Goal: Task Accomplishment & Management: Use online tool/utility

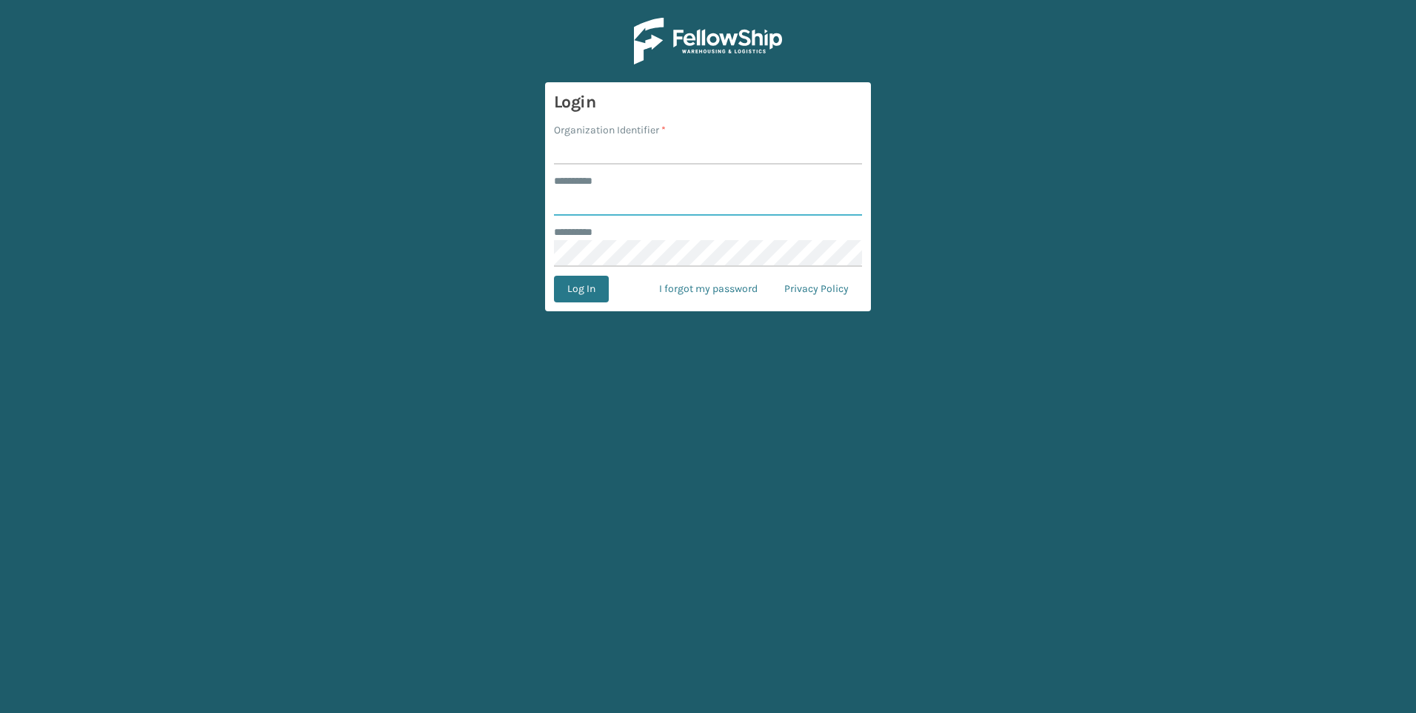
type input "***"
drag, startPoint x: 740, startPoint y: 198, endPoint x: 735, endPoint y: 170, distance: 28.6
click at [738, 190] on input "***" at bounding box center [708, 202] width 308 height 27
click at [733, 165] on form "Login Organization Identifier * ******** * *** ******** * Log In I forgot my pa…" at bounding box center [708, 196] width 326 height 229
click at [733, 164] on input "Organization Identifier *" at bounding box center [708, 151] width 308 height 27
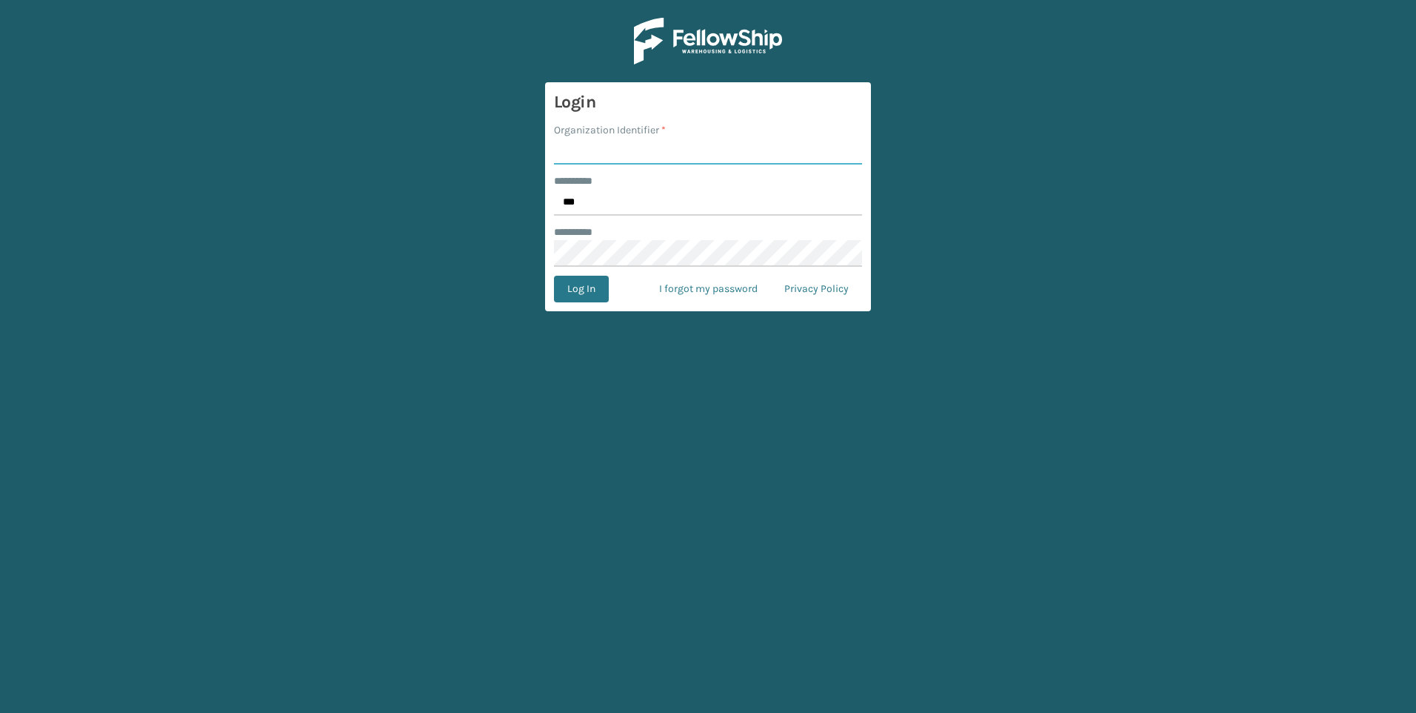
type input "Fellowship - West"
click at [611, 288] on div "Log In I forgot my password Privacy Policy" at bounding box center [708, 289] width 308 height 27
click at [595, 288] on button "Log In" at bounding box center [581, 289] width 55 height 27
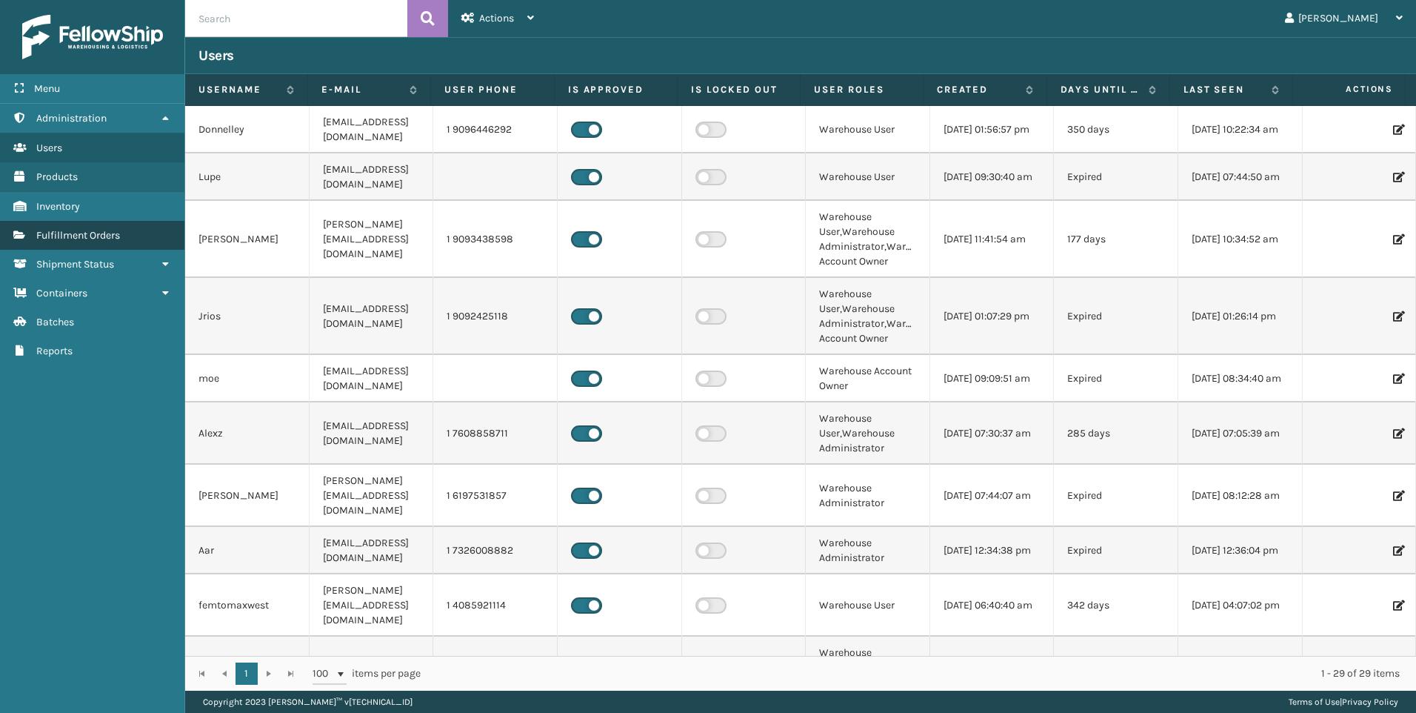
click at [80, 233] on span "Fulfillment Orders" at bounding box center [78, 235] width 84 height 13
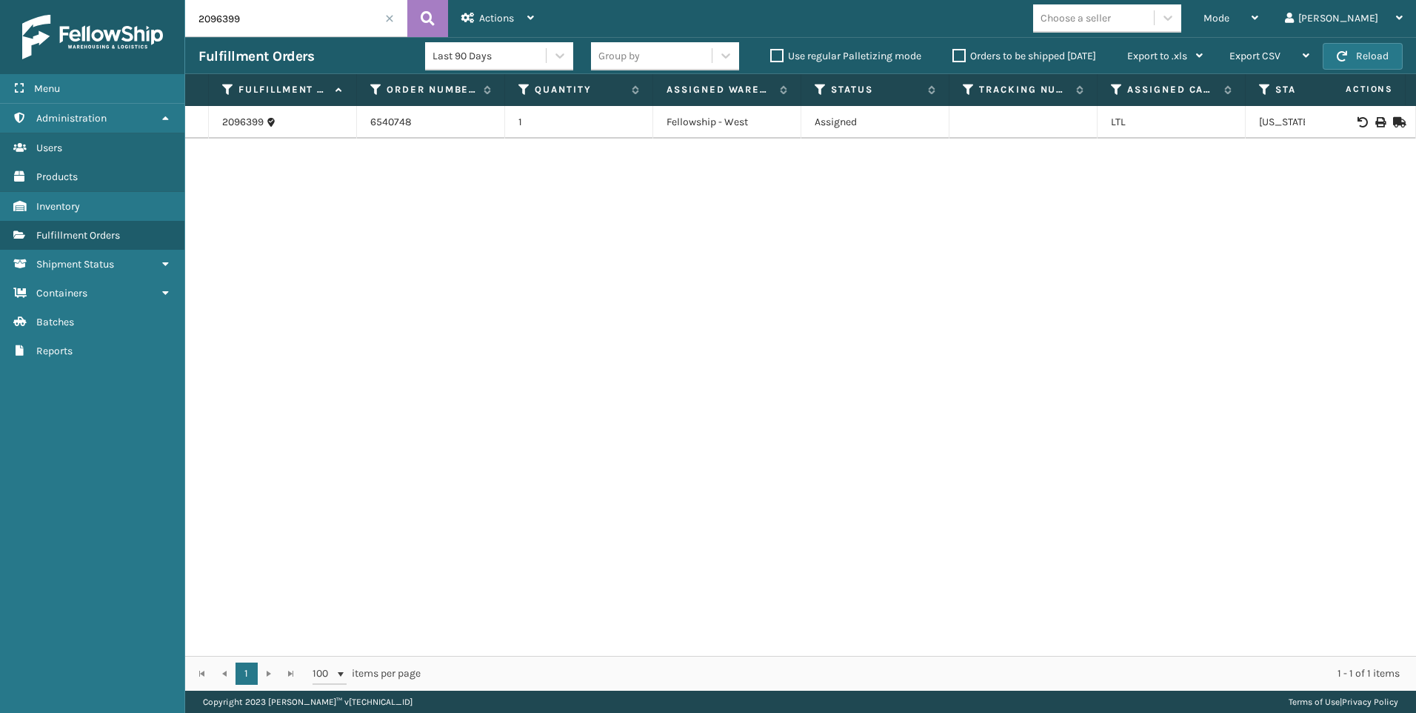
click at [386, 16] on span at bounding box center [389, 18] width 9 height 9
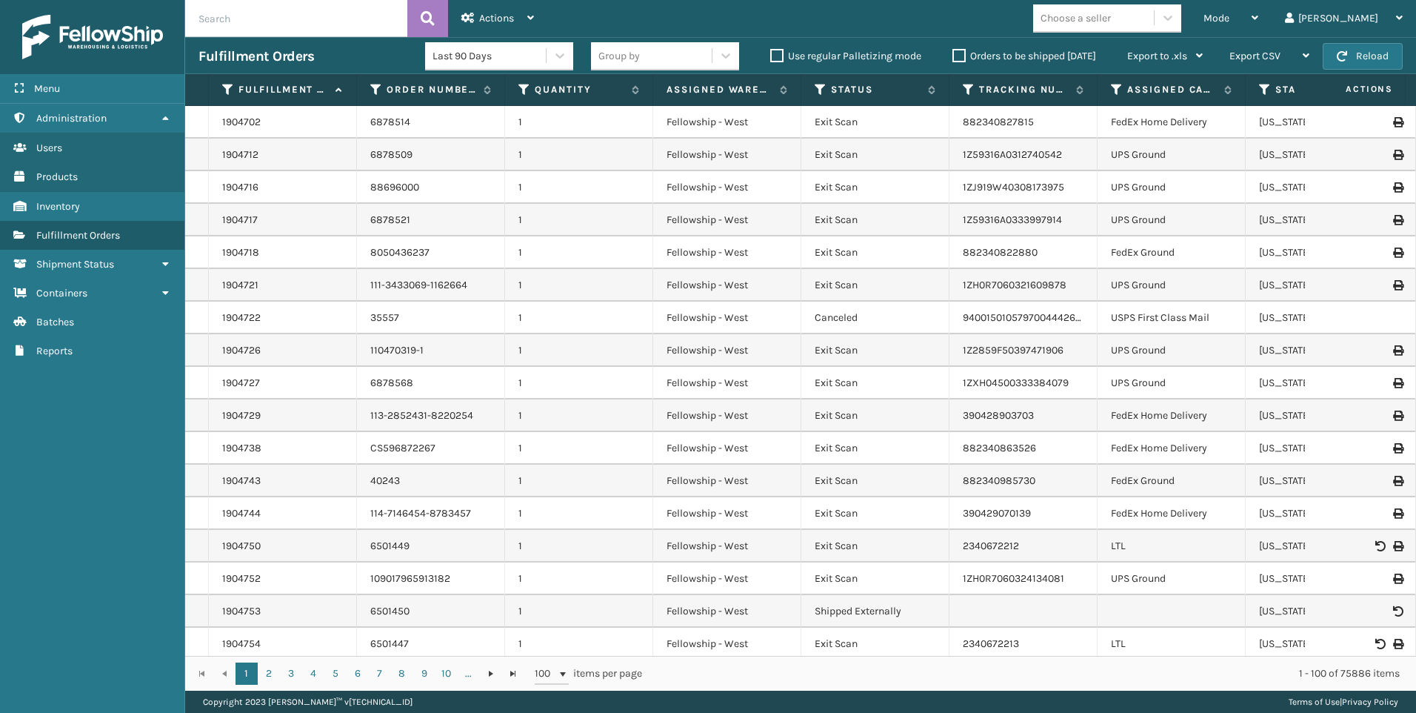
click at [1144, 6] on div "Choose a seller" at bounding box center [1093, 18] width 121 height 24
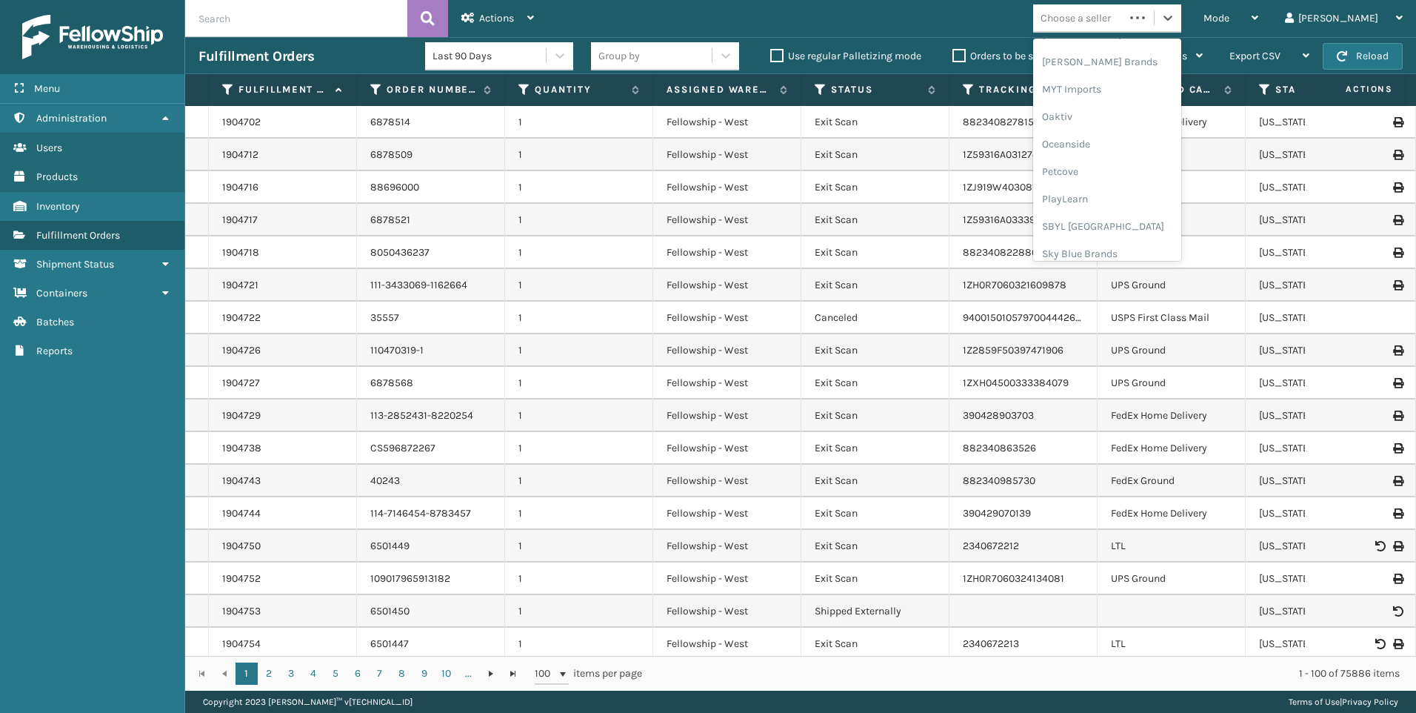
scroll to position [743, 0]
click at [1149, 210] on div "SleepGeekz" at bounding box center [1107, 216] width 148 height 27
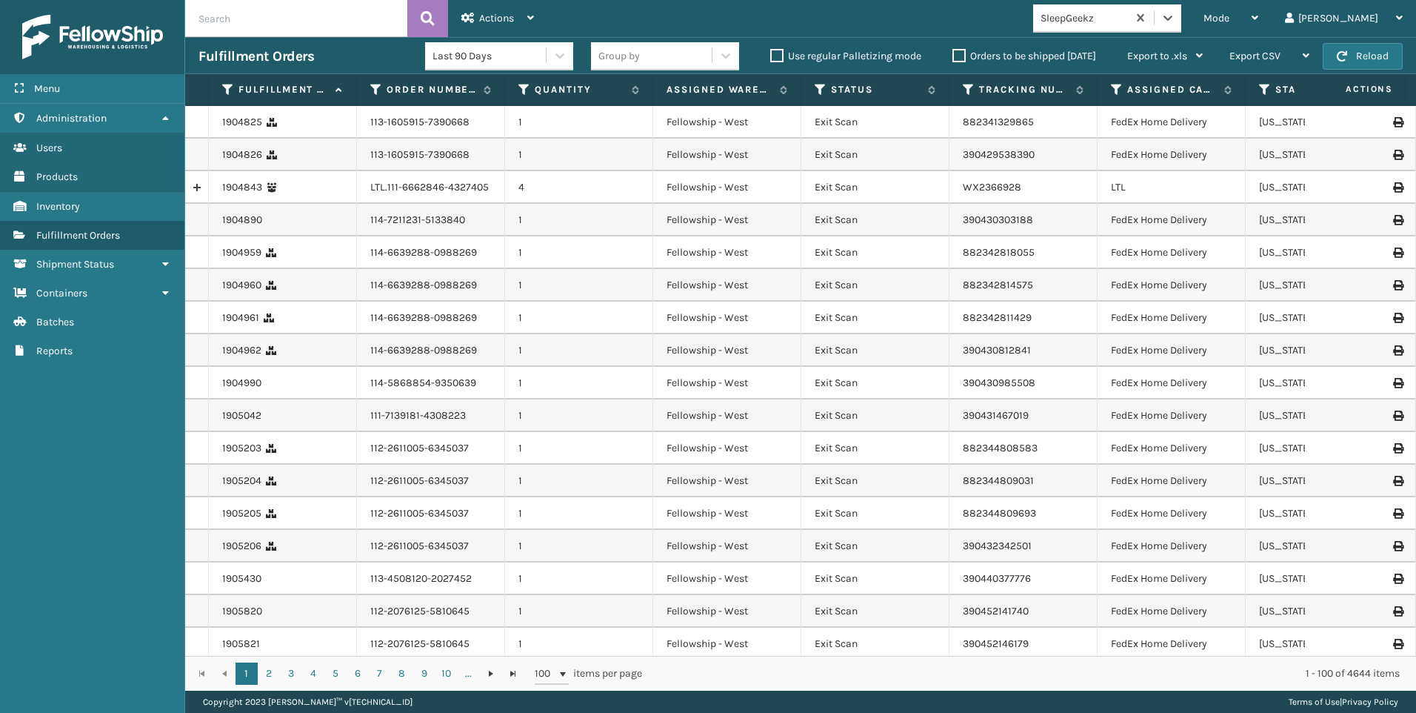
click at [1259, 30] on div "Mode" at bounding box center [1231, 18] width 55 height 37
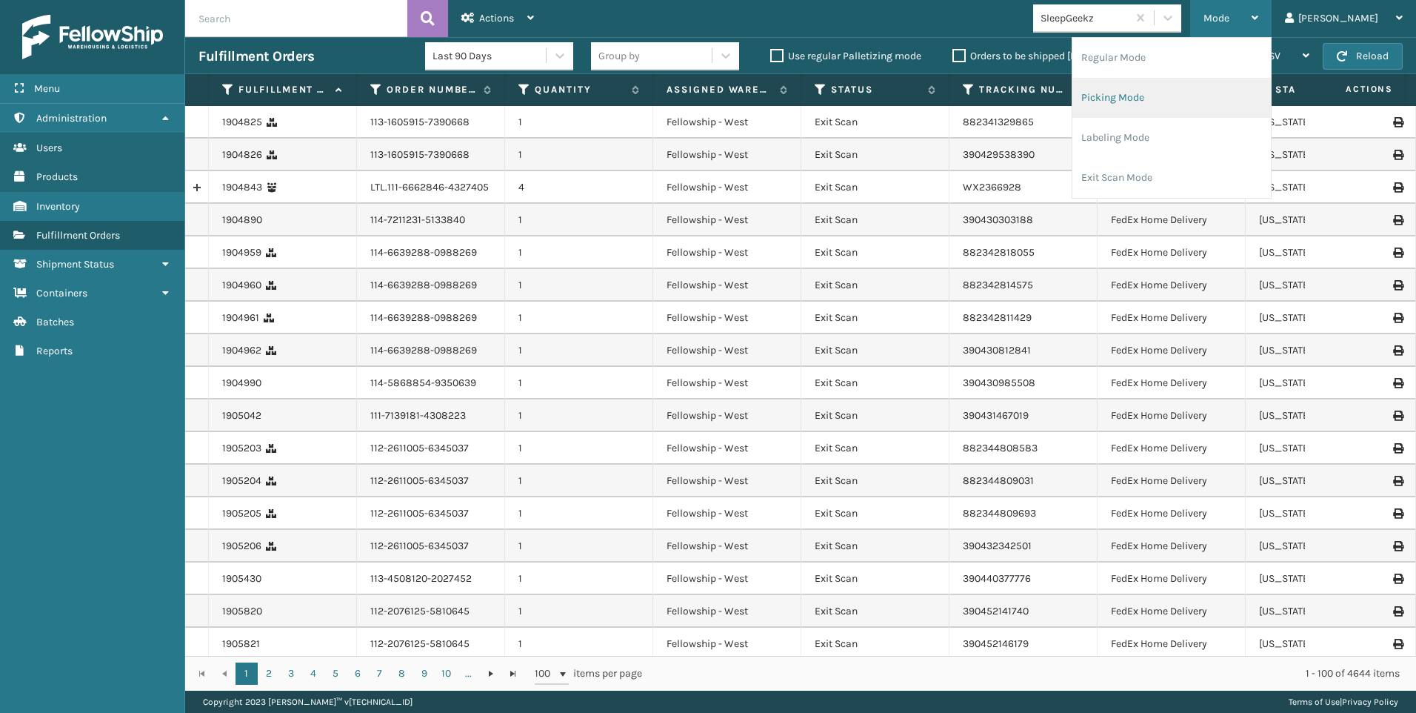
click at [1223, 94] on li "Picking Mode" at bounding box center [1172, 98] width 199 height 40
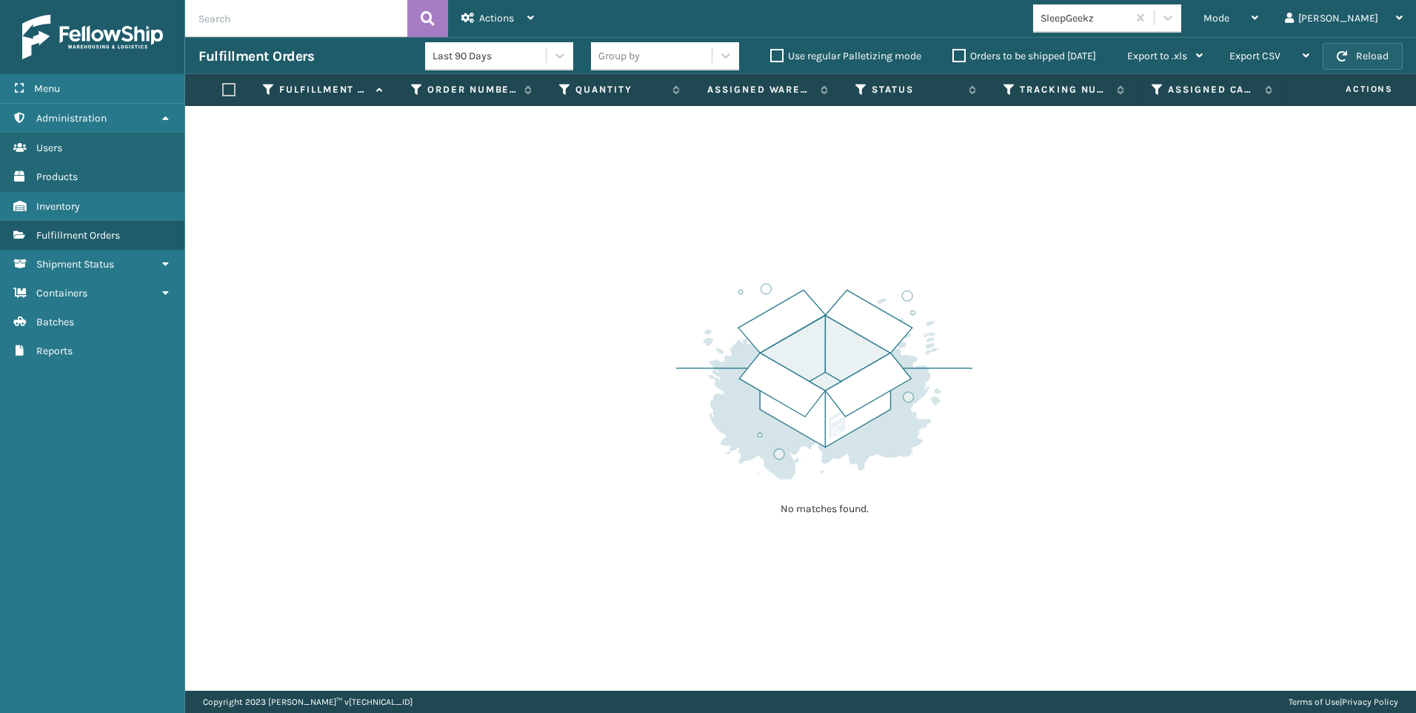
click at [1345, 53] on span "button" at bounding box center [1342, 56] width 10 height 10
click at [1259, 10] on div "Mode" at bounding box center [1231, 18] width 55 height 37
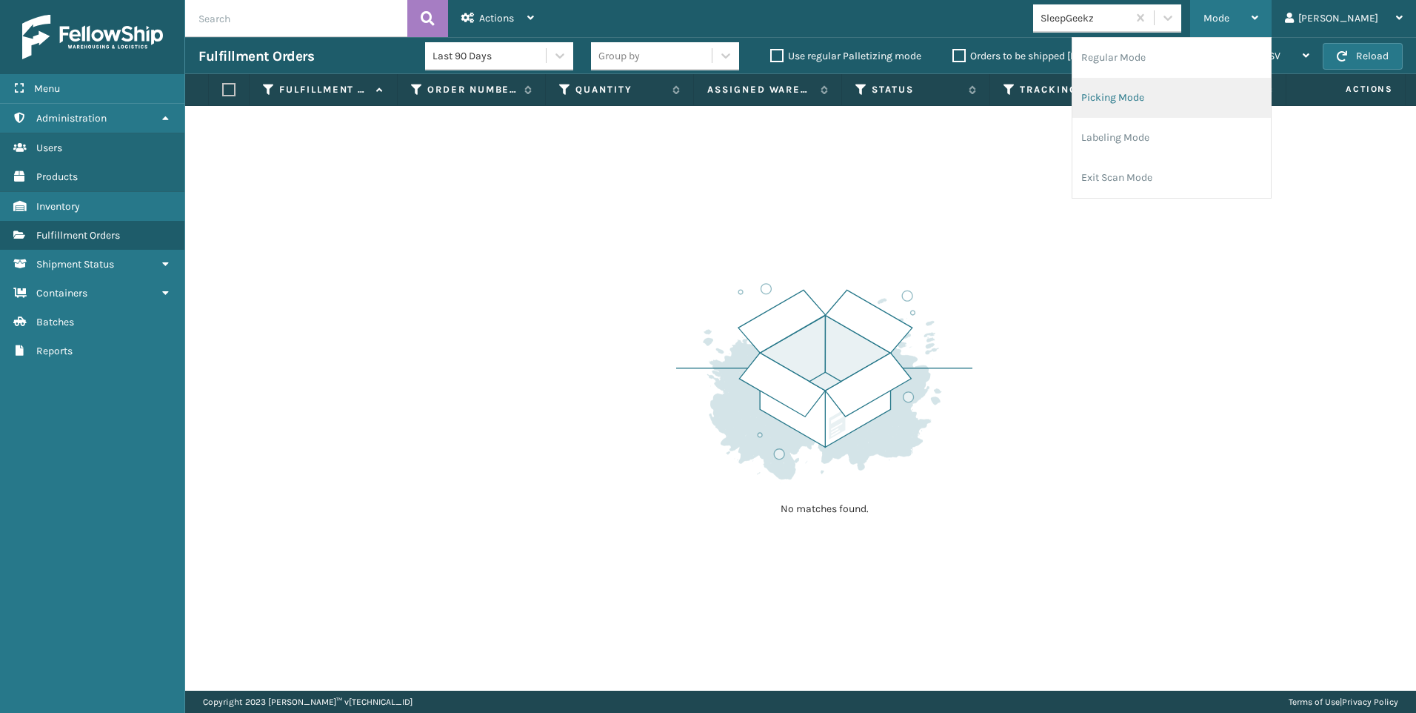
click at [1170, 95] on li "Picking Mode" at bounding box center [1172, 98] width 199 height 40
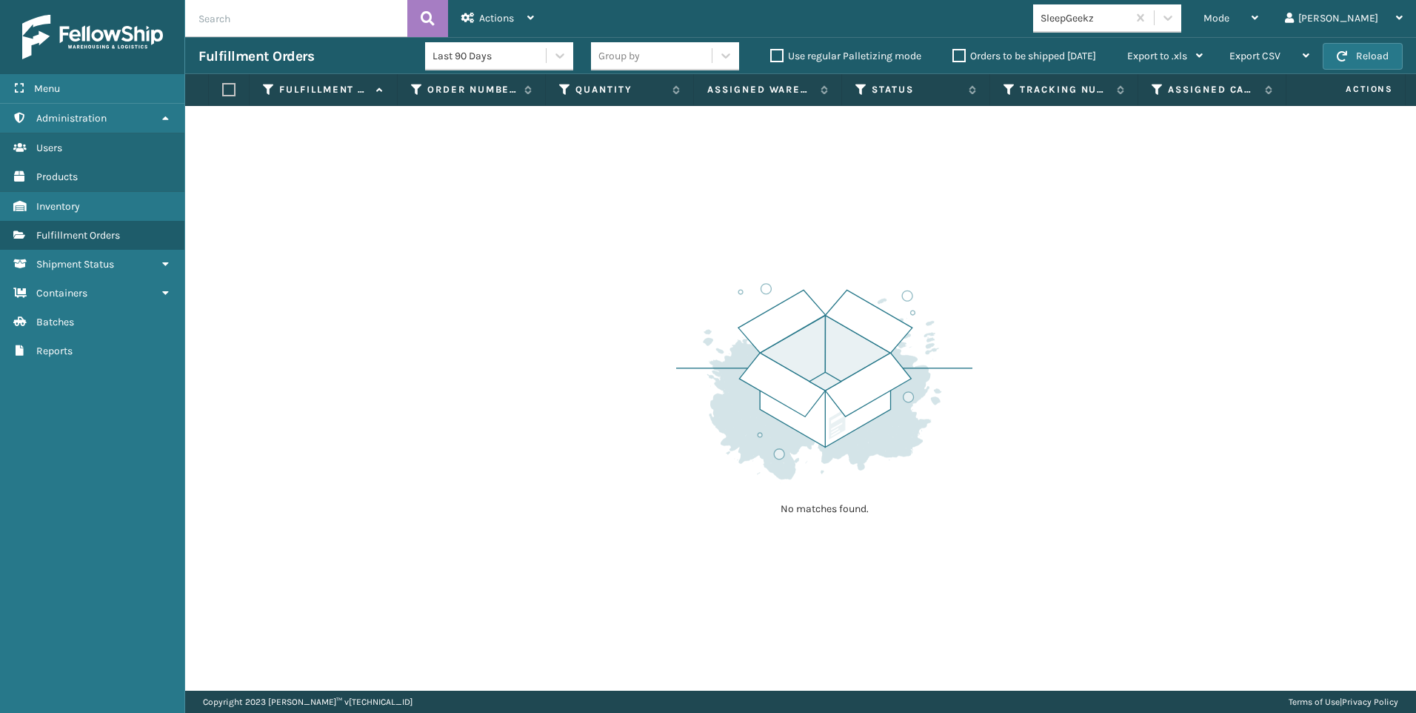
click at [1129, 17] on div "SleepGeekz" at bounding box center [1085, 18] width 88 height 16
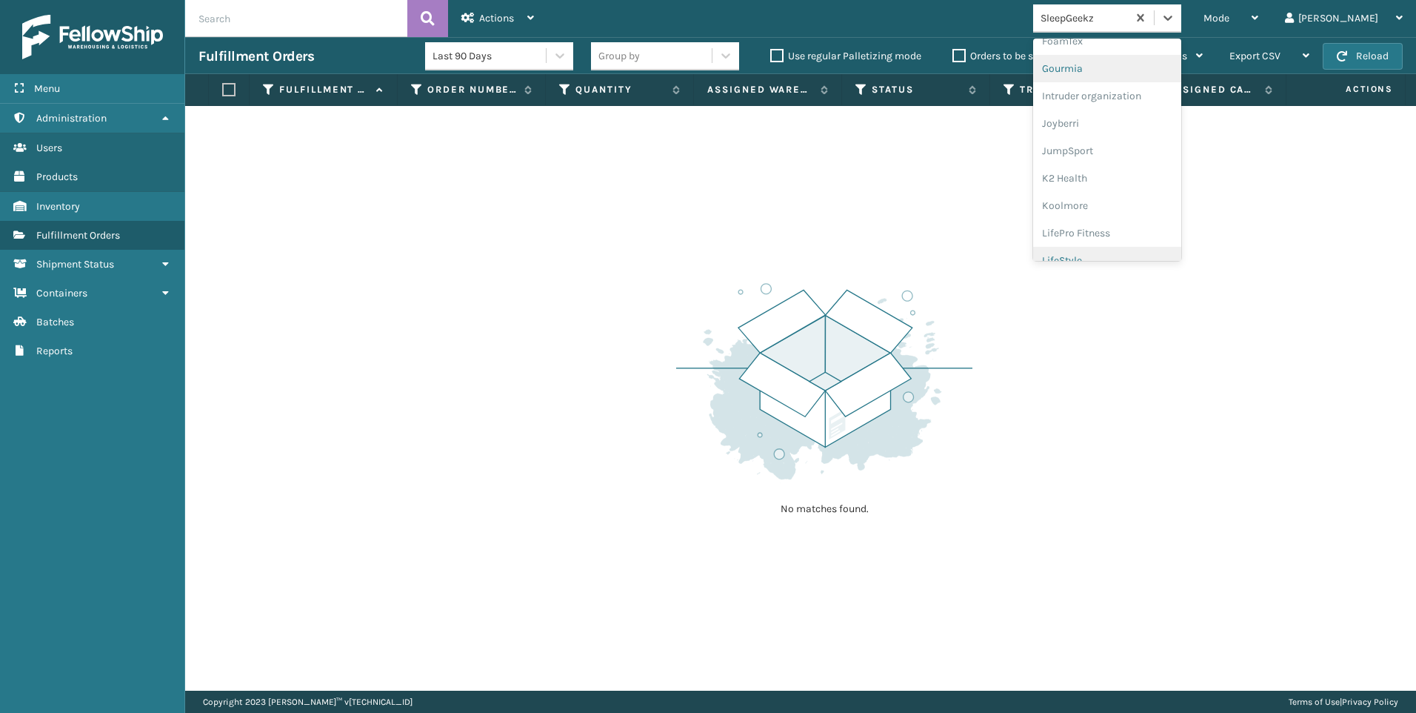
scroll to position [444, 0]
click at [1182, 130] on div "Koolmore" at bounding box center [1107, 131] width 148 height 27
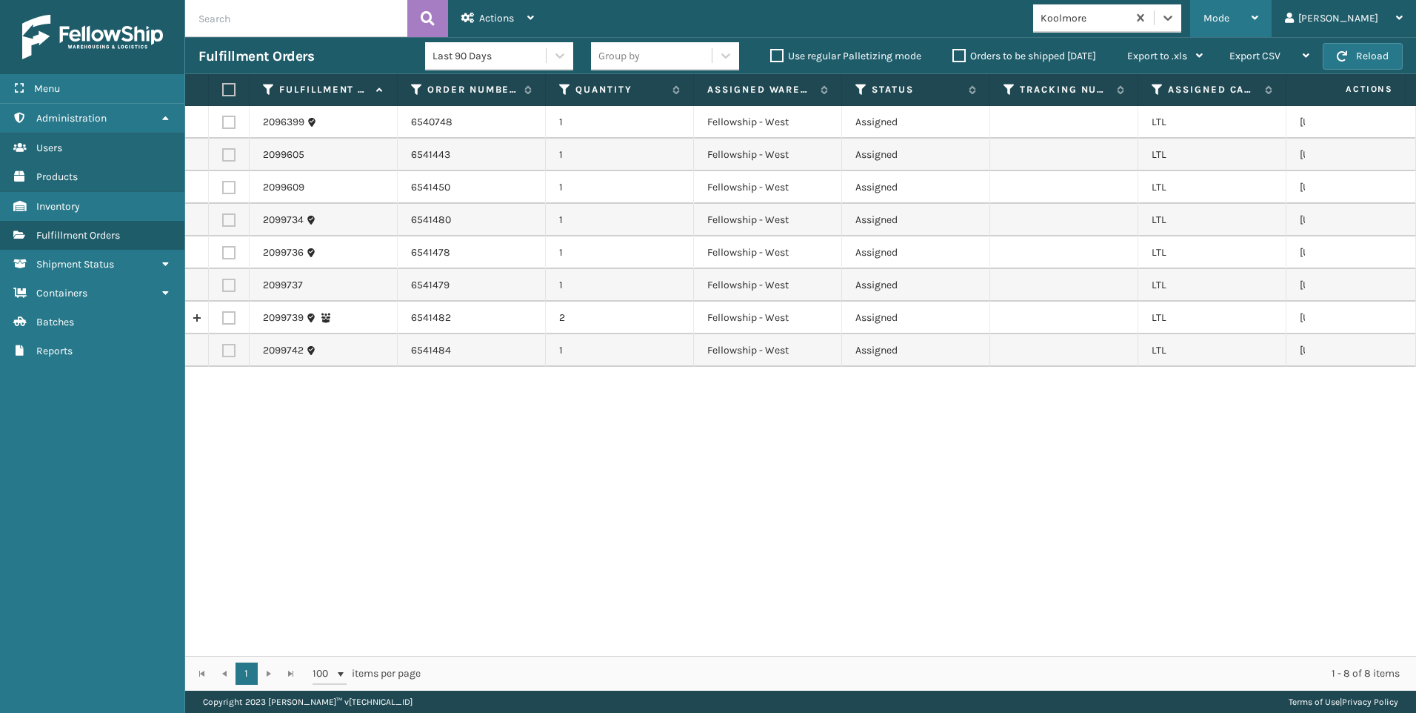
click at [1259, 29] on div "Mode" at bounding box center [1231, 18] width 55 height 37
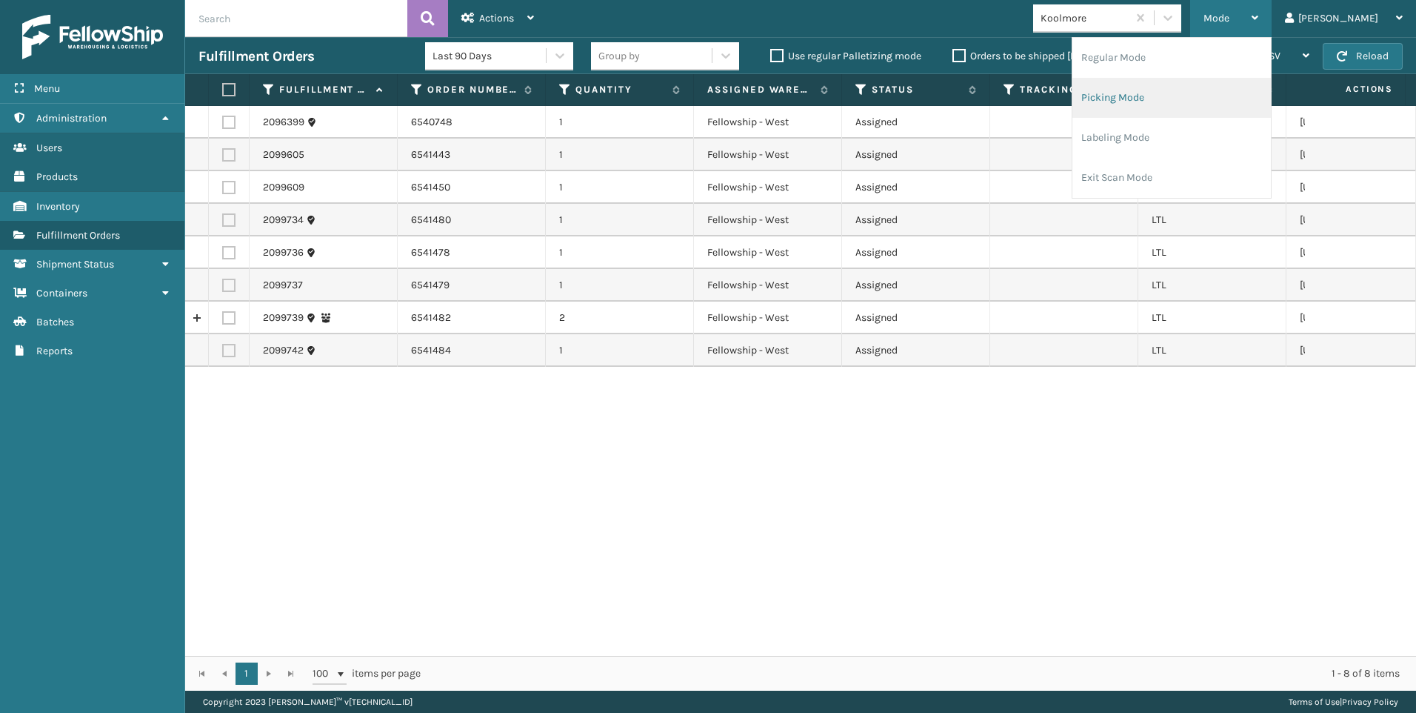
click at [1173, 93] on li "Picking Mode" at bounding box center [1172, 98] width 199 height 40
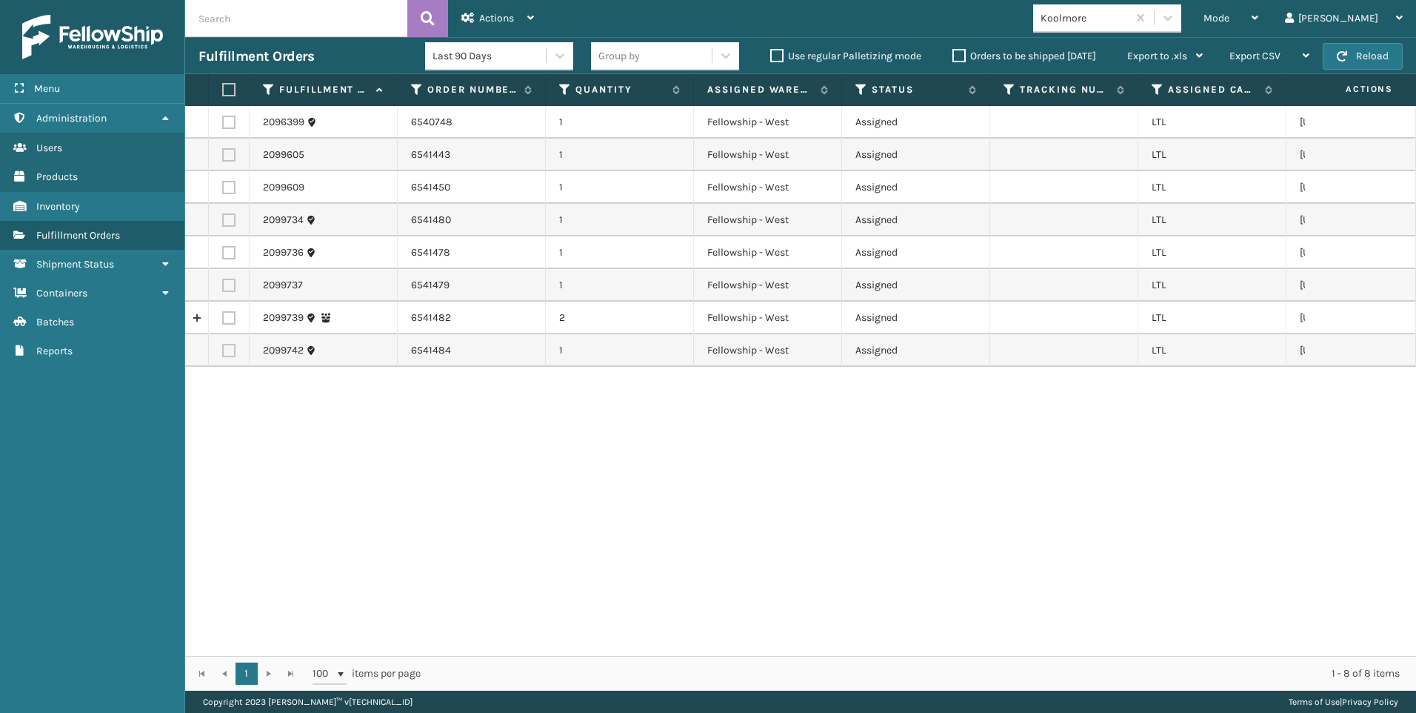
click at [284, 27] on input "text" at bounding box center [296, 18] width 222 height 37
drag, startPoint x: 1306, startPoint y: 27, endPoint x: 1276, endPoint y: 45, distance: 35.2
click at [1259, 27] on div "Mode" at bounding box center [1231, 18] width 55 height 37
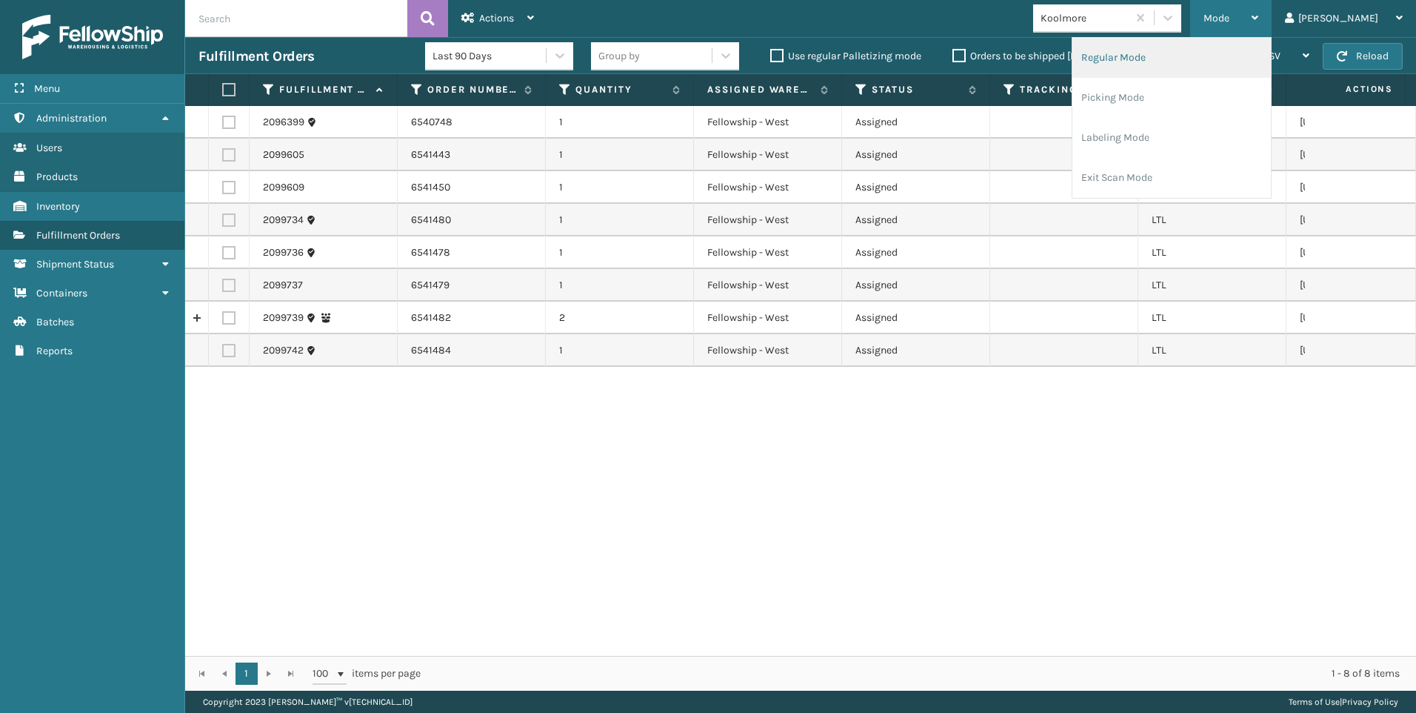
click at [1239, 67] on li "Regular Mode" at bounding box center [1172, 58] width 199 height 40
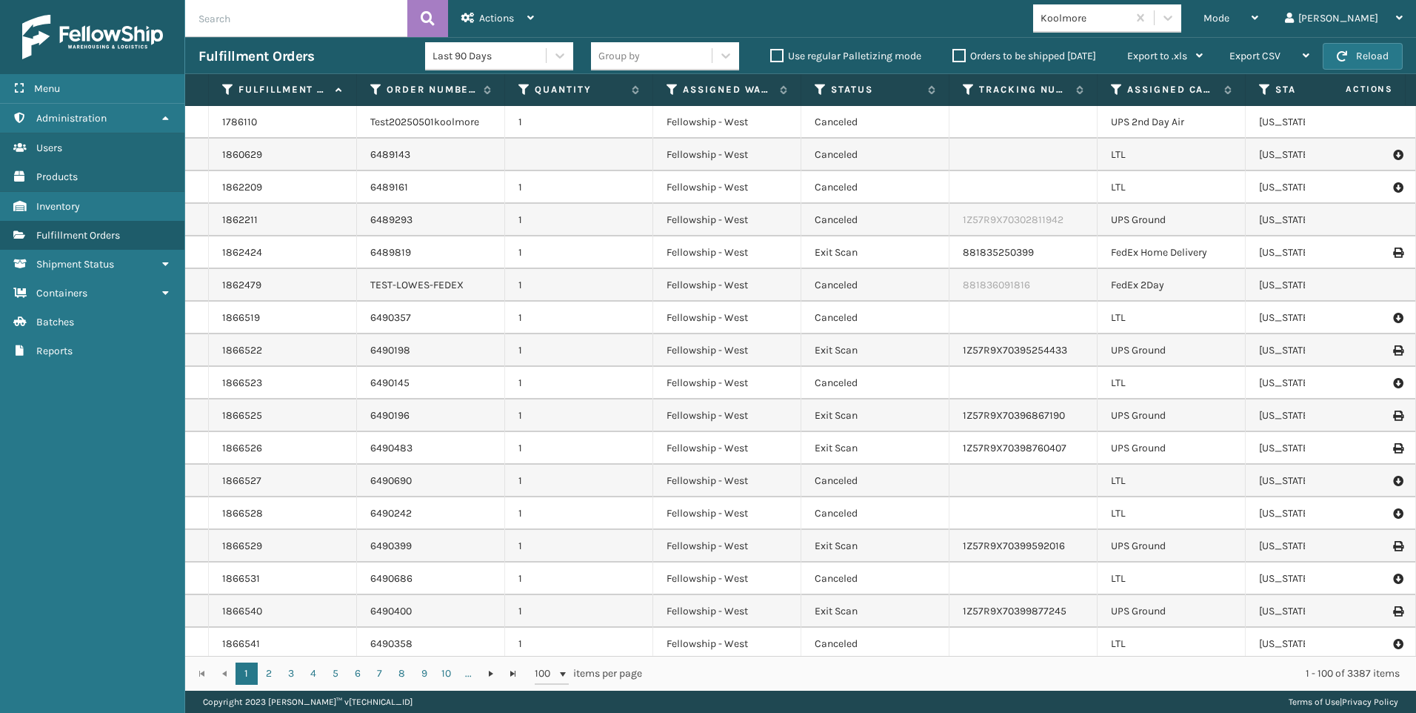
click at [333, 15] on input "text" at bounding box center [296, 18] width 222 height 37
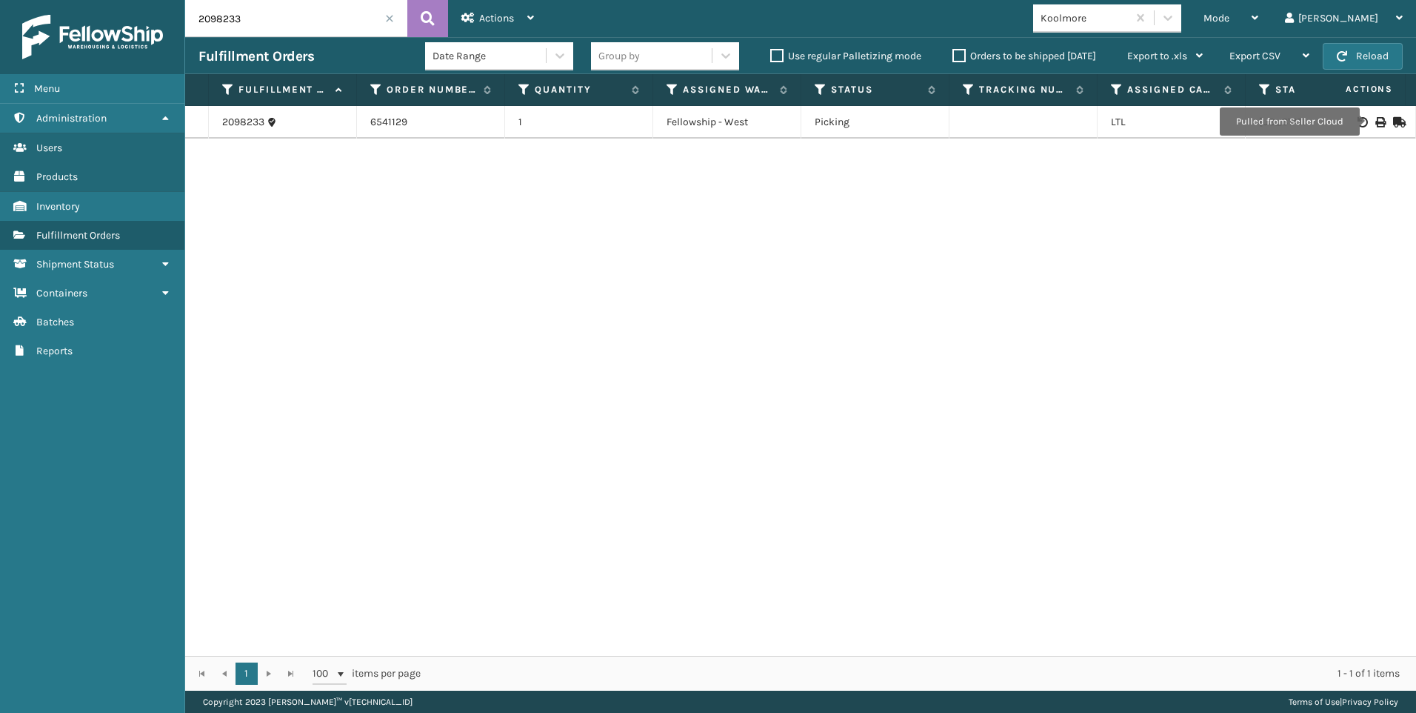
click at [1376, 121] on icon at bounding box center [1380, 122] width 9 height 10
drag, startPoint x: 284, startPoint y: 31, endPoint x: 1, endPoint y: 7, distance: 284.0
click at [1, 0] on div "Menu Administration Users Products Inventory Fulfillment Orders Shipment Status…" at bounding box center [708, 0] width 1416 height 0
click at [1376, 121] on icon at bounding box center [1380, 122] width 9 height 10
click at [244, 16] on input "2098266" at bounding box center [296, 18] width 222 height 37
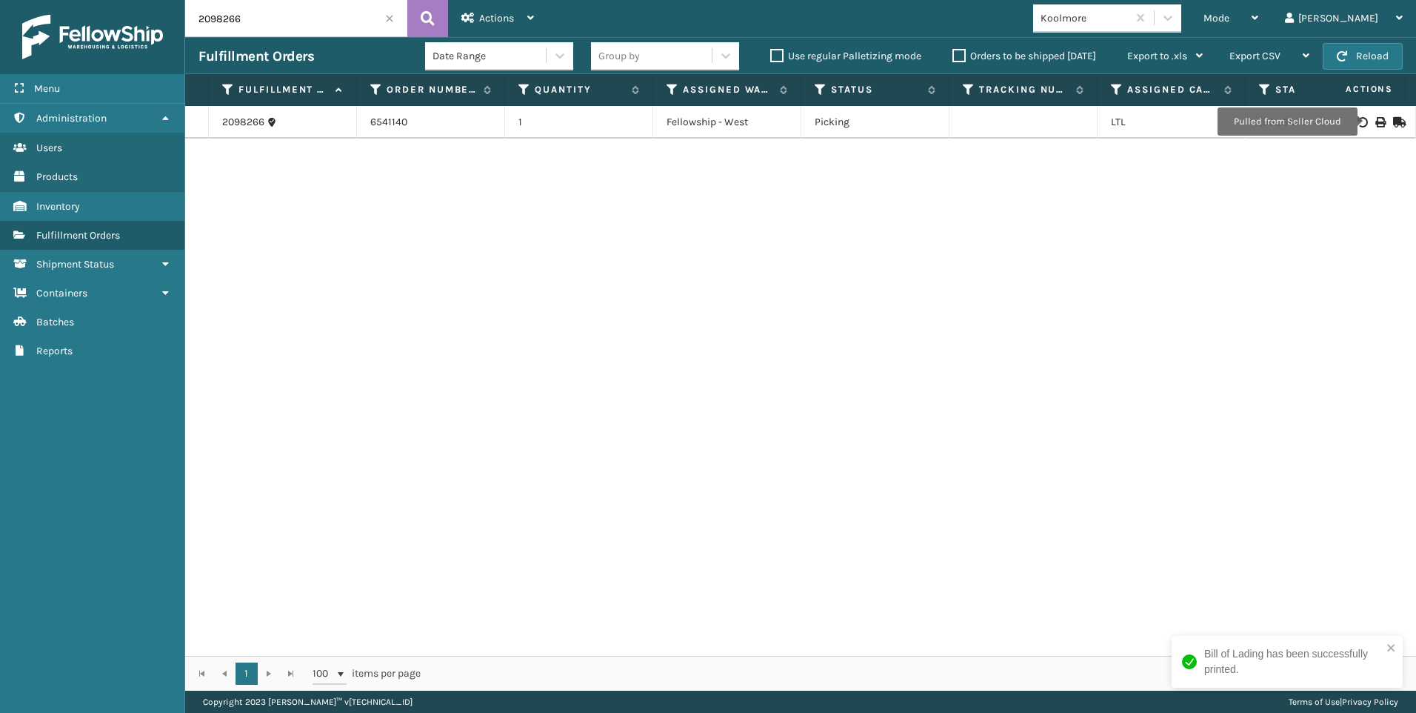
drag, startPoint x: 244, startPoint y: 16, endPoint x: 73, endPoint y: 19, distance: 171.1
click at [81, 0] on div "Menu Administration Users Products Inventory Fulfillment Orders Shipment Status…" at bounding box center [708, 0] width 1416 height 0
click at [1376, 121] on div at bounding box center [1361, 122] width 84 height 10
click at [1376, 123] on icon at bounding box center [1380, 122] width 9 height 10
click at [307, 43] on div "Fulfillment Orders Date Range Group by Use regular Palletizing mode Orders to b…" at bounding box center [800, 55] width 1231 height 37
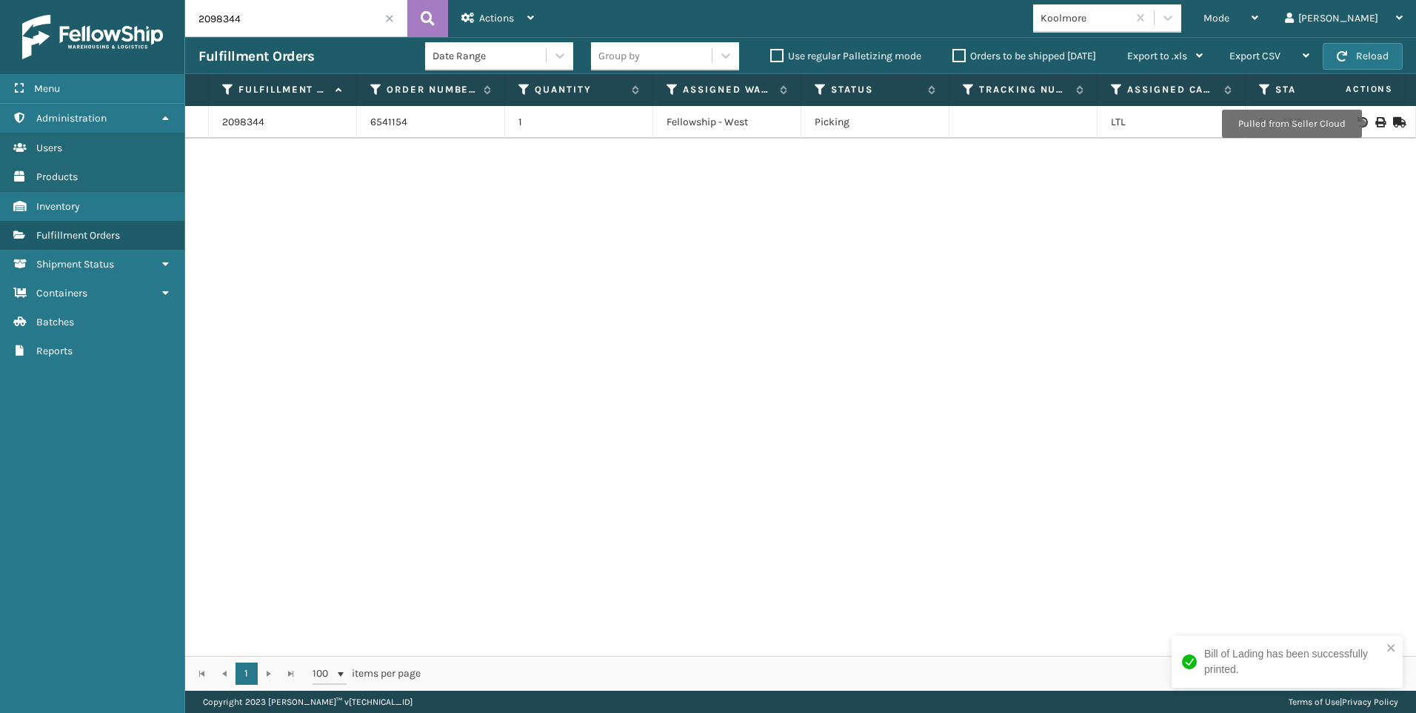
click at [0, 15] on html "Bill of Lading has been successfully printed. Menu Administration Users Product…" at bounding box center [708, 356] width 1416 height 713
click at [1375, 120] on div at bounding box center [1361, 122] width 84 height 10
click at [1376, 120] on icon at bounding box center [1380, 122] width 9 height 10
drag, startPoint x: 256, startPoint y: 13, endPoint x: 168, endPoint y: 18, distance: 87.5
click at [187, 17] on input "2098349" at bounding box center [296, 18] width 222 height 37
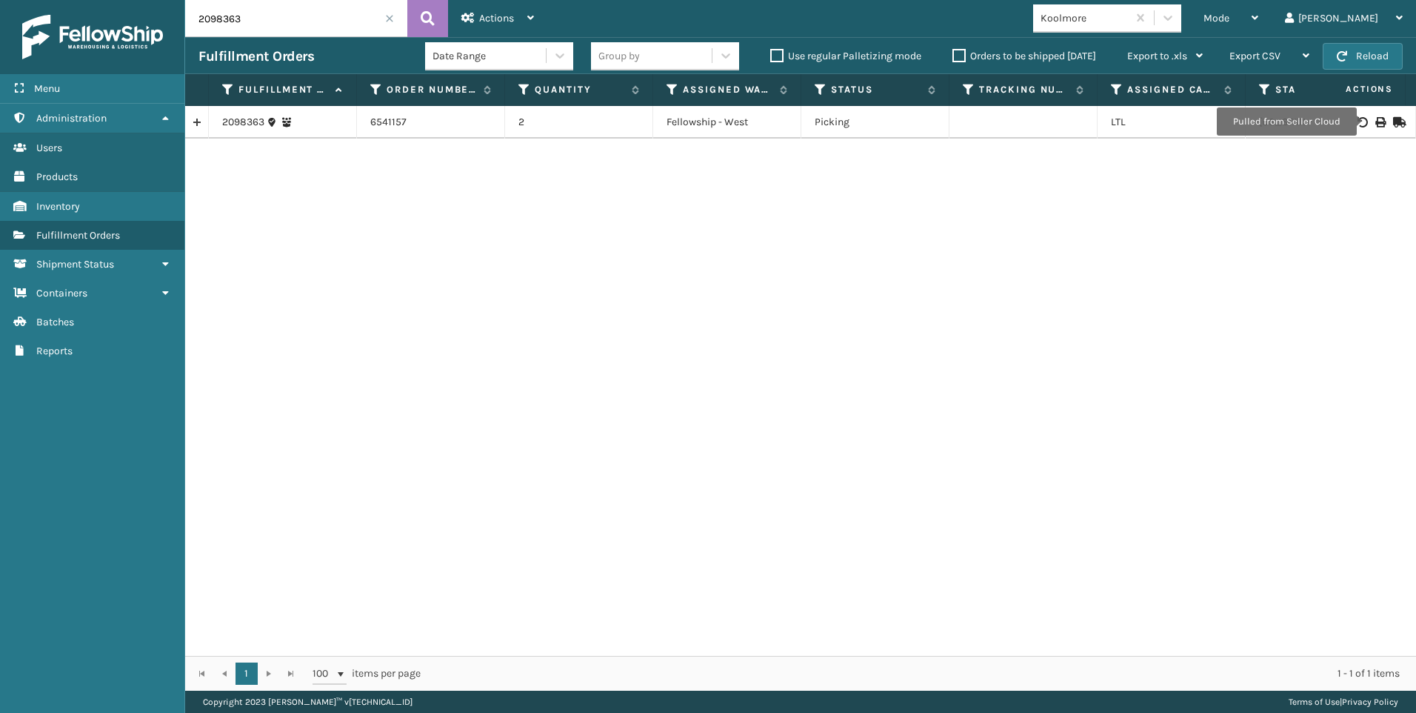
click at [1376, 121] on icon at bounding box center [1380, 122] width 9 height 10
drag, startPoint x: 253, startPoint y: 16, endPoint x: 102, endPoint y: 11, distance: 150.5
click at [168, 0] on div "Menu Administration Users Products Inventory Fulfillment Orders Shipment Status…" at bounding box center [708, 0] width 1416 height 0
click at [1376, 120] on icon at bounding box center [1380, 122] width 9 height 10
drag, startPoint x: 282, startPoint y: 21, endPoint x: 104, endPoint y: 21, distance: 177.8
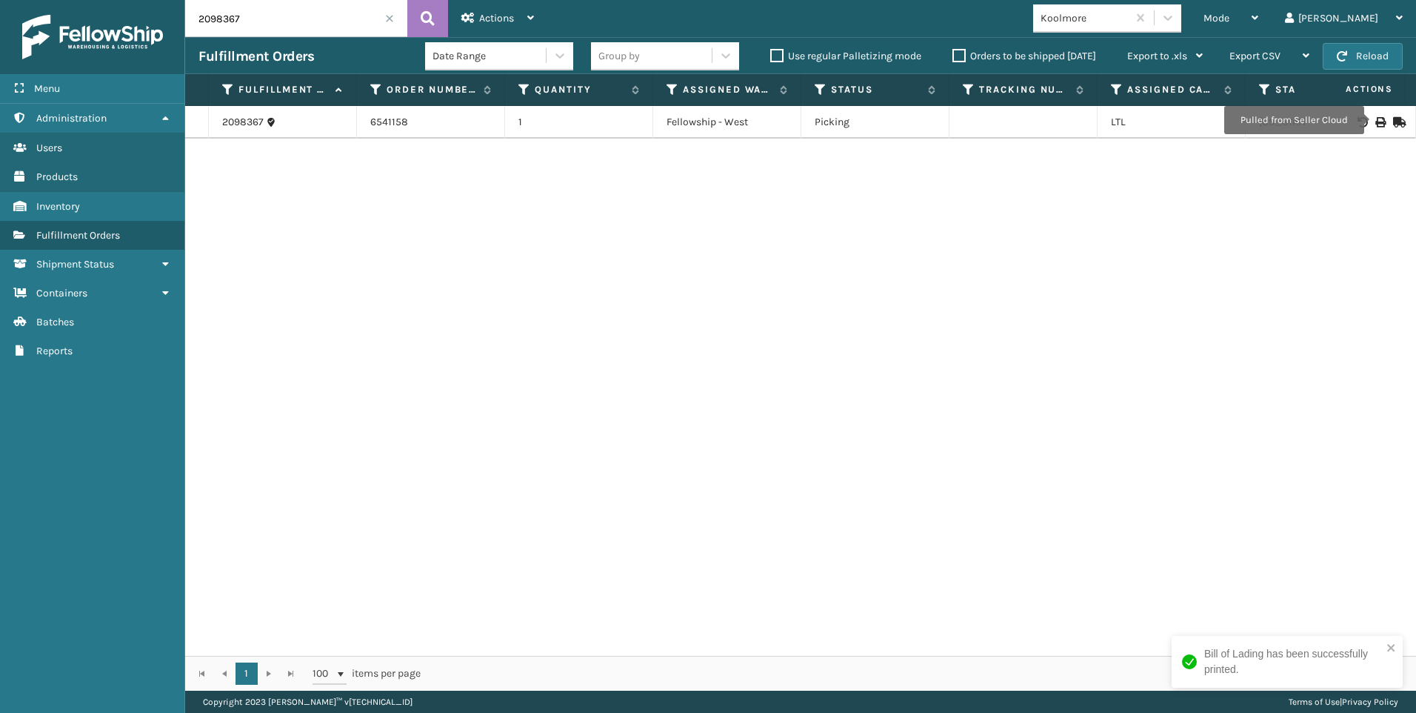
click at [127, 0] on div "Menu Administration Users Products Inventory Fulfillment Orders Shipment Status…" at bounding box center [708, 0] width 1416 height 0
click at [1376, 120] on icon at bounding box center [1380, 122] width 9 height 10
drag, startPoint x: 264, startPoint y: 25, endPoint x: 0, endPoint y: 9, distance: 265.0
click at [0, 10] on html "Bill of Lading has been successfully printed. Menu Administration Users Product…" at bounding box center [708, 356] width 1416 height 713
click at [1376, 123] on icon at bounding box center [1380, 122] width 9 height 10
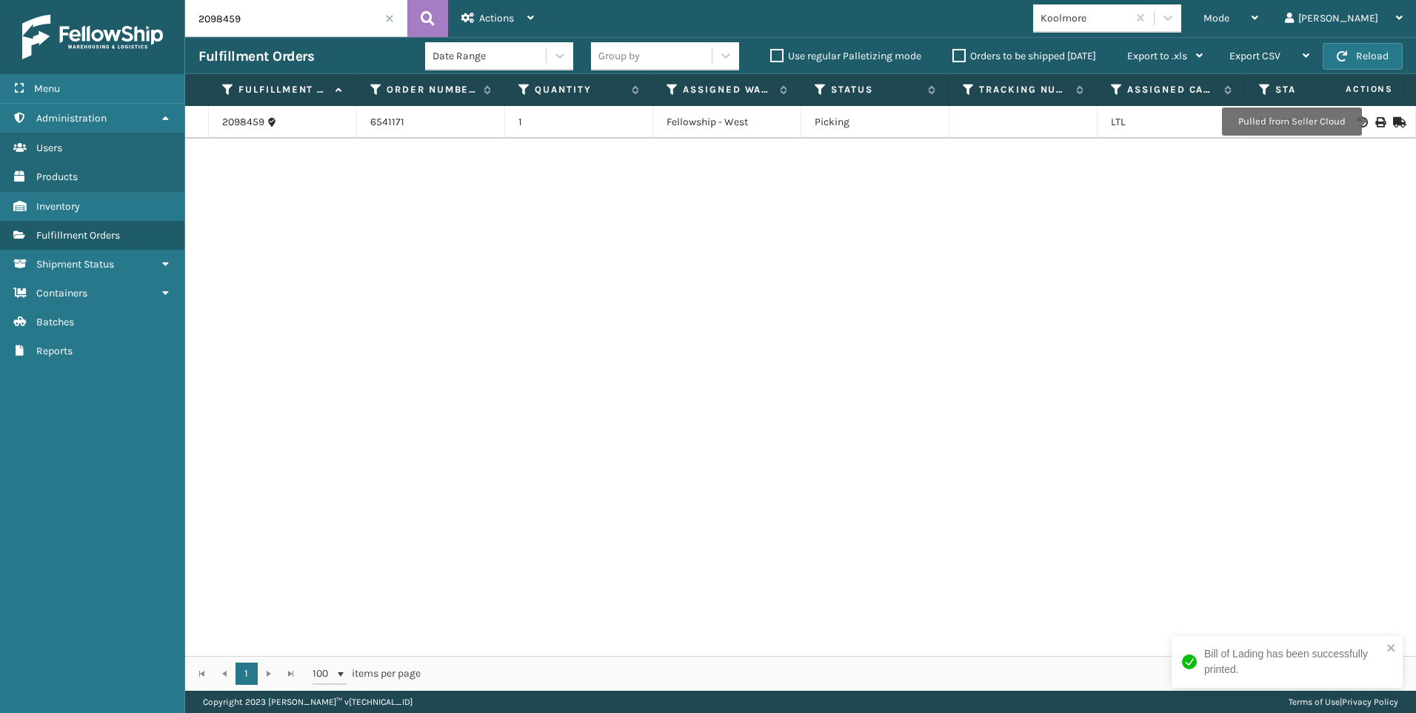
drag, startPoint x: 237, startPoint y: 31, endPoint x: 247, endPoint y: 23, distance: 12.6
click at [224, 30] on input "2098459" at bounding box center [296, 18] width 222 height 37
drag, startPoint x: 282, startPoint y: 19, endPoint x: 69, endPoint y: 11, distance: 212.8
click at [113, 0] on div "Menu Administration Users Products Inventory Fulfillment Orders Shipment Status…" at bounding box center [708, 0] width 1416 height 0
click at [1376, 120] on icon at bounding box center [1380, 122] width 9 height 10
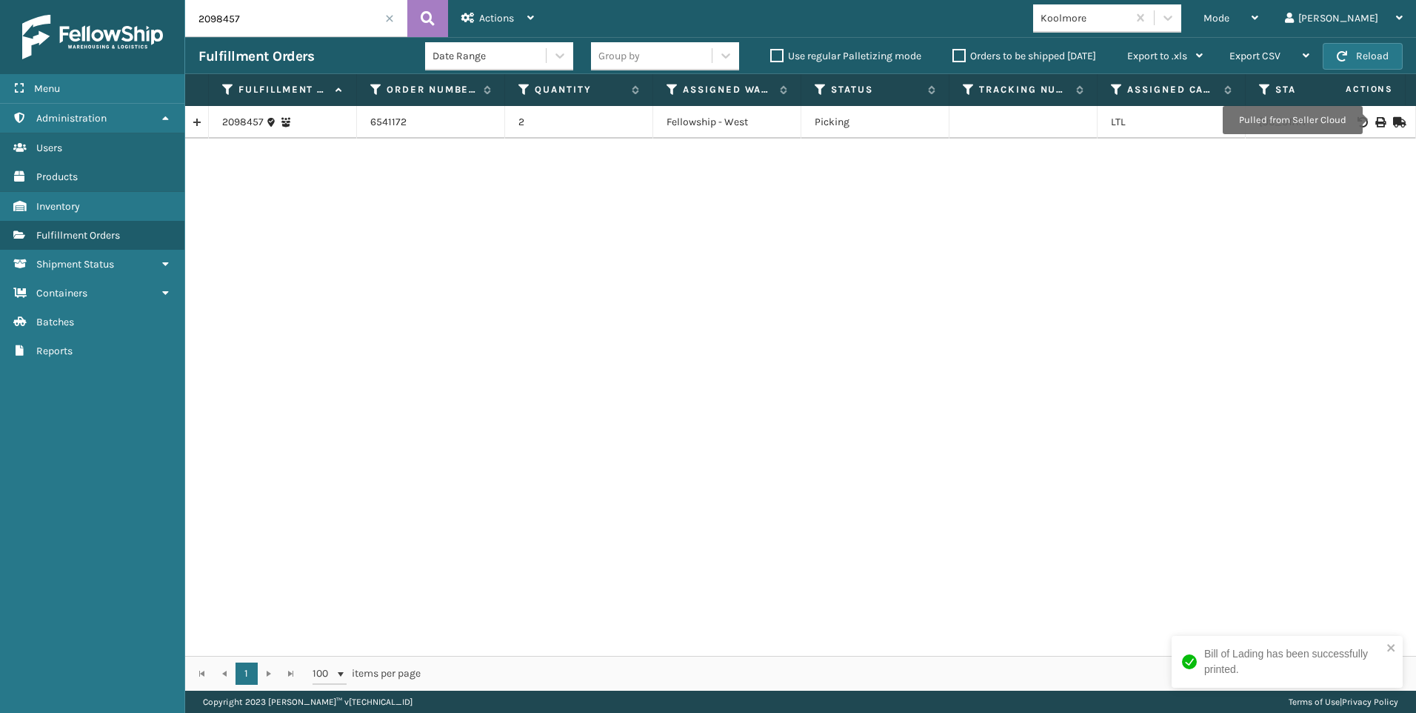
click at [158, 0] on div "Menu Administration Users Products Inventory Fulfillment Orders Shipment Status…" at bounding box center [708, 0] width 1416 height 0
click at [1376, 118] on icon at bounding box center [1380, 122] width 9 height 10
drag, startPoint x: 253, startPoint y: 18, endPoint x: 90, endPoint y: 1, distance: 164.6
click at [103, 0] on div "Menu Administration Users Products Inventory Fulfillment Orders Shipment Status…" at bounding box center [708, 0] width 1416 height 0
click at [1376, 117] on icon at bounding box center [1380, 122] width 9 height 10
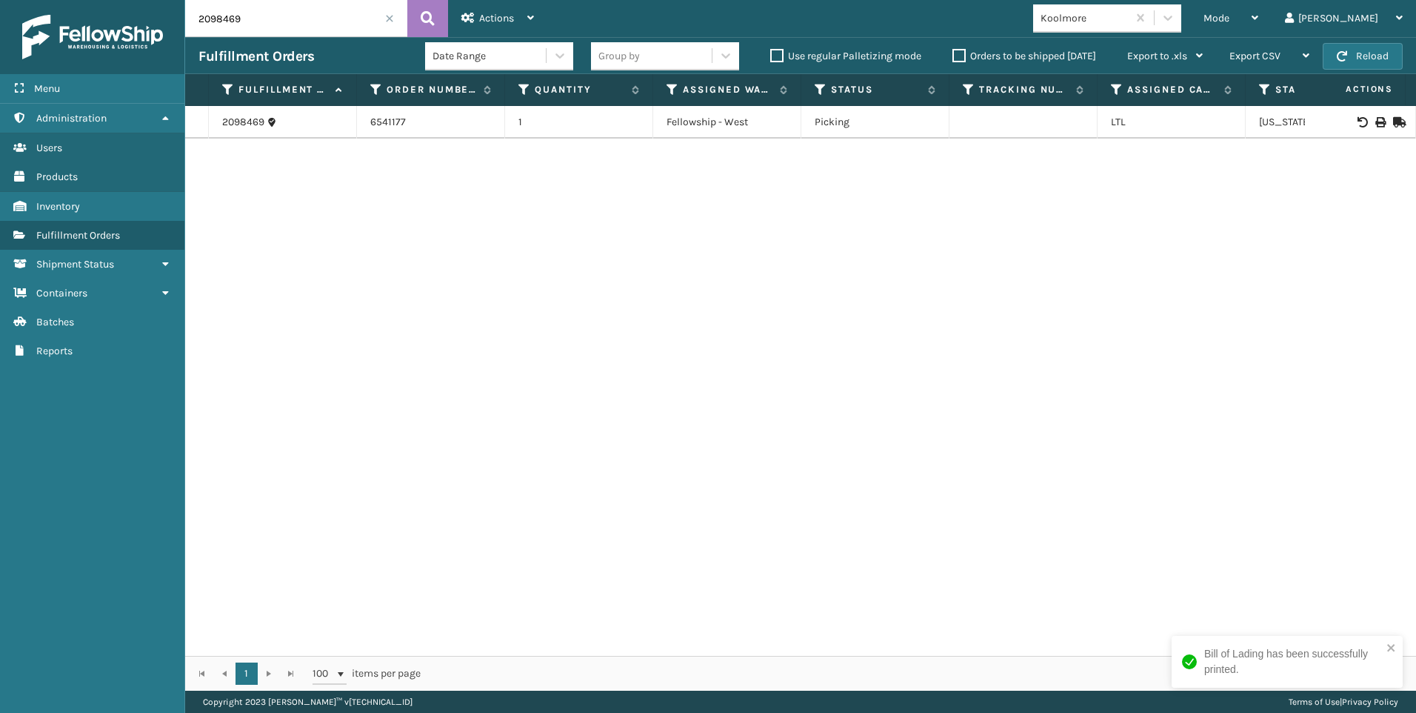
drag, startPoint x: 211, startPoint y: 17, endPoint x: 8, endPoint y: 10, distance: 203.1
click at [84, 0] on div "Menu Administration Users Products Inventory Fulfillment Orders Shipment Status…" at bounding box center [708, 0] width 1416 height 0
click at [1360, 117] on div at bounding box center [1361, 122] width 84 height 10
click at [1376, 124] on icon at bounding box center [1380, 122] width 9 height 10
drag, startPoint x: 269, startPoint y: 25, endPoint x: 78, endPoint y: 31, distance: 191.2
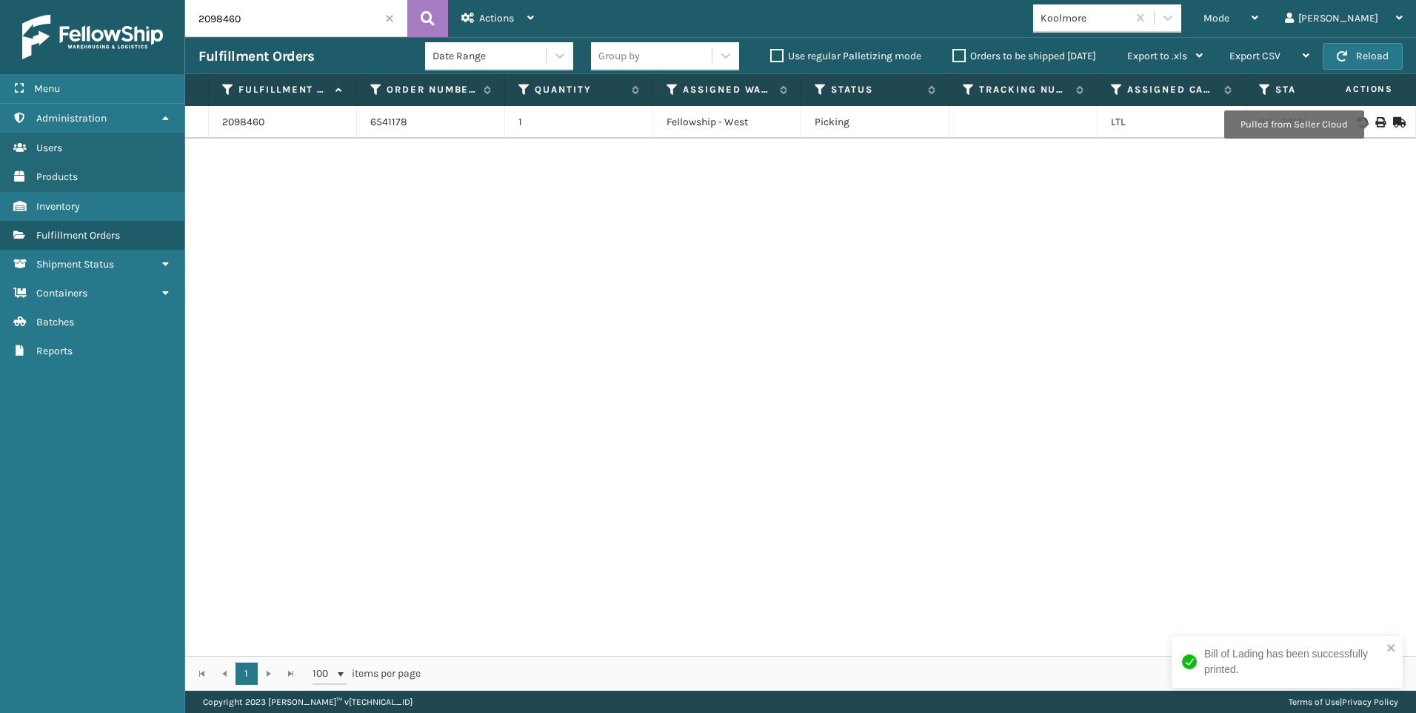
click at [113, 0] on div "Menu Administration Users Products Inventory Fulfillment Orders Shipment Status…" at bounding box center [708, 0] width 1416 height 0
click at [1376, 122] on icon at bounding box center [1380, 122] width 9 height 10
click at [56, 0] on div "Menu Administration Users Products Inventory Fulfillment Orders Shipment Status…" at bounding box center [708, 0] width 1416 height 0
click at [1376, 123] on icon at bounding box center [1380, 122] width 9 height 10
drag, startPoint x: 127, startPoint y: 19, endPoint x: 0, endPoint y: 14, distance: 126.8
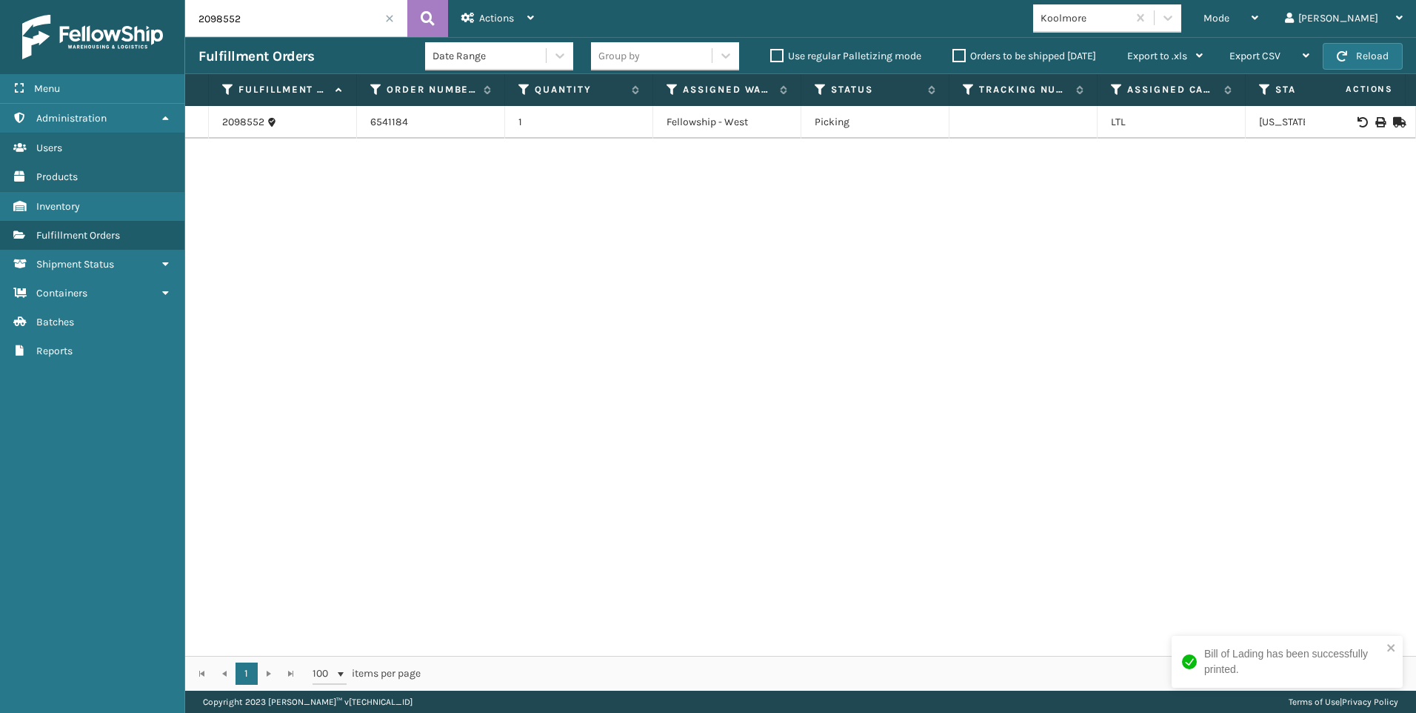
click at [34, 0] on div "Menu Administration Users Products Inventory Fulfillment Orders Shipment Status…" at bounding box center [708, 0] width 1416 height 0
click at [1376, 122] on icon at bounding box center [1380, 122] width 9 height 10
drag, startPoint x: 274, startPoint y: 30, endPoint x: 0, endPoint y: 39, distance: 274.2
click at [0, 39] on html "Bill of Lading has been successfully printed. Menu Administration Users Product…" at bounding box center [708, 356] width 1416 height 713
click at [1376, 122] on icon at bounding box center [1380, 122] width 9 height 10
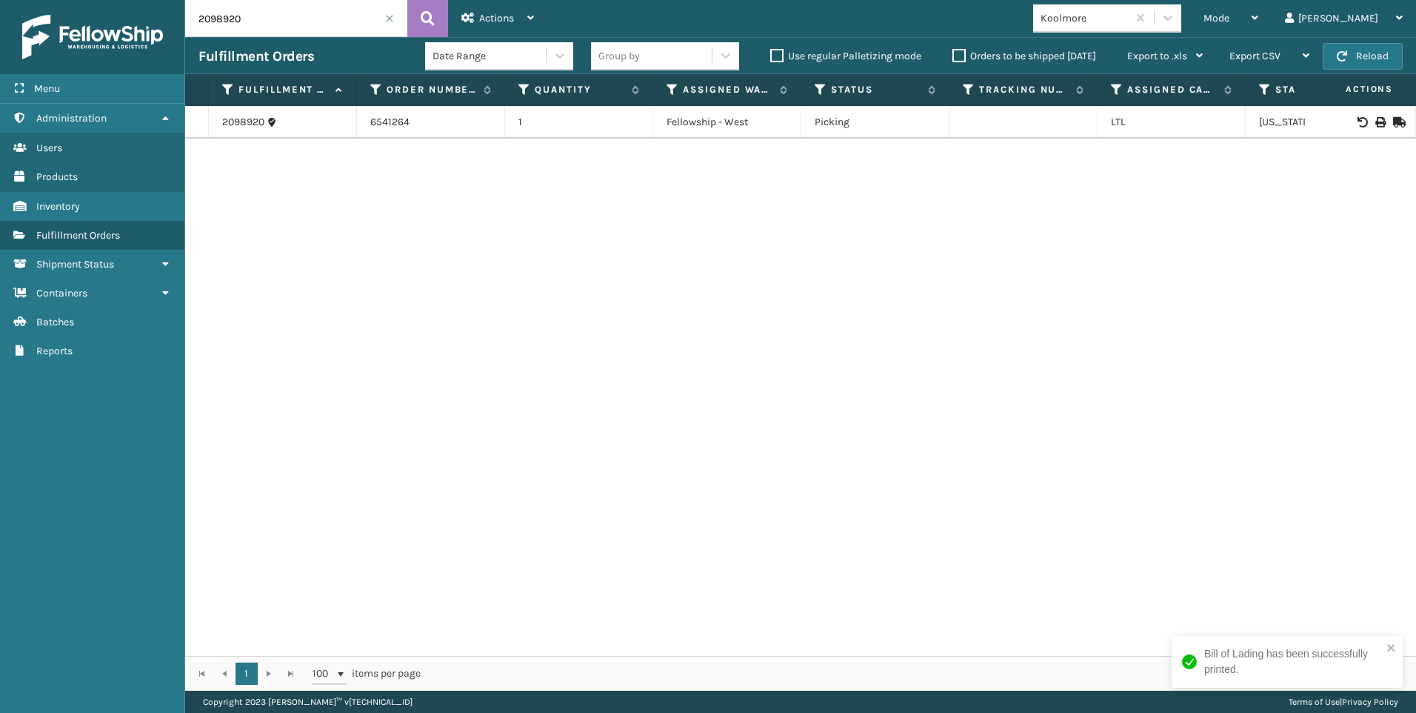
drag, startPoint x: 108, startPoint y: 27, endPoint x: 0, endPoint y: 30, distance: 108.2
click at [8, 0] on div "Menu Administration Users Products Inventory Fulfillment Orders Shipment Status…" at bounding box center [708, 0] width 1416 height 0
click at [1376, 119] on icon at bounding box center [1380, 122] width 9 height 10
drag, startPoint x: 200, startPoint y: 23, endPoint x: 13, endPoint y: 58, distance: 189.9
click at [77, 0] on div "Menu Administration Users Products Inventory Fulfillment Orders Shipment Status…" at bounding box center [708, 0] width 1416 height 0
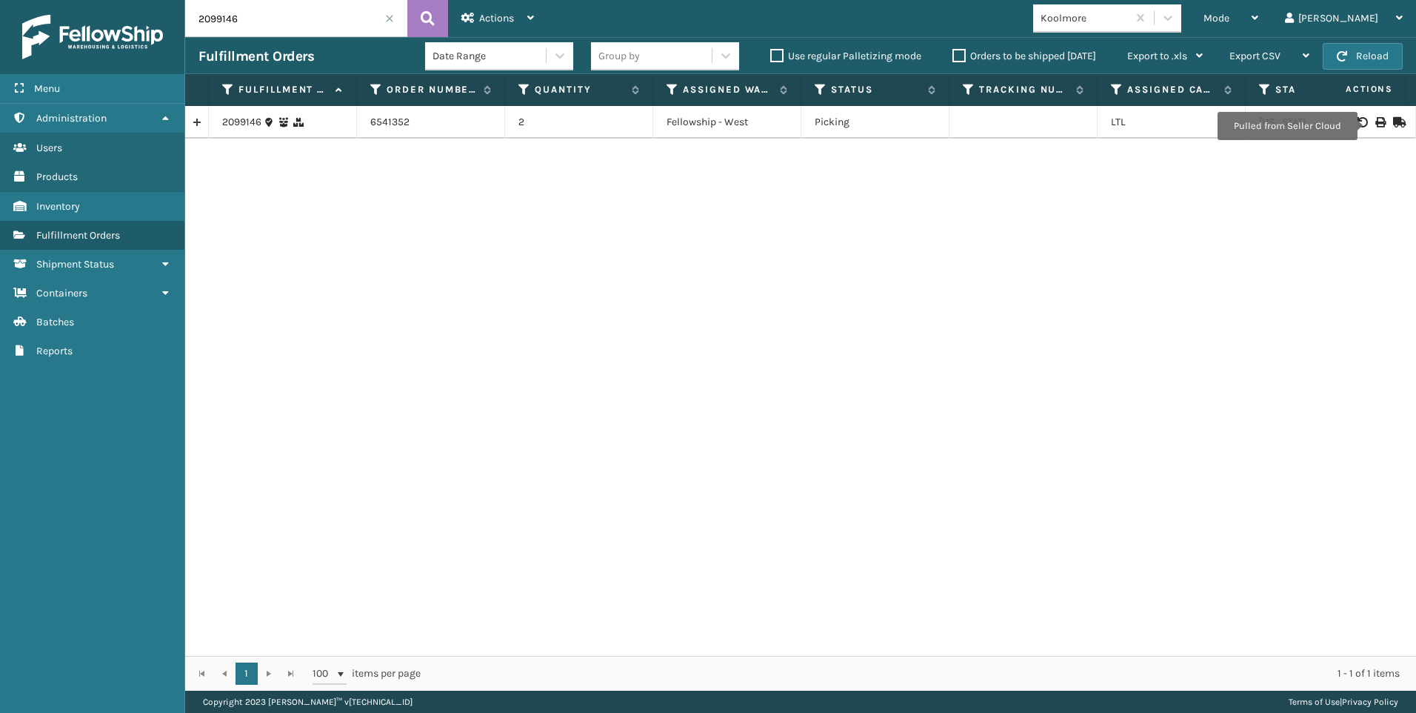
click at [1376, 126] on icon at bounding box center [1380, 122] width 9 height 10
drag, startPoint x: 244, startPoint y: 15, endPoint x: 114, endPoint y: 23, distance: 129.9
click at [127, 0] on div "Menu Administration Users Products Inventory Fulfillment Orders Shipment Status…" at bounding box center [708, 0] width 1416 height 0
type input "2099397"
click at [1376, 122] on icon at bounding box center [1380, 122] width 9 height 10
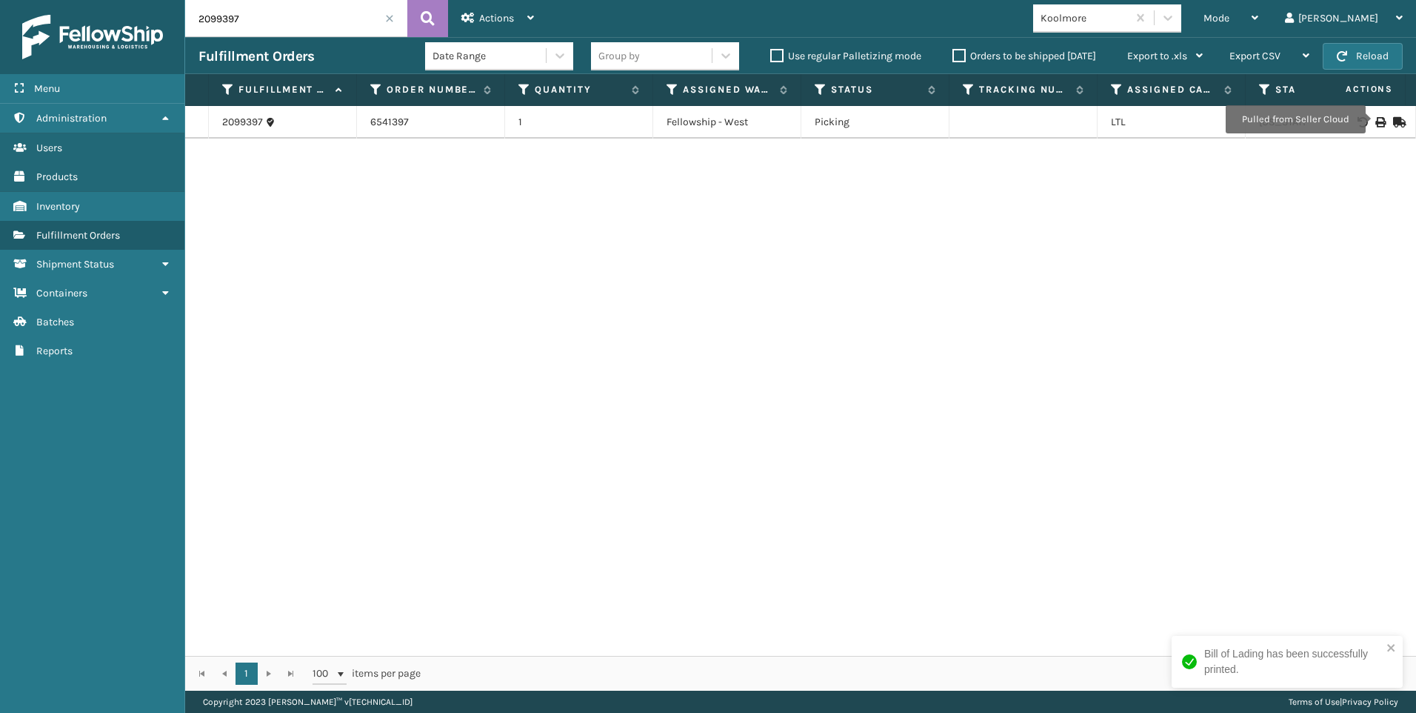
click at [1342, 243] on div "2099397 6541397 1 Fellowship - West Picking LTL [US_STATE]" at bounding box center [800, 381] width 1231 height 550
click at [399, 9] on input "2099397" at bounding box center [296, 18] width 222 height 37
click at [382, 23] on input "2099397" at bounding box center [296, 18] width 222 height 37
click at [386, 15] on span at bounding box center [389, 18] width 9 height 9
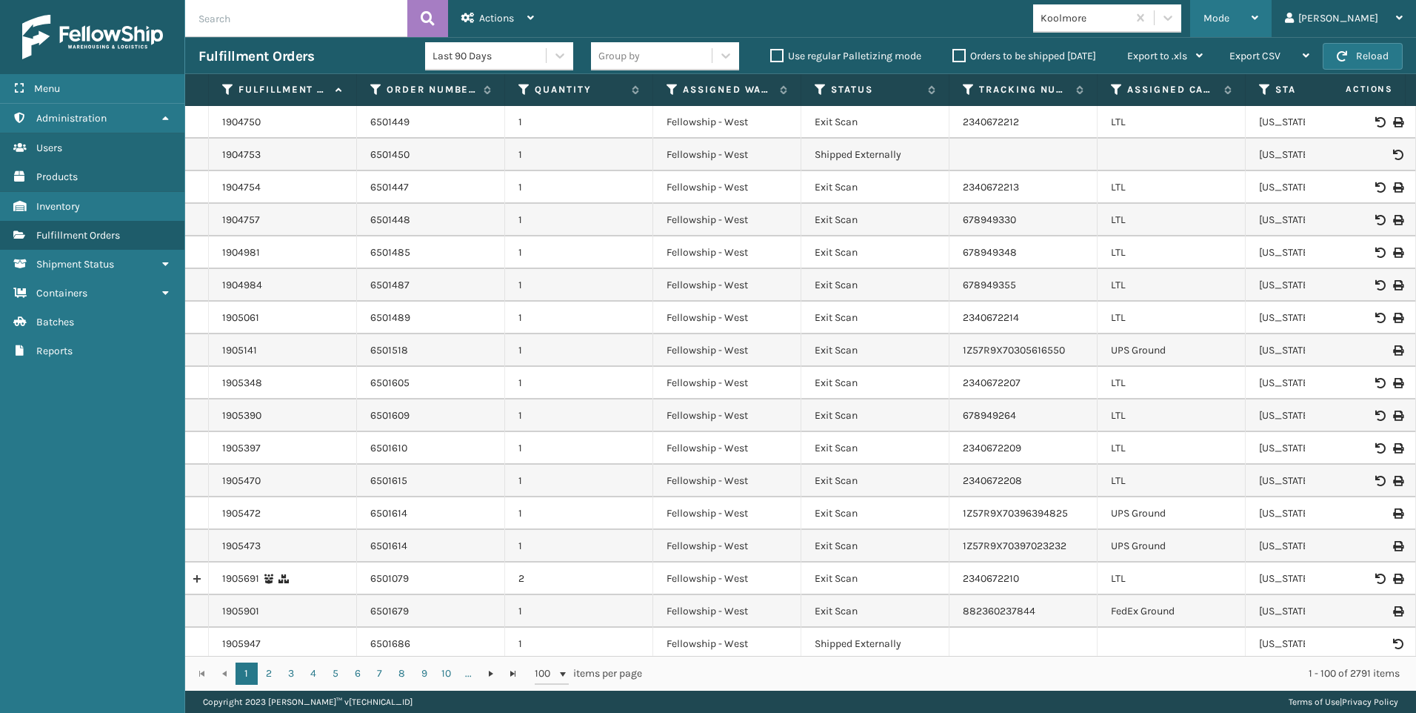
click at [1230, 13] on span "Mode" at bounding box center [1217, 18] width 26 height 13
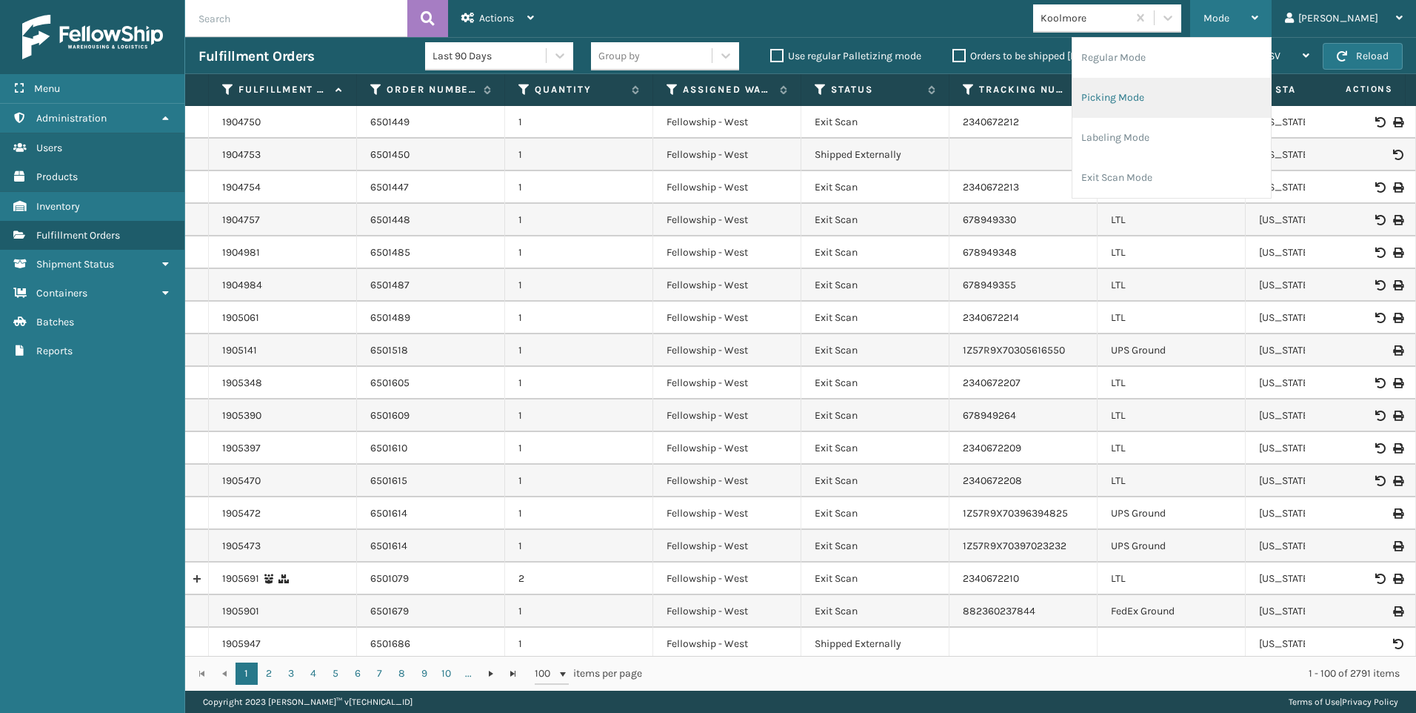
click at [1207, 95] on li "Picking Mode" at bounding box center [1172, 98] width 199 height 40
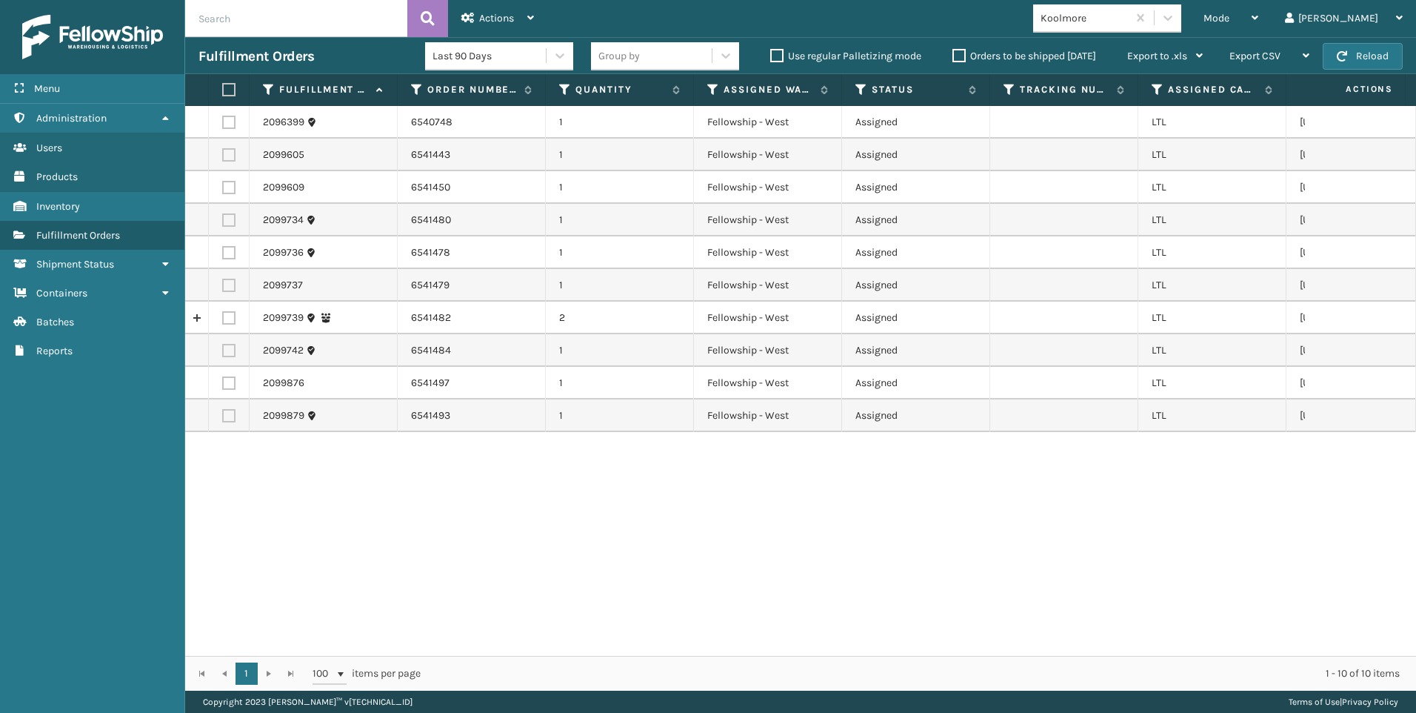
click at [1107, 529] on div "2096399 6540748 1 Fellowship - West Assigned LTL [US_STATE] 2099605 6541443 1 F…" at bounding box center [800, 381] width 1231 height 550
click at [1176, 507] on div "2096399 6540748 1 Fellowship - West Assigned LTL [US_STATE] 2099605 6541443 1 F…" at bounding box center [800, 381] width 1231 height 550
click at [1319, 507] on div "2096399 6540748 1 Fellowship - West Assigned LTL [US_STATE] 2099605 6541443 1 F…" at bounding box center [800, 381] width 1231 height 550
click at [1324, 52] on button "Reload" at bounding box center [1363, 56] width 80 height 27
click at [225, 86] on label at bounding box center [226, 89] width 9 height 13
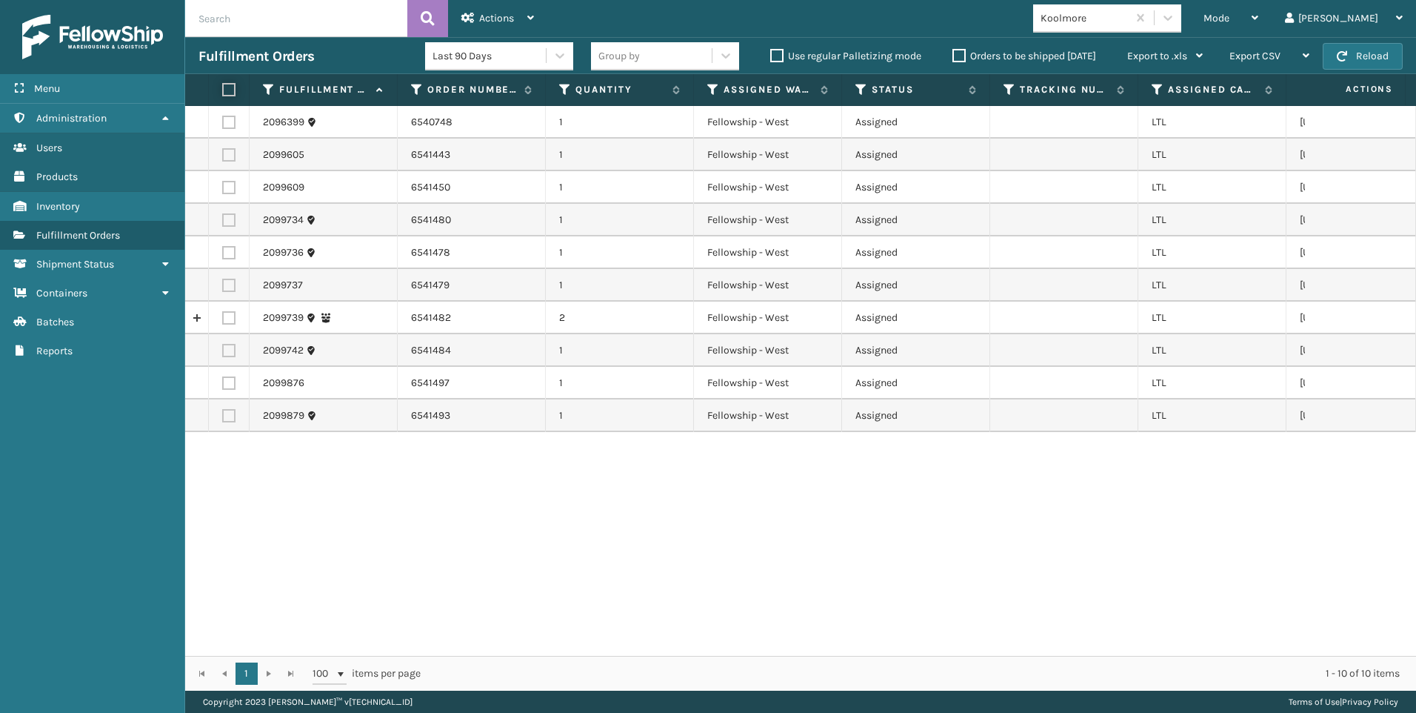
click at [223, 86] on input "checkbox" at bounding box center [222, 90] width 1 height 10
checkbox input "true"
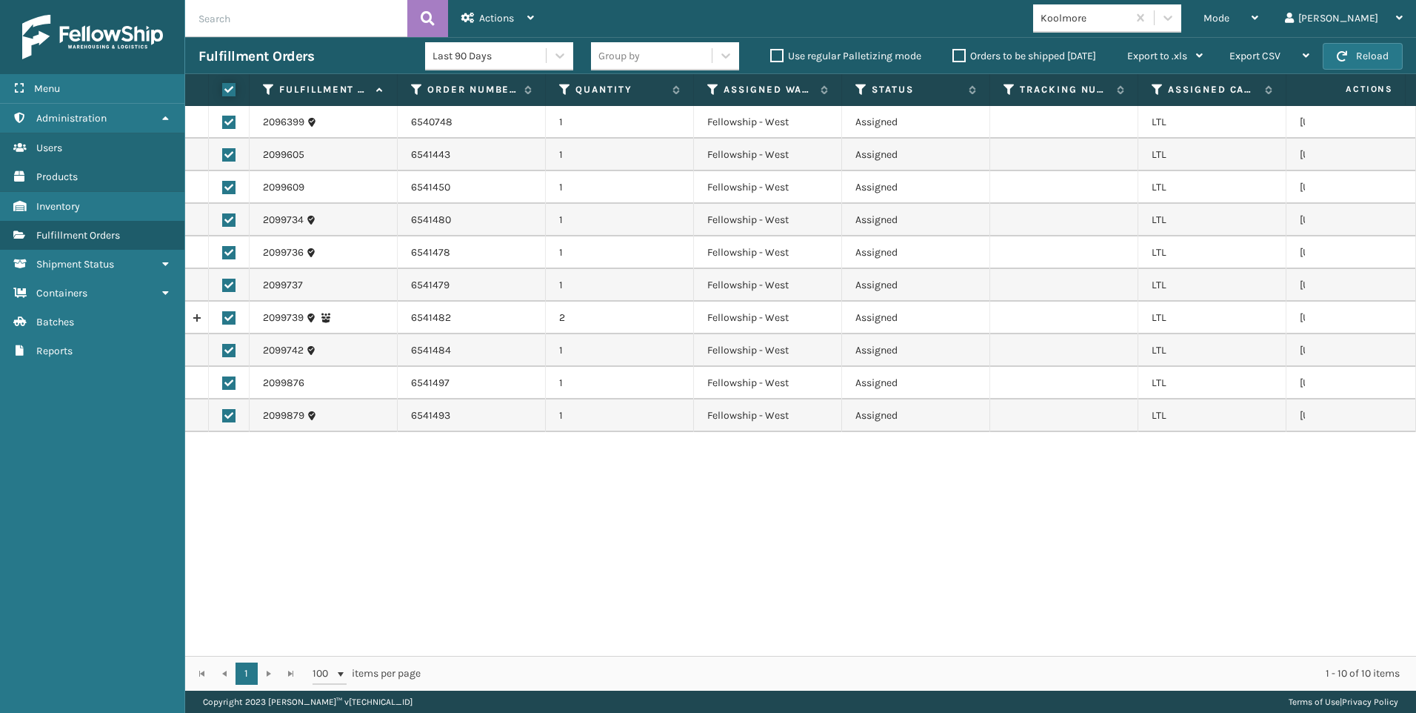
checkbox input "true"
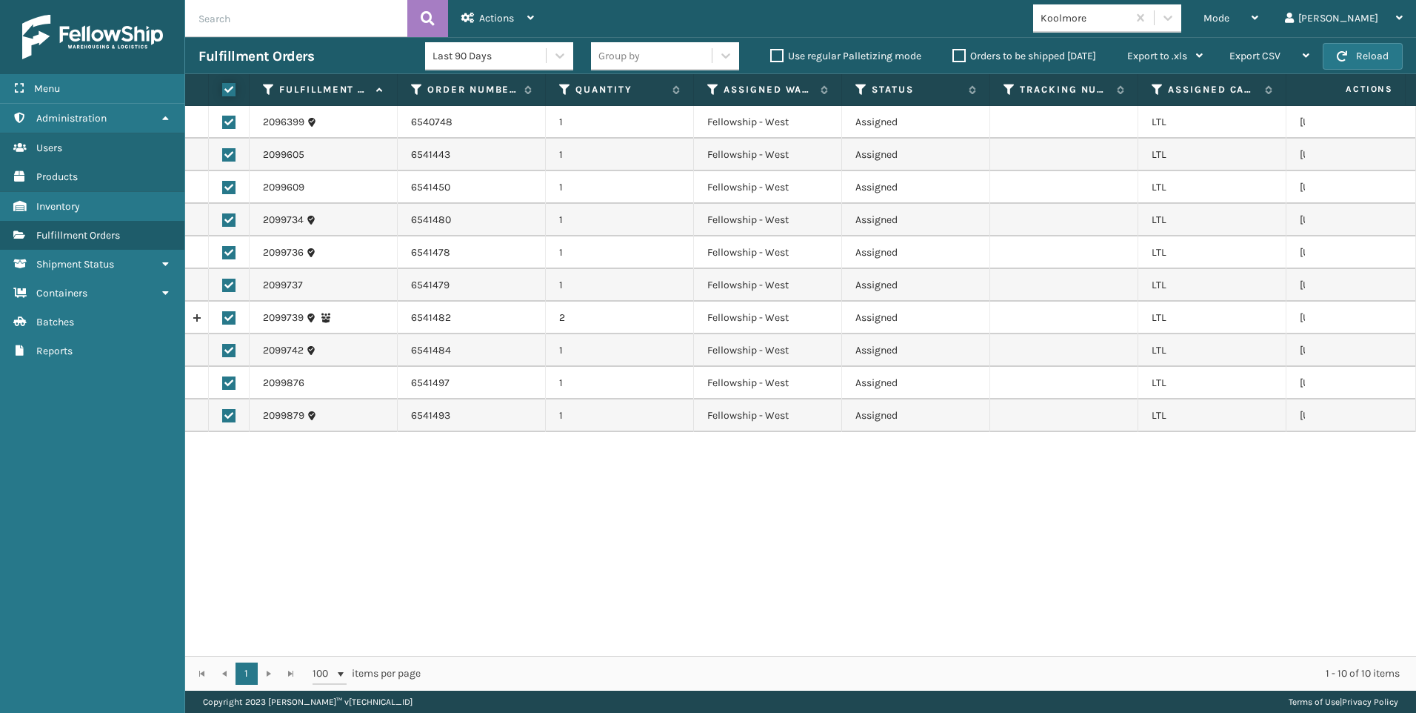
checkbox input "true"
click at [227, 121] on label at bounding box center [228, 122] width 13 height 13
click at [223, 121] on input "checkbox" at bounding box center [222, 121] width 1 height 10
checkbox input "false"
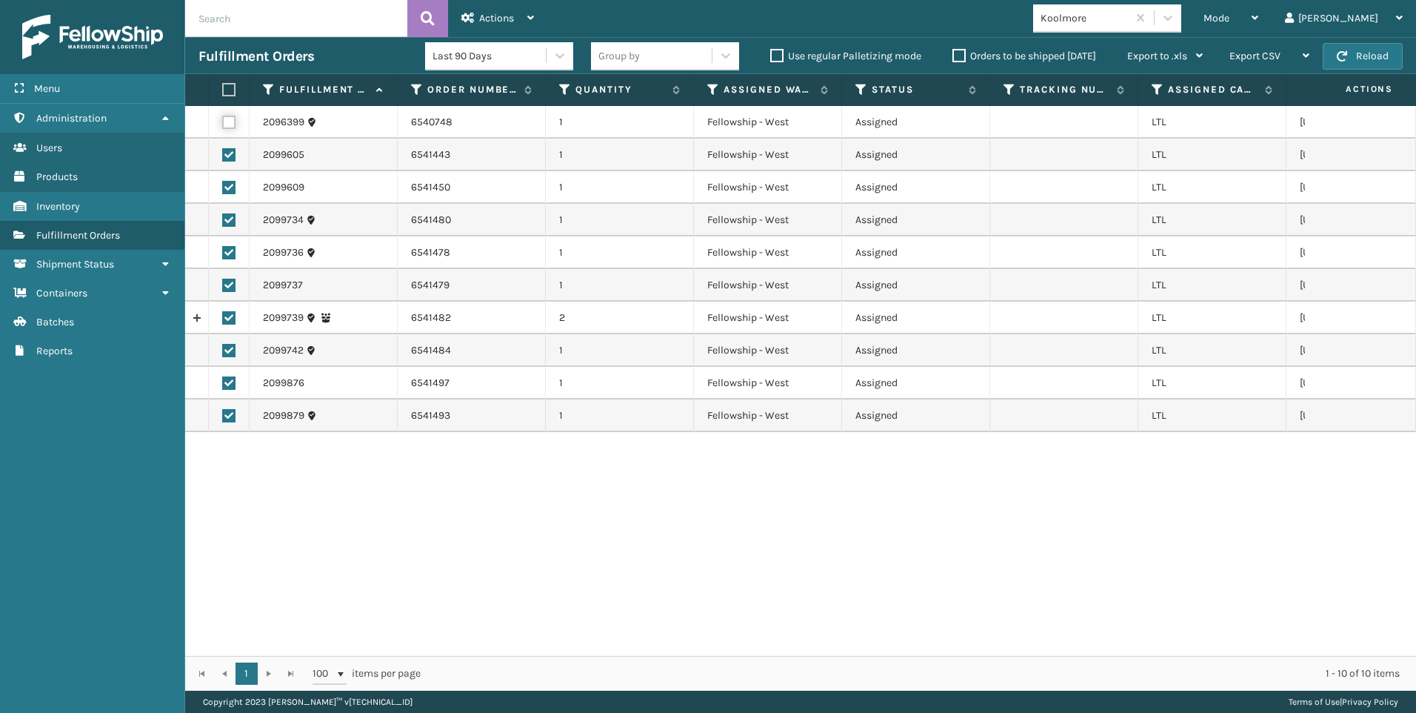
checkbox input "false"
click at [530, 10] on div "Actions" at bounding box center [498, 18] width 73 height 37
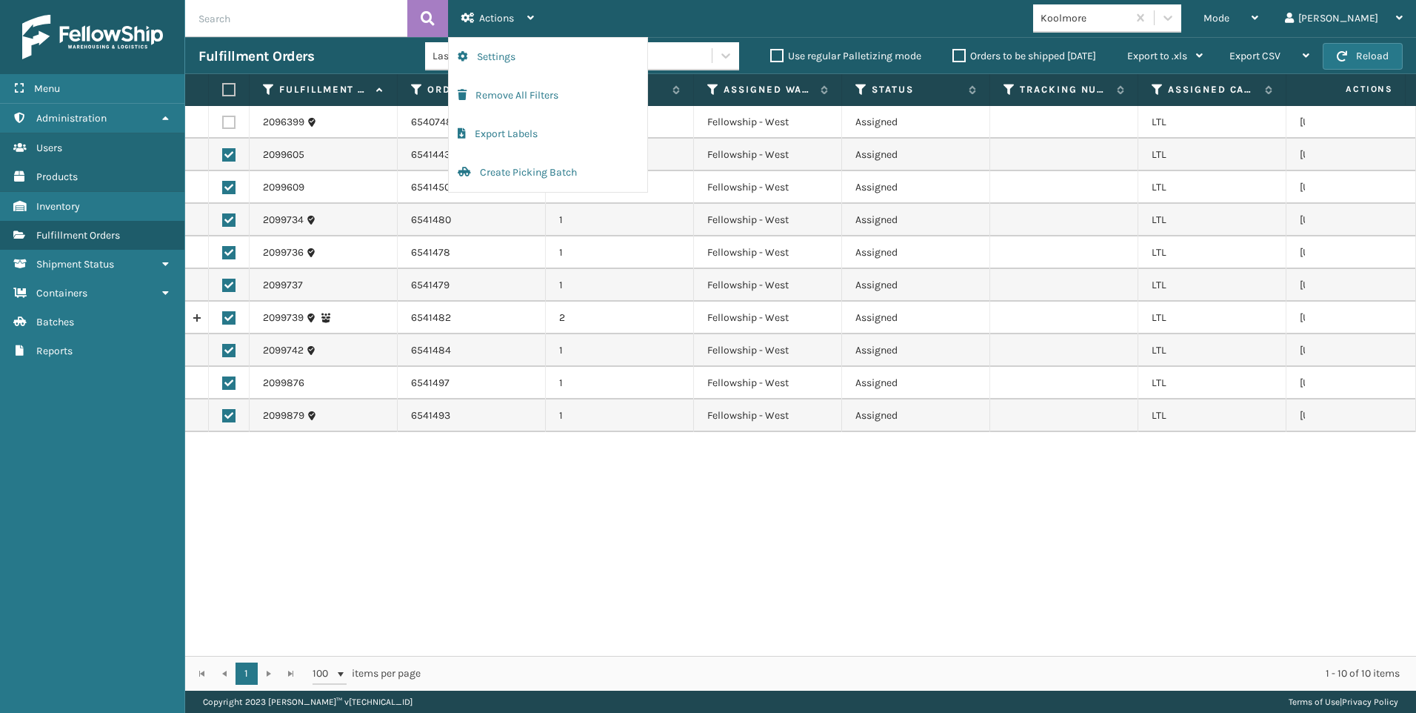
click at [223, 119] on label at bounding box center [228, 122] width 13 height 13
click at [223, 119] on input "checkbox" at bounding box center [222, 121] width 1 height 10
checkbox input "true"
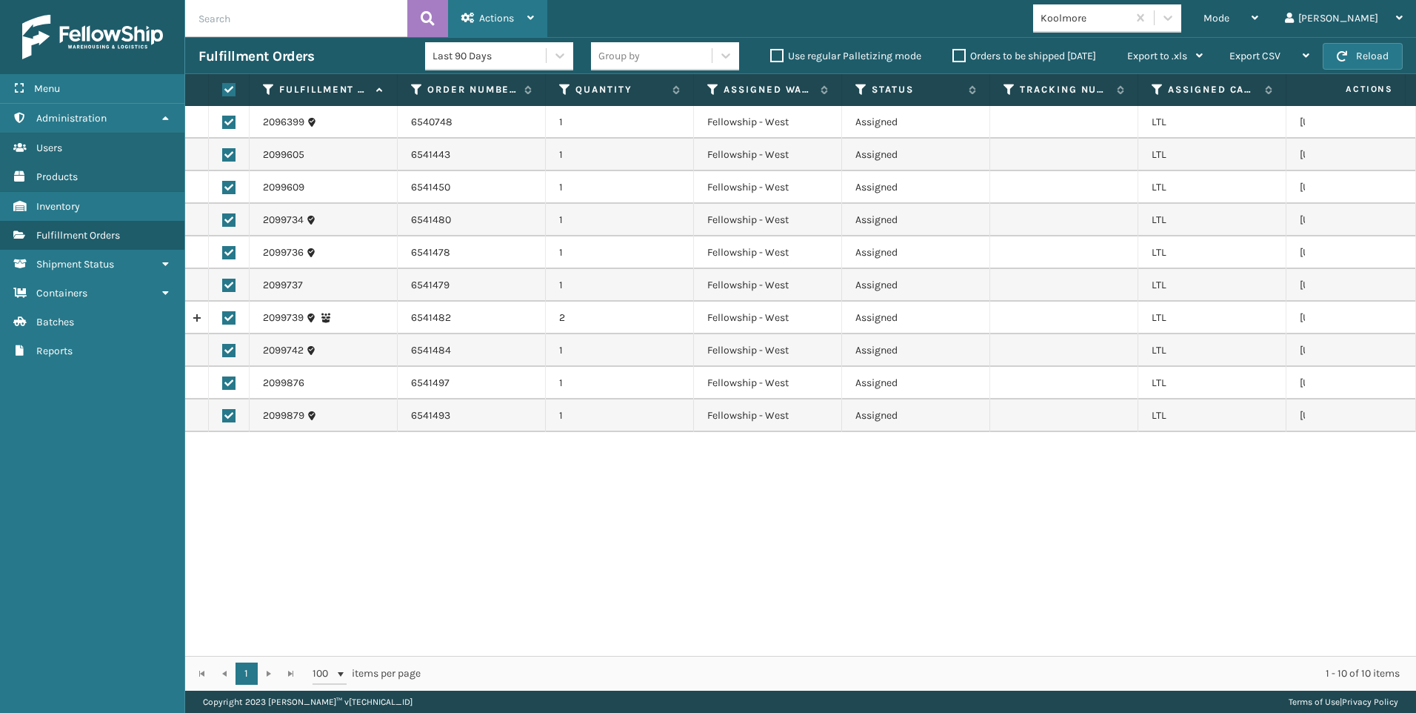
click at [507, 20] on span "Actions" at bounding box center [496, 18] width 35 height 13
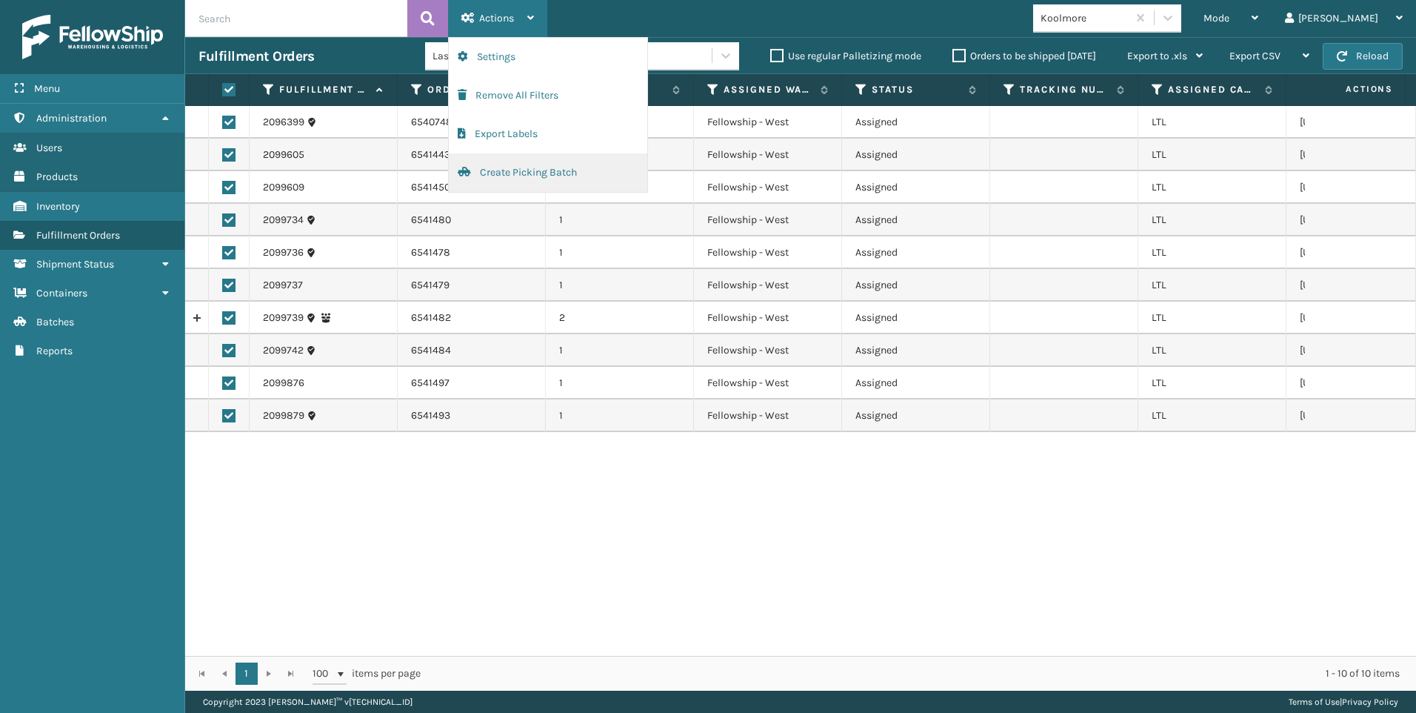
click at [568, 179] on button "Create Picking Batch" at bounding box center [548, 172] width 199 height 39
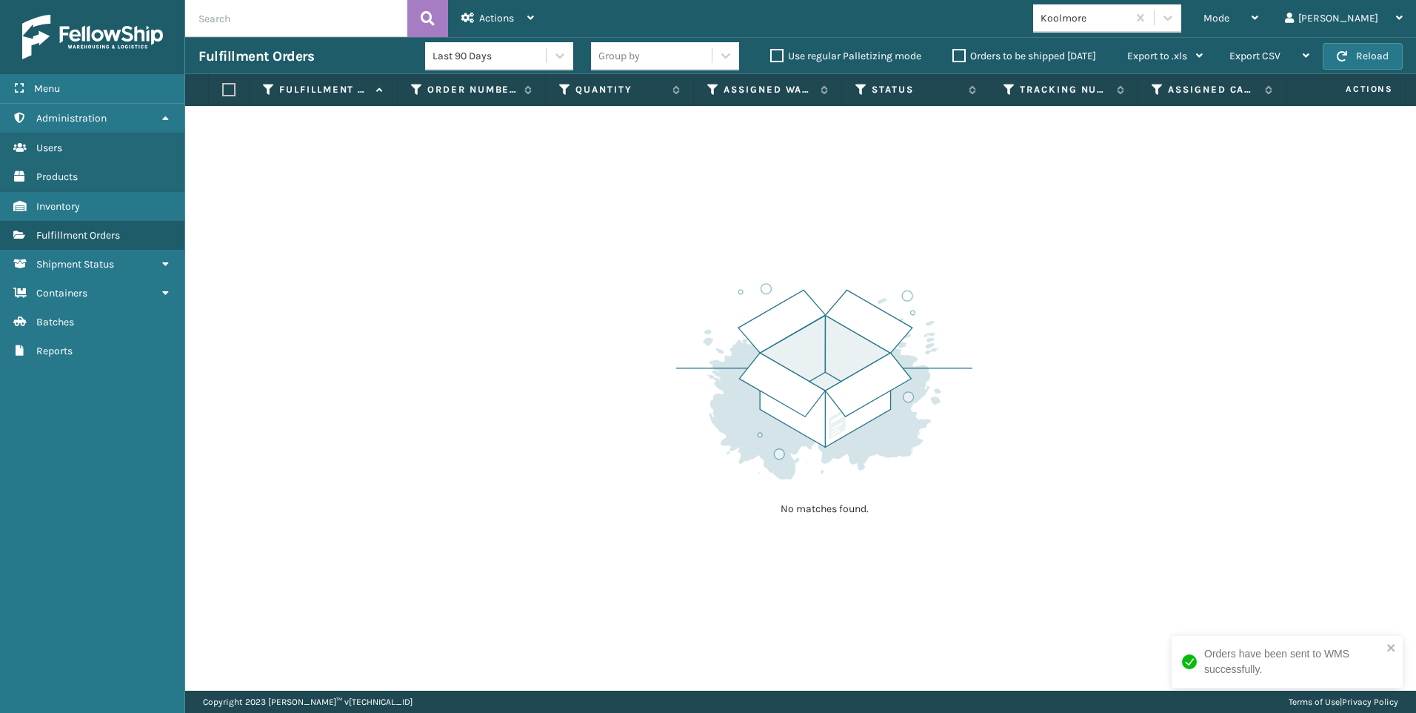
click at [1350, 39] on div "Fulfillment Orders Last 90 Days Group by Use regular Palletizing mode Orders to…" at bounding box center [800, 55] width 1231 height 37
click at [1360, 53] on button "Reload" at bounding box center [1363, 56] width 80 height 27
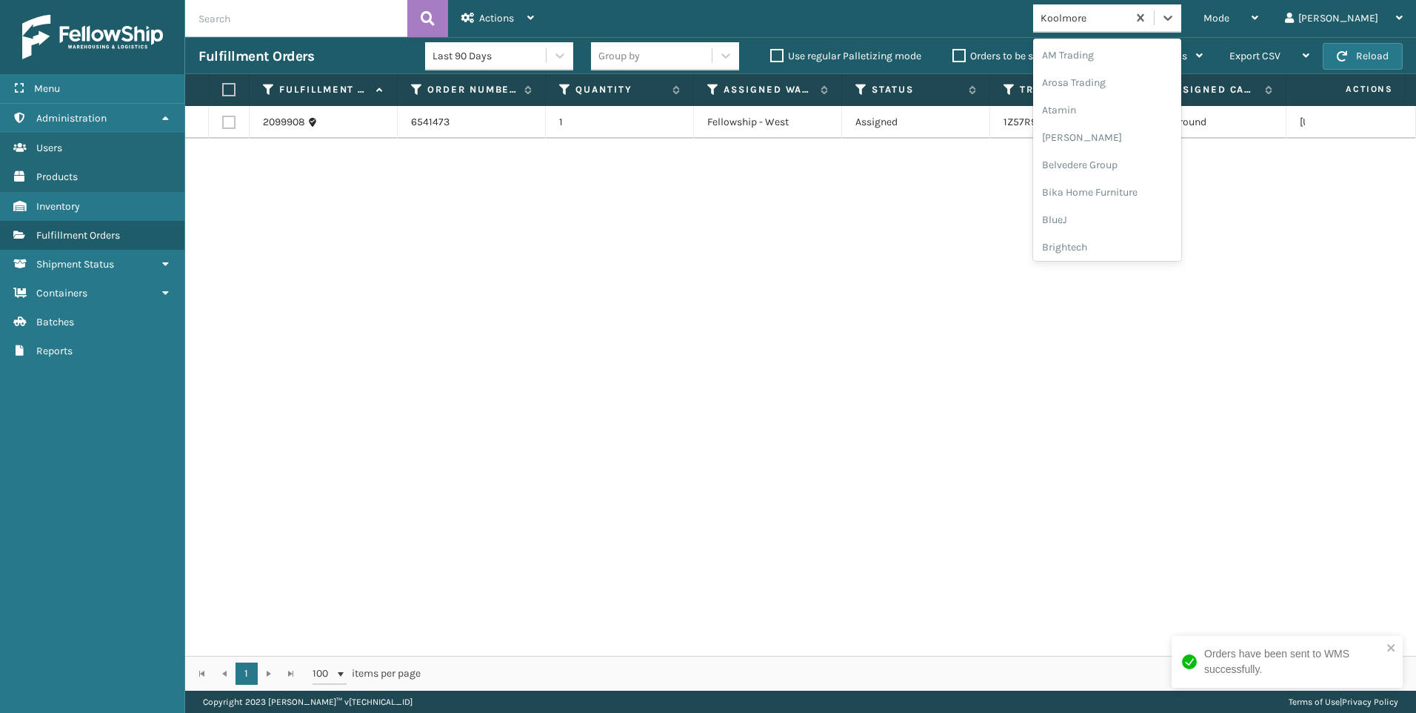
click at [1129, 25] on div "Koolmore" at bounding box center [1085, 18] width 88 height 16
click at [1148, 207] on div "SleepGeekz" at bounding box center [1107, 216] width 148 height 27
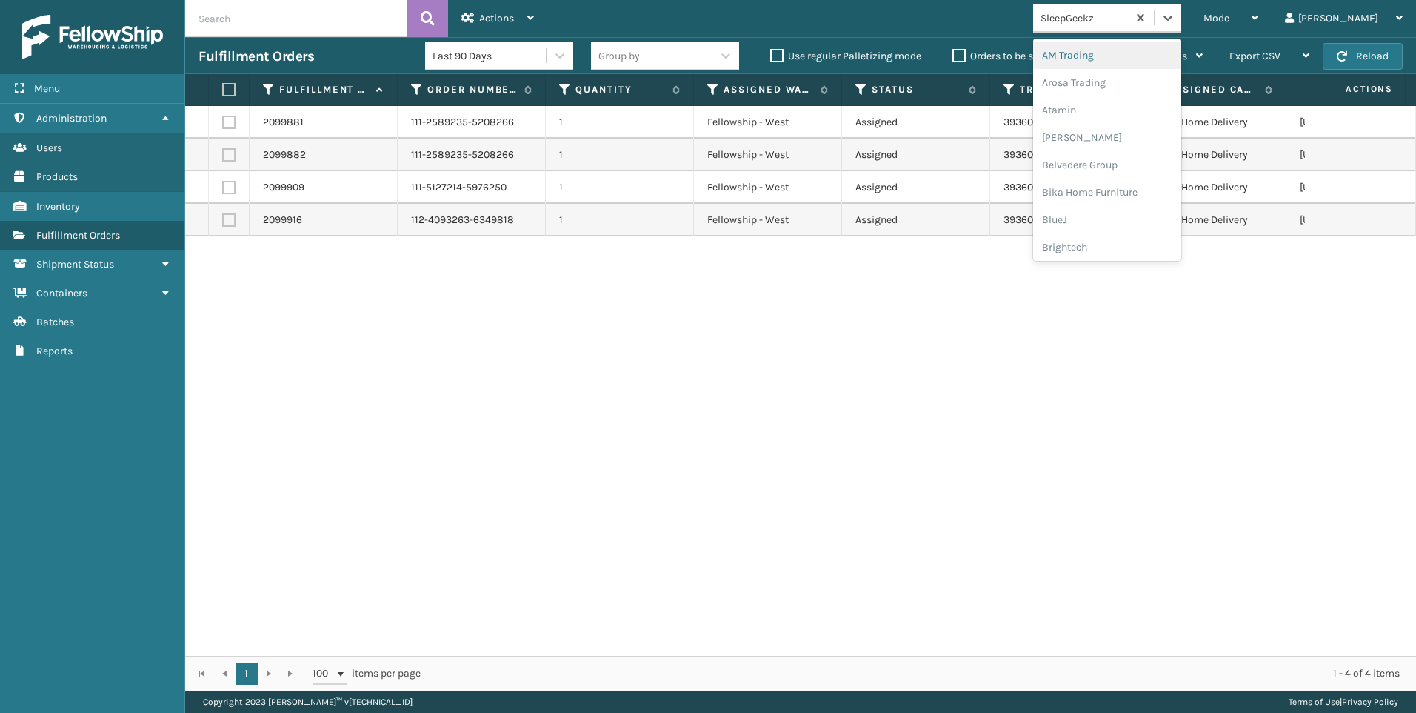
click at [1129, 16] on div "SleepGeekz" at bounding box center [1085, 18] width 88 height 16
click at [1149, 200] on div "Koolmore" at bounding box center [1107, 205] width 148 height 27
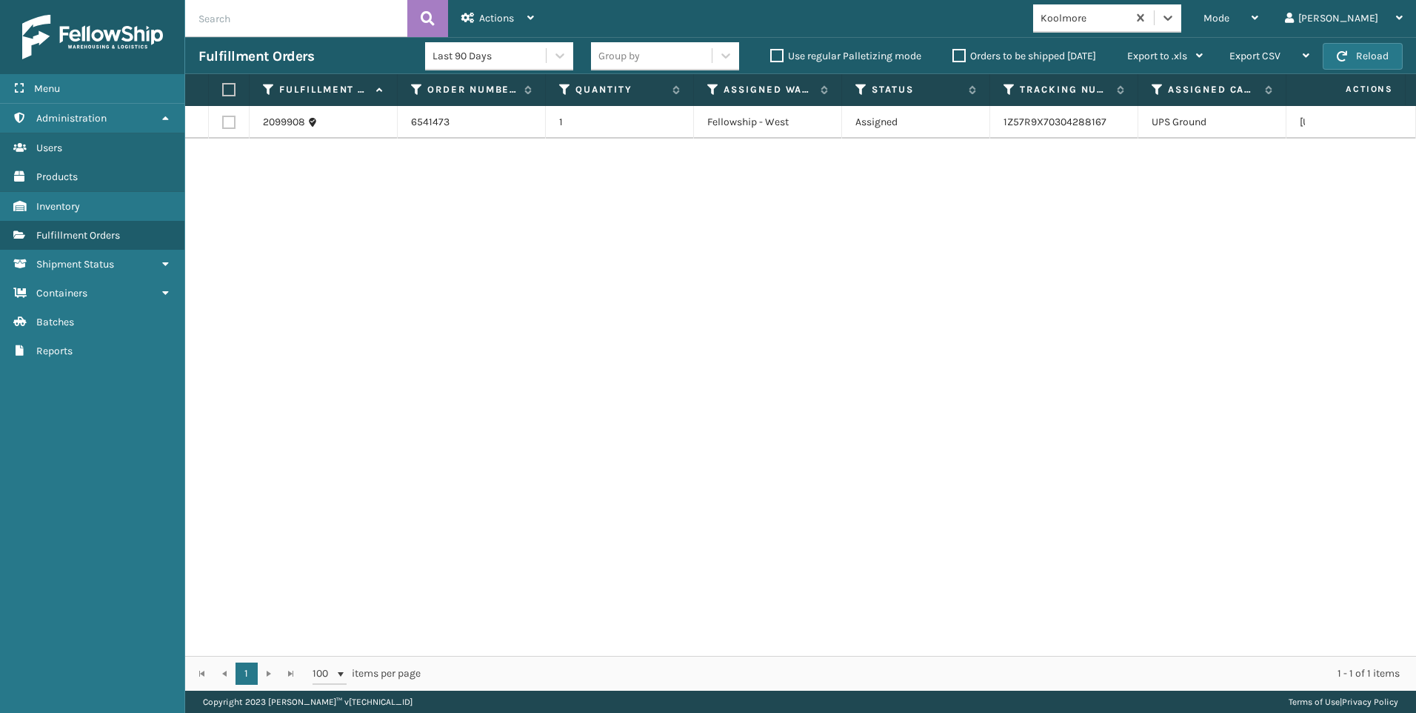
click at [1129, 17] on div "Koolmore" at bounding box center [1085, 18] width 88 height 16
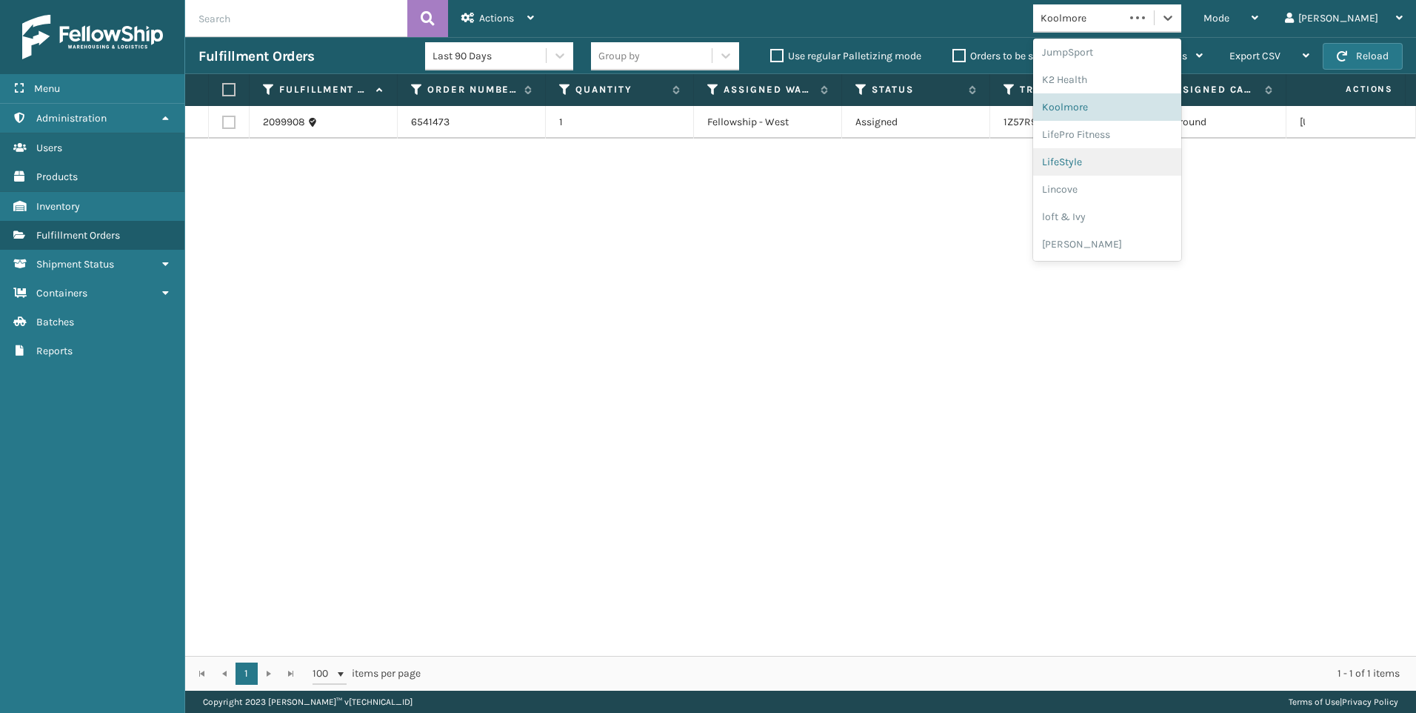
scroll to position [743, 0]
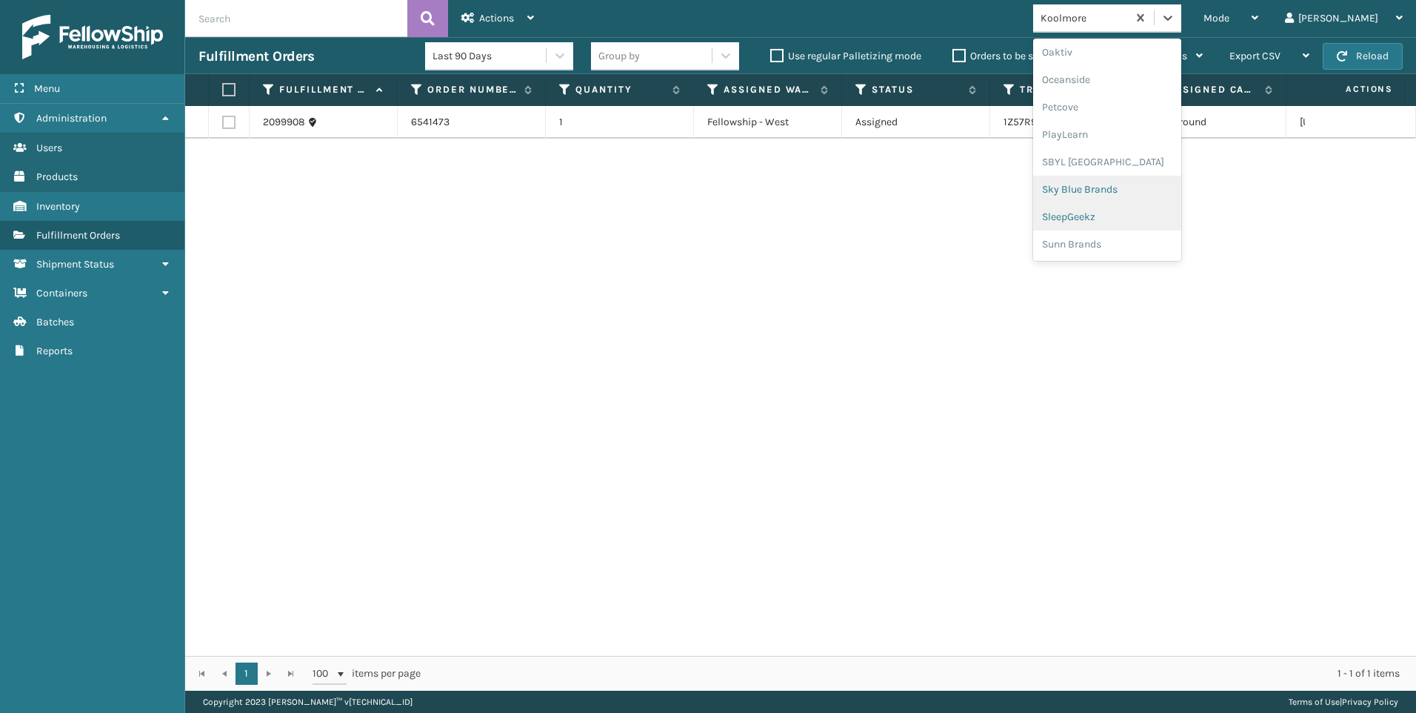
click at [1147, 209] on div "SleepGeekz" at bounding box center [1107, 216] width 148 height 27
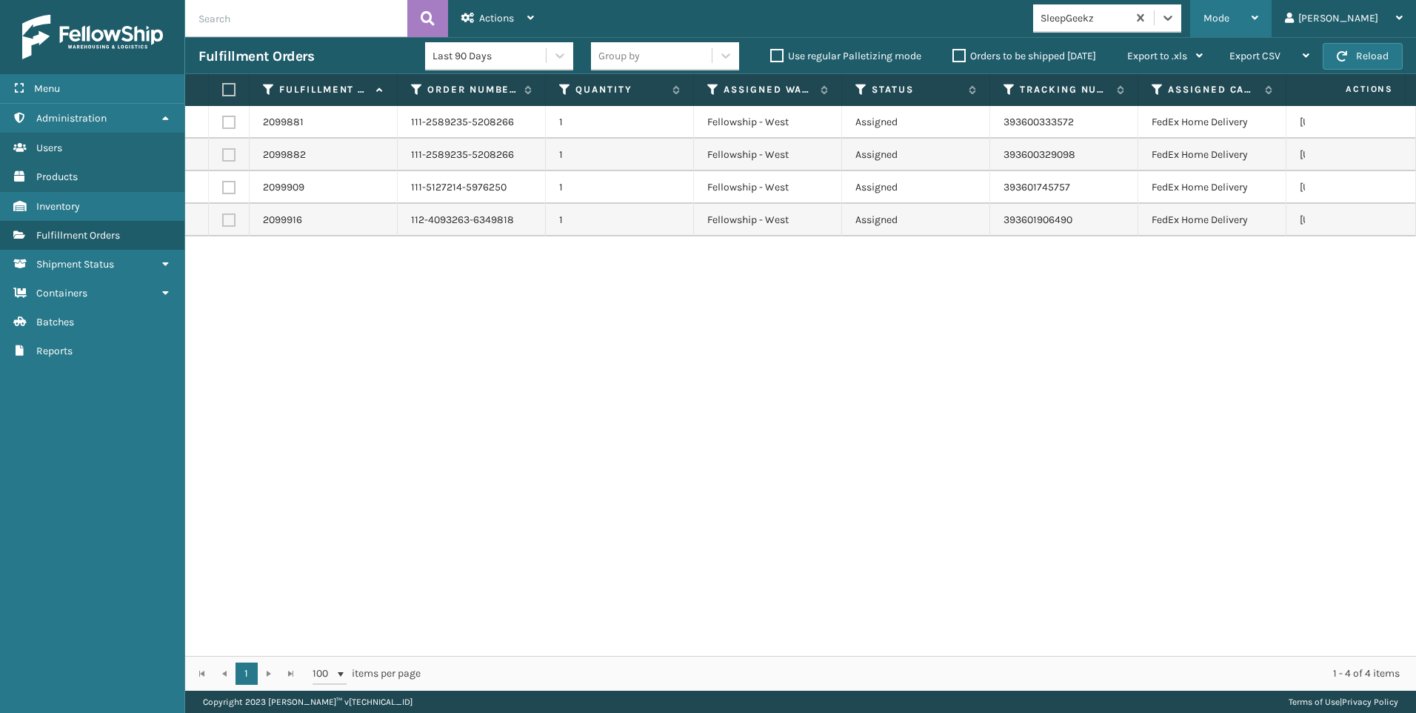
click at [1259, 27] on div "Mode" at bounding box center [1231, 18] width 55 height 37
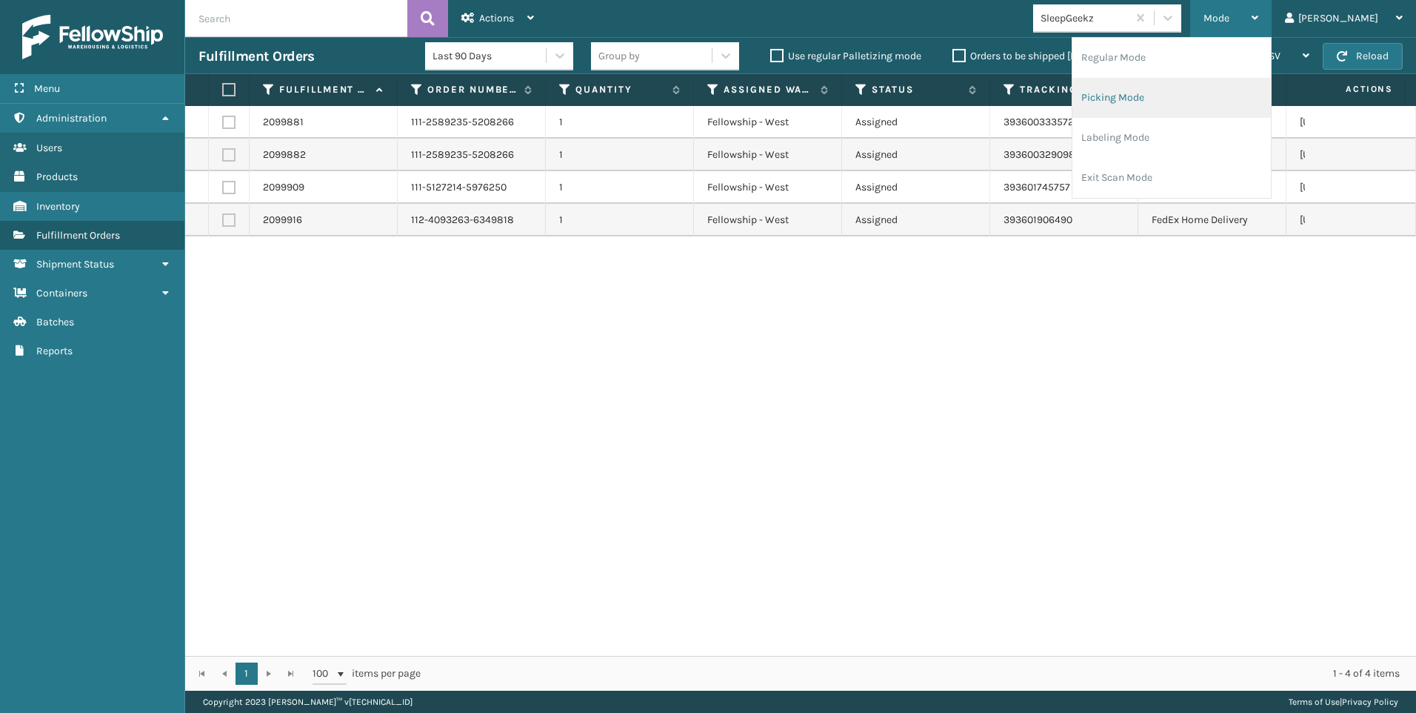
click at [1202, 107] on li "Picking Mode" at bounding box center [1172, 98] width 199 height 40
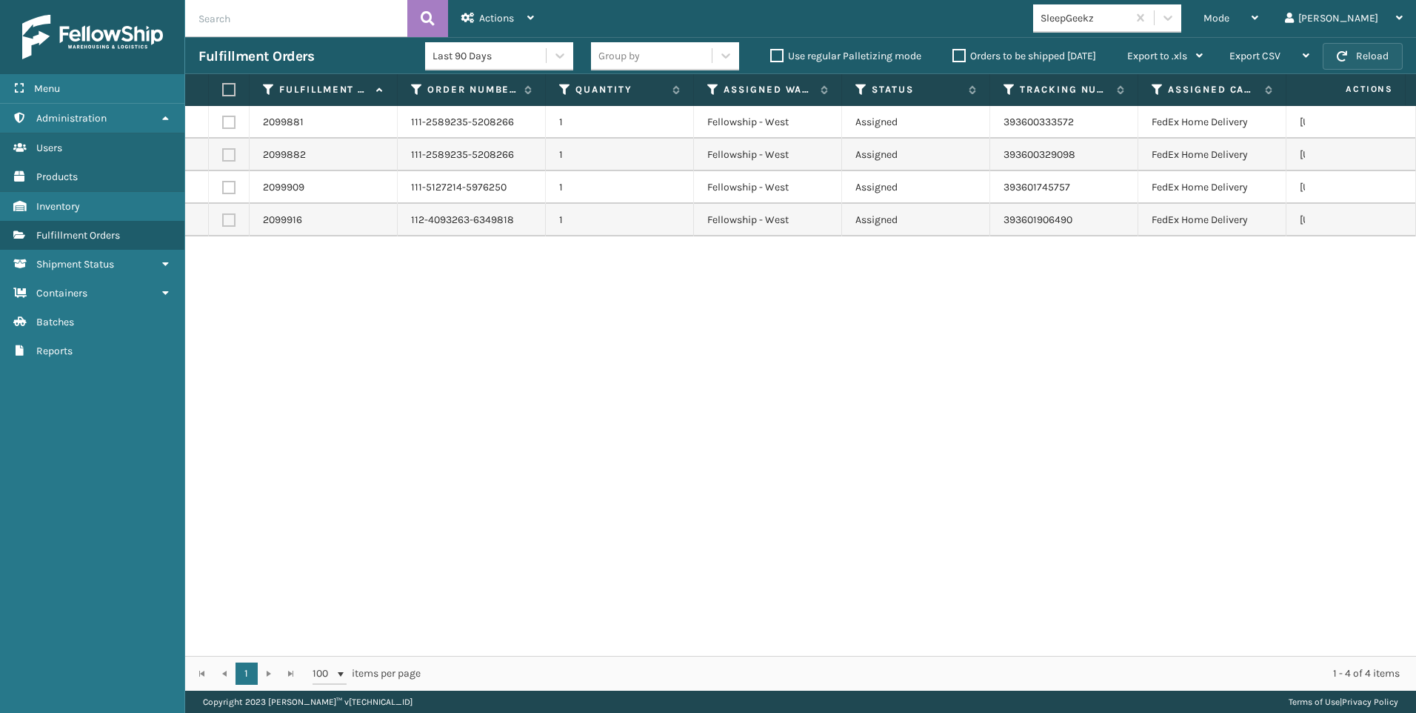
click at [1363, 57] on button "Reload" at bounding box center [1363, 56] width 80 height 27
click at [1129, 21] on div "SleepGeekz" at bounding box center [1085, 18] width 88 height 16
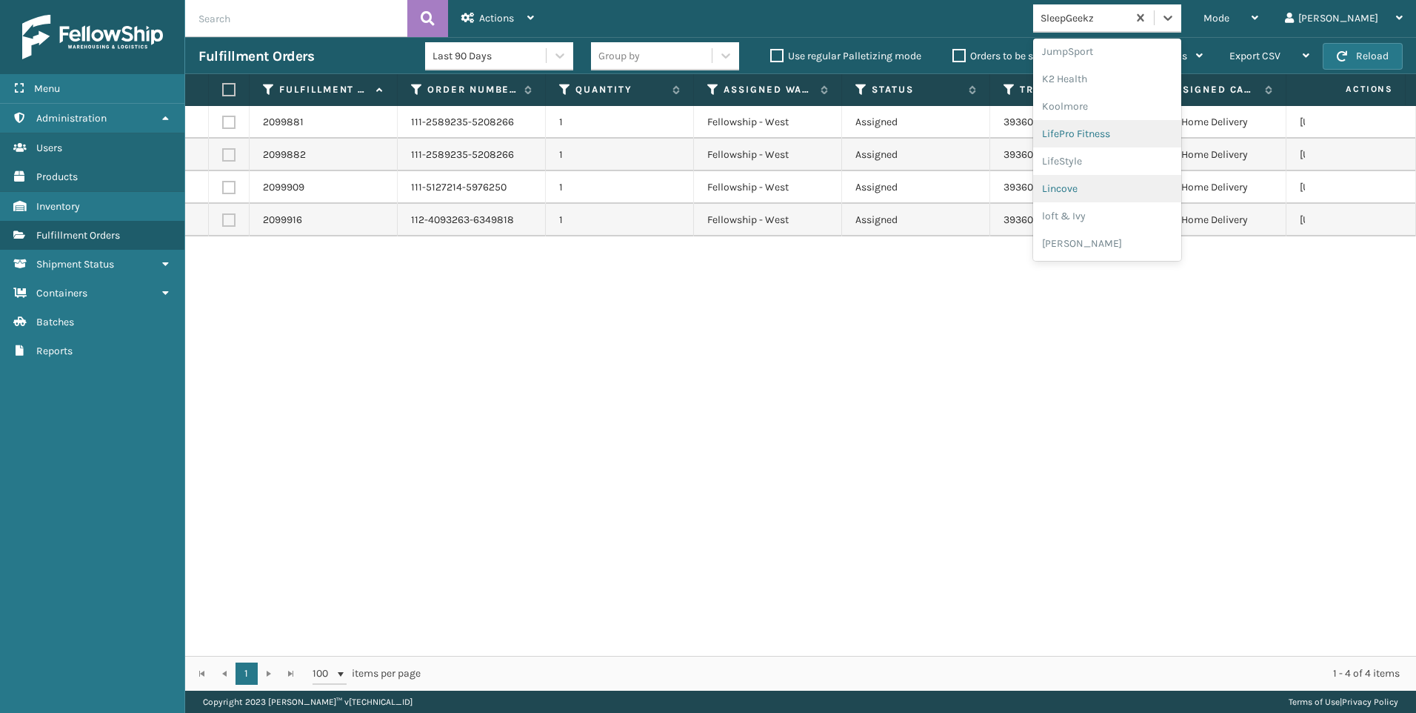
scroll to position [447, 0]
click at [1147, 126] on div "Koolmore" at bounding box center [1107, 129] width 148 height 27
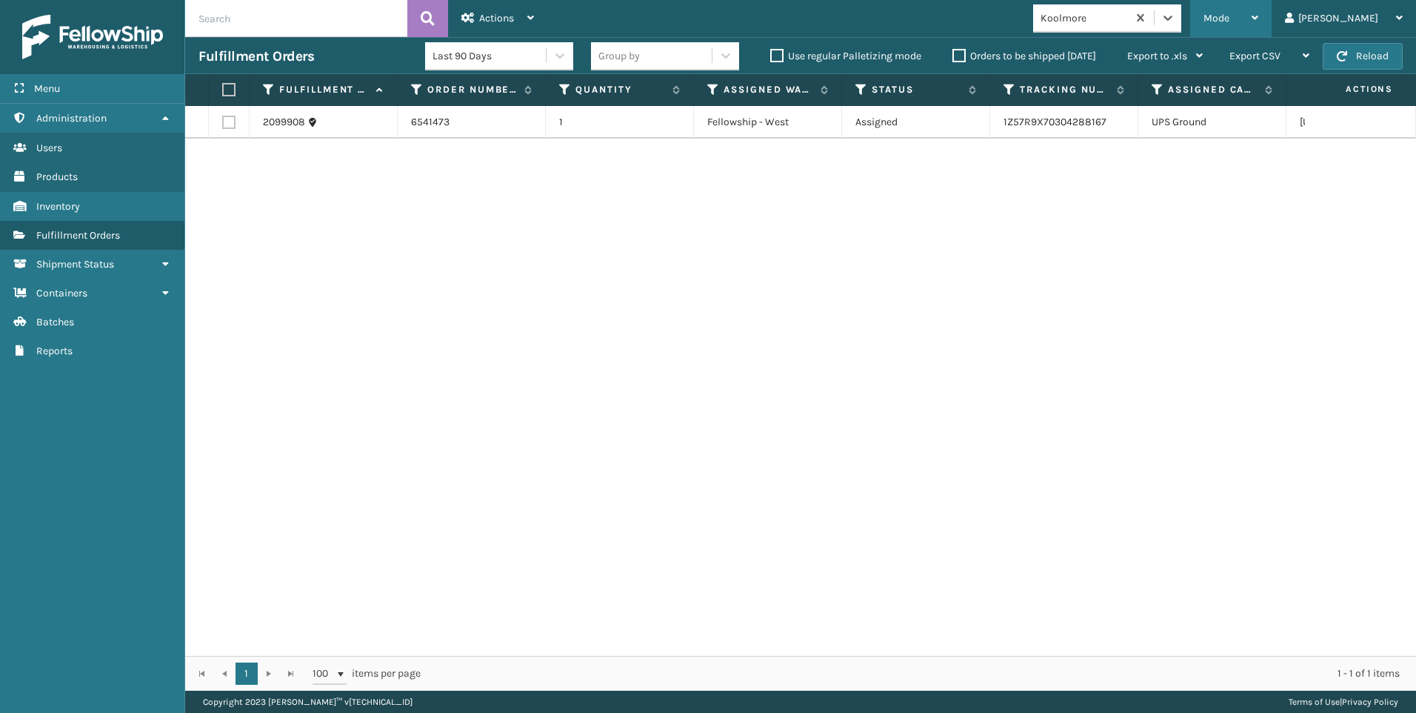
click at [1259, 17] on icon at bounding box center [1255, 18] width 7 height 10
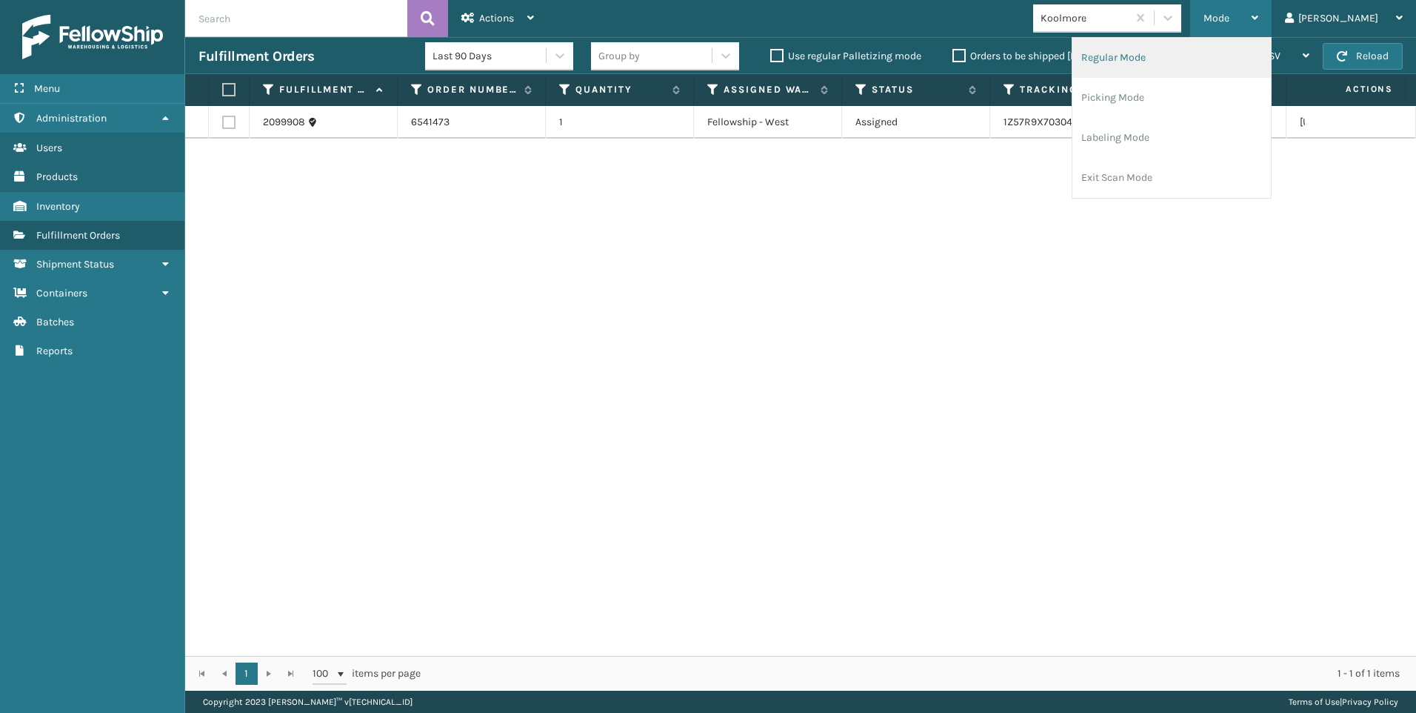
click at [1250, 44] on li "Regular Mode" at bounding box center [1172, 58] width 199 height 40
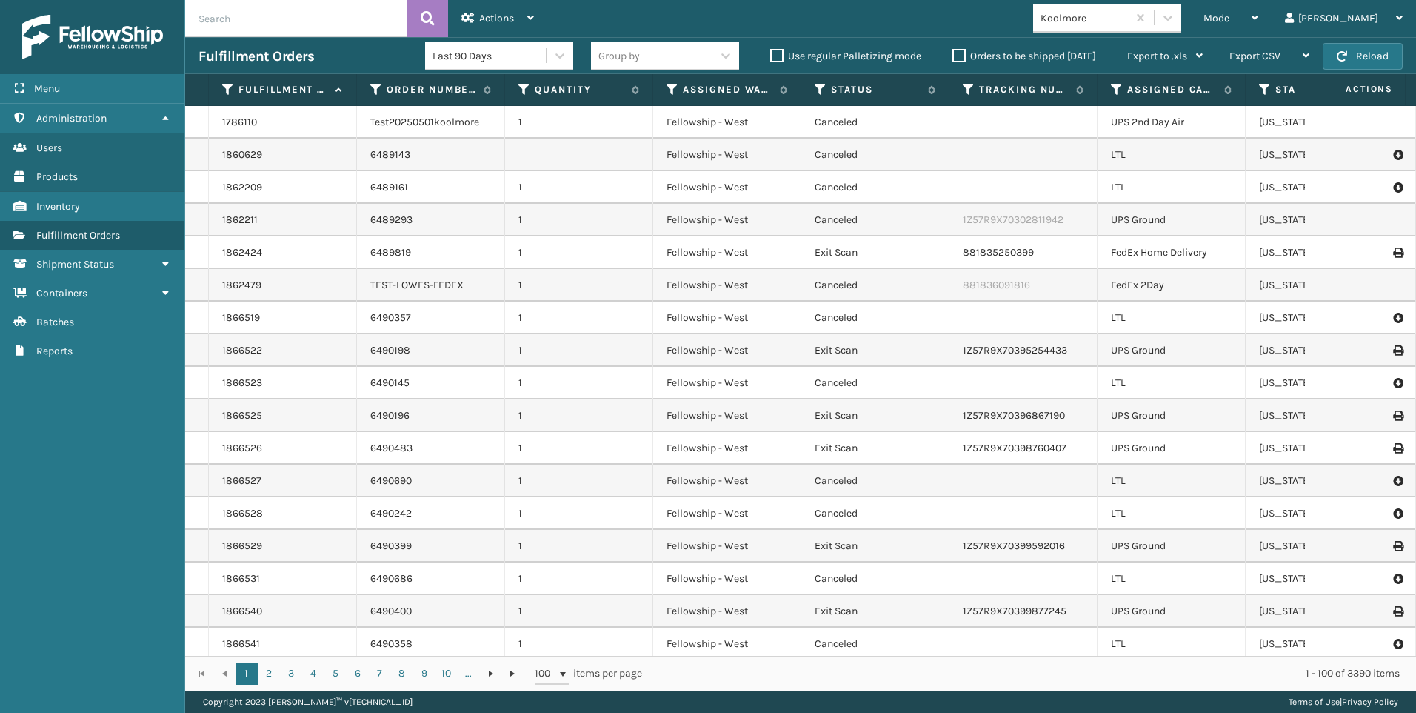
click at [256, 15] on input "text" at bounding box center [296, 18] width 222 height 37
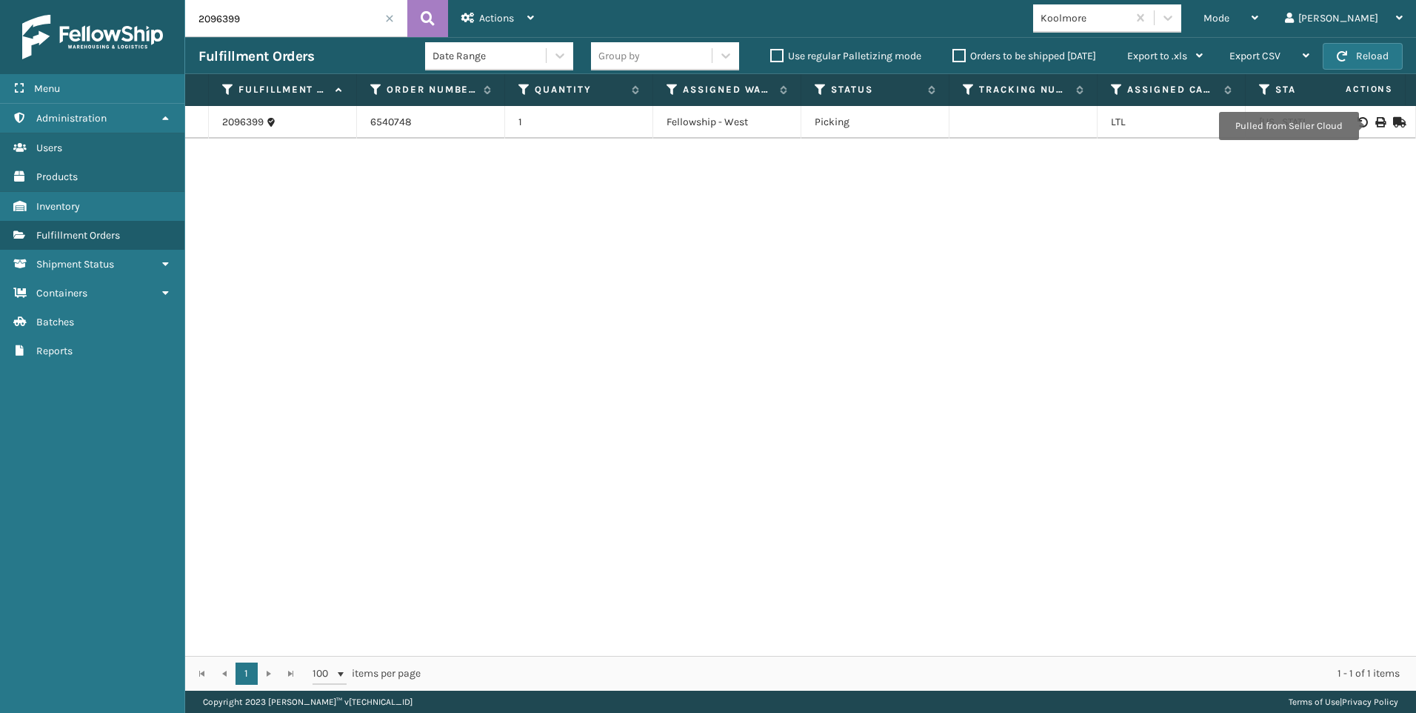
click at [1376, 126] on icon at bounding box center [1380, 122] width 9 height 10
drag, startPoint x: 253, startPoint y: 21, endPoint x: 79, endPoint y: 15, distance: 174.2
click at [91, 0] on div "Menu Administration Users Products Inventory Fulfillment Orders Shipment Status…" at bounding box center [708, 0] width 1416 height 0
click at [1376, 121] on div at bounding box center [1361, 122] width 84 height 10
click at [1376, 126] on icon at bounding box center [1380, 122] width 9 height 10
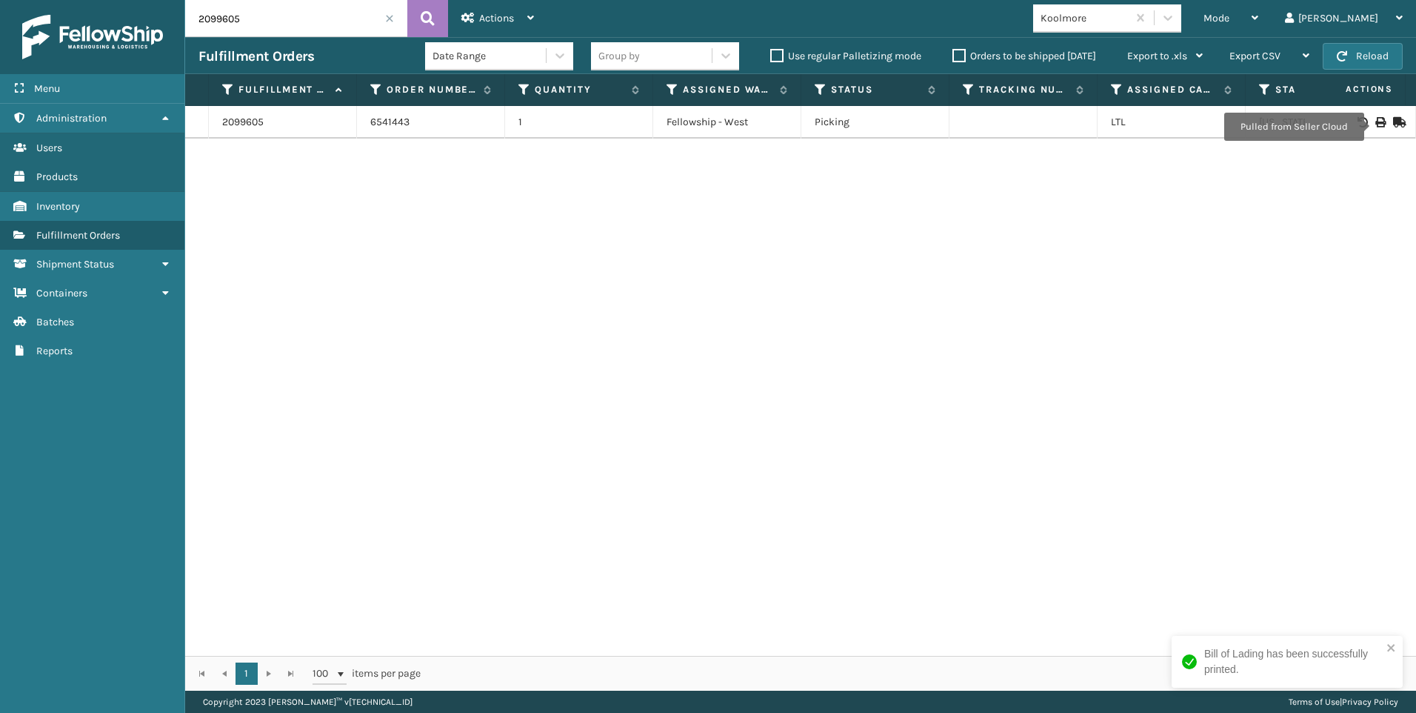
drag, startPoint x: 223, startPoint y: 24, endPoint x: 116, endPoint y: 20, distance: 107.5
click at [146, 0] on div "Menu Administration Users Products Inventory Fulfillment Orders Shipment Status…" at bounding box center [708, 0] width 1416 height 0
drag, startPoint x: 290, startPoint y: 24, endPoint x: 27, endPoint y: 1, distance: 264.0
click at [100, 0] on div "Menu Administration Users Products Inventory Fulfillment Orders Shipment Status…" at bounding box center [708, 0] width 1416 height 0
click at [1376, 123] on icon at bounding box center [1380, 122] width 9 height 10
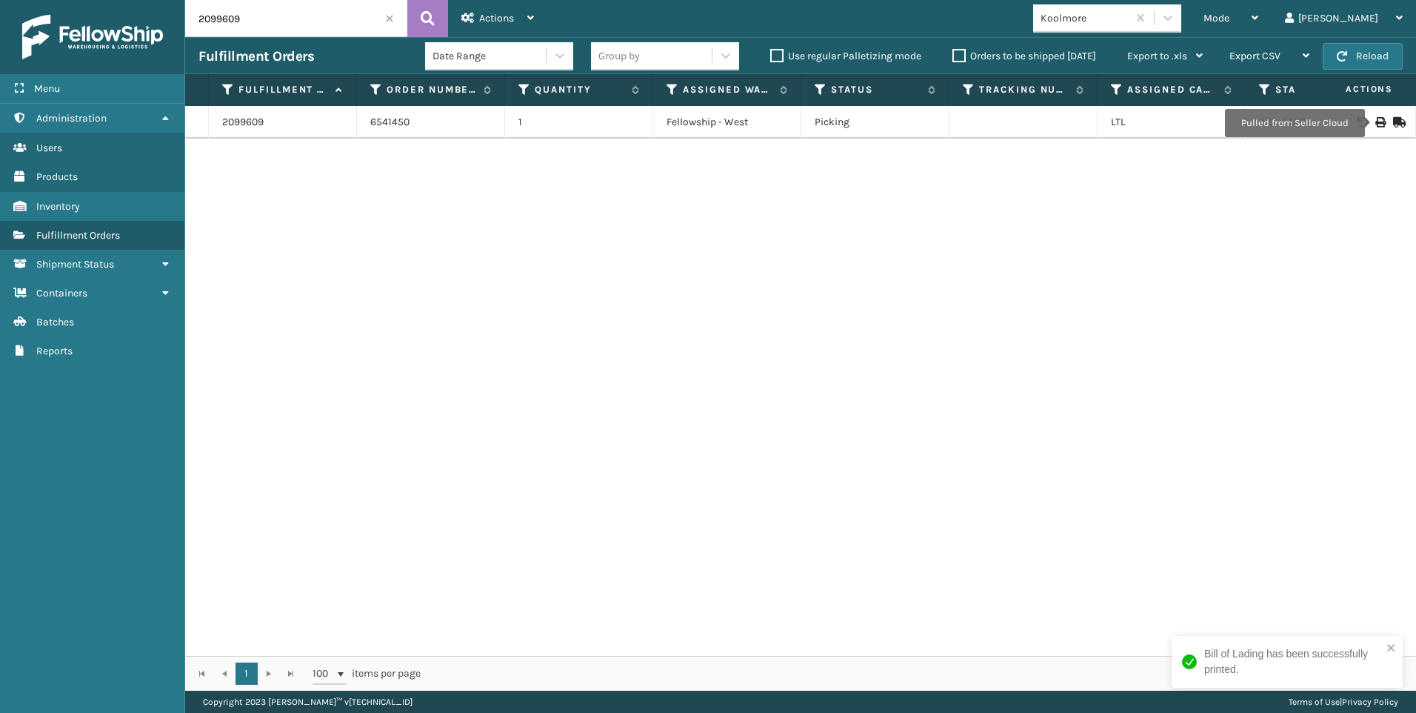
drag, startPoint x: 268, startPoint y: 32, endPoint x: 0, endPoint y: 50, distance: 268.8
click at [81, 0] on div "Menu Administration Users Products Inventory Fulfillment Orders Shipment Status…" at bounding box center [708, 0] width 1416 height 0
click at [1376, 125] on div at bounding box center [1361, 122] width 84 height 10
click at [1359, 121] on div at bounding box center [1361, 122] width 84 height 10
click at [1376, 121] on icon at bounding box center [1380, 122] width 9 height 10
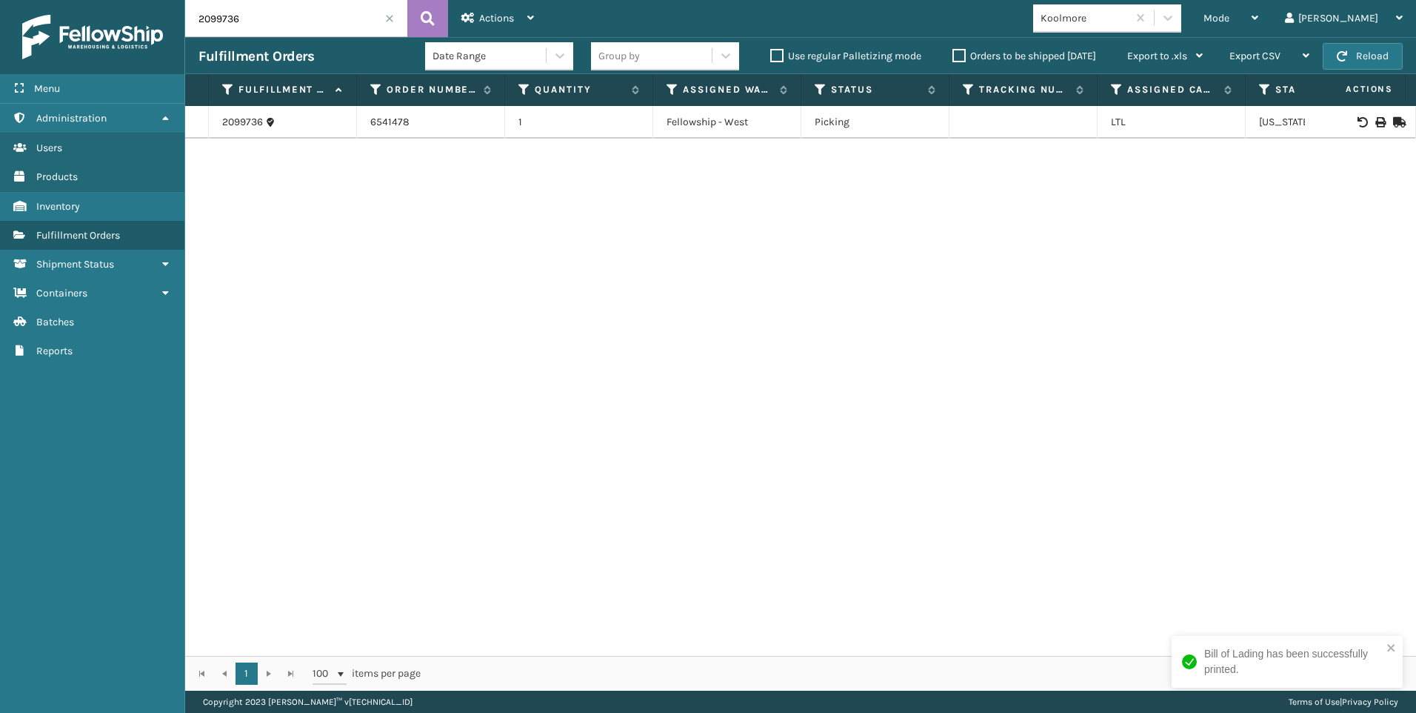
drag, startPoint x: 297, startPoint y: 16, endPoint x: 0, endPoint y: 40, distance: 298.0
click at [0, 39] on html "Bill of Lading has been successfully printed. Menu Administration Users Product…" at bounding box center [708, 356] width 1416 height 713
click at [1376, 123] on icon at bounding box center [1380, 122] width 9 height 10
drag, startPoint x: 252, startPoint y: 19, endPoint x: -3, endPoint y: 2, distance: 255.4
click at [0, 2] on html "Bill of Lading has been successfully printed. Menu Administration Users Product…" at bounding box center [708, 356] width 1416 height 713
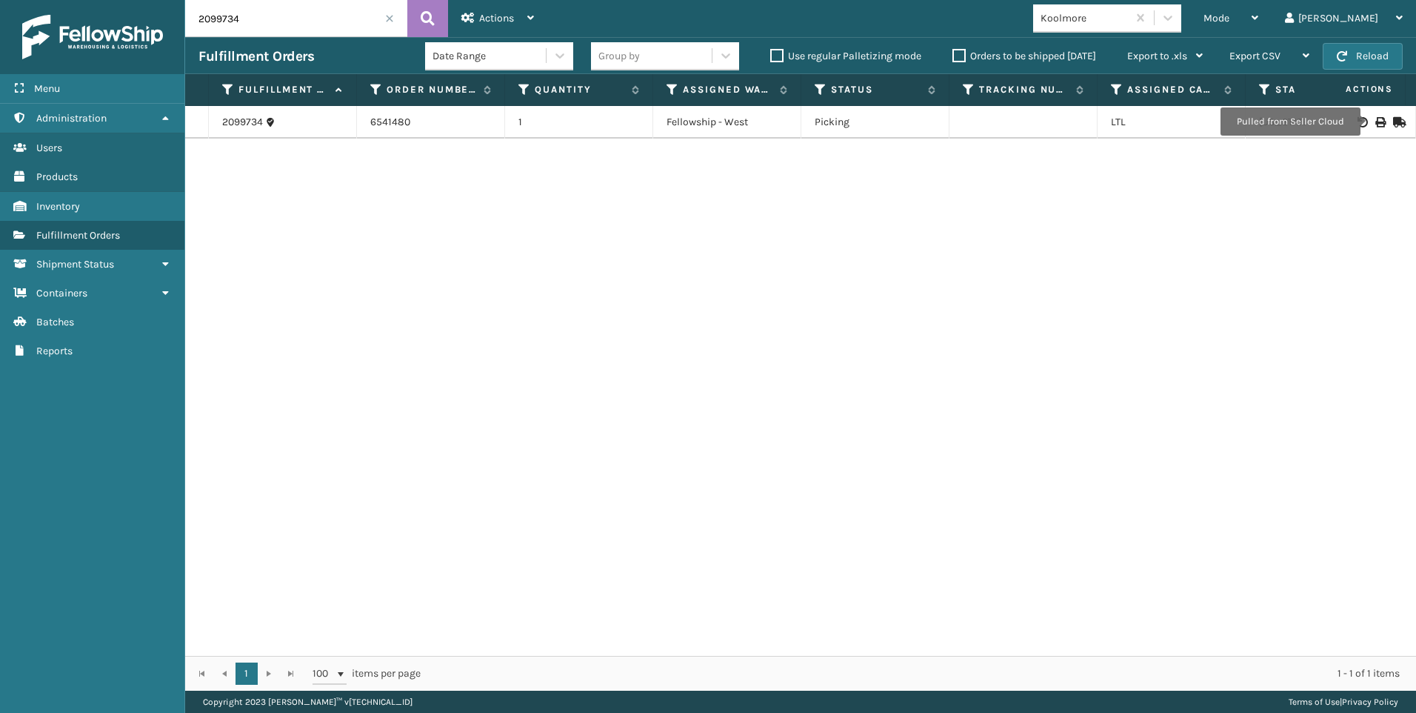
click at [1376, 121] on icon at bounding box center [1380, 122] width 9 height 10
drag, startPoint x: 259, startPoint y: 12, endPoint x: 0, endPoint y: 50, distance: 261.4
click at [99, 0] on div "Menu Administration Users Products Inventory Fulfillment Orders Shipment Status…" at bounding box center [708, 0] width 1416 height 0
click at [1376, 118] on icon at bounding box center [1380, 122] width 9 height 10
drag, startPoint x: 110, startPoint y: 1, endPoint x: 24, endPoint y: -22, distance: 89.7
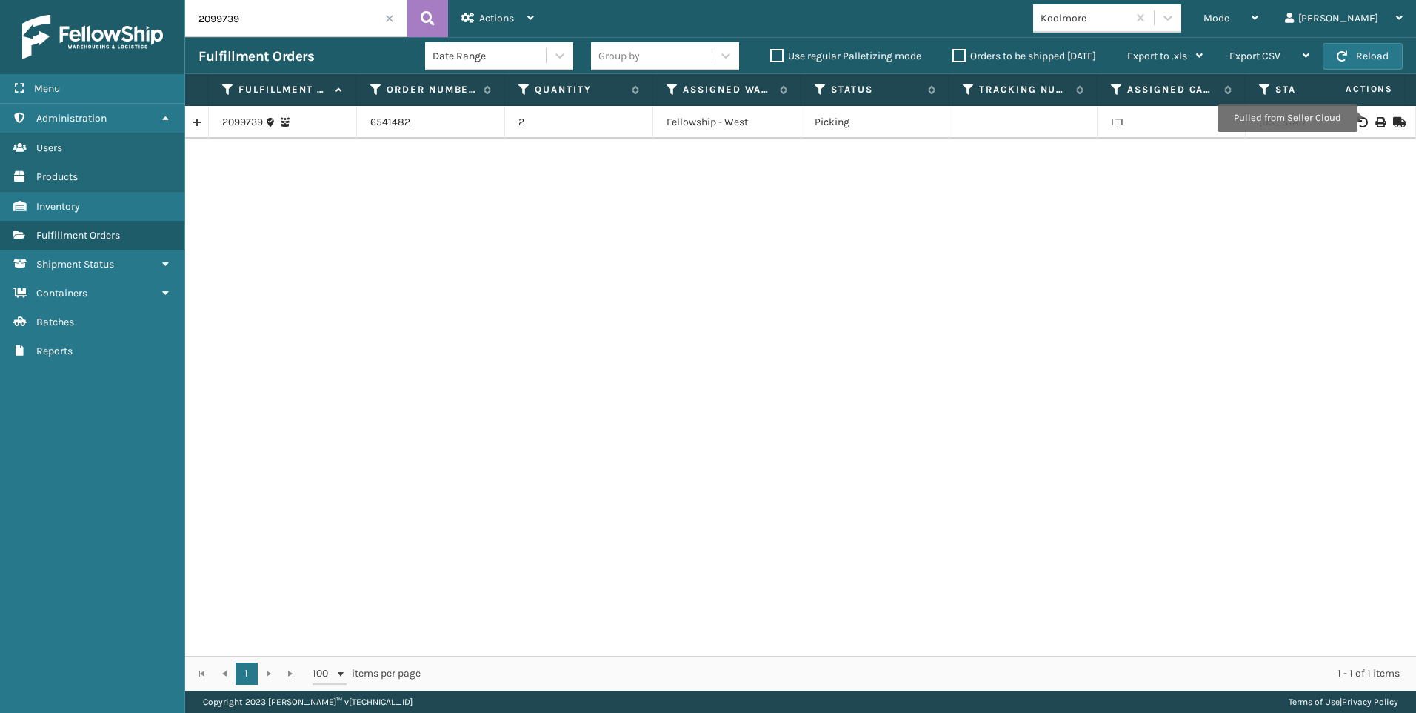
click at [24, 0] on html "Menu Administration Users Products Inventory Fulfillment Orders Shipment Status…" at bounding box center [708, 356] width 1416 height 713
click at [287, 25] on input "2099739" at bounding box center [296, 18] width 222 height 37
drag, startPoint x: 287, startPoint y: 25, endPoint x: 0, endPoint y: 3, distance: 288.3
click at [0, 0] on div "Menu Administration Users Products Inventory Fulfillment Orders Shipment Status…" at bounding box center [708, 0] width 1416 height 0
click at [1376, 121] on icon at bounding box center [1380, 122] width 9 height 10
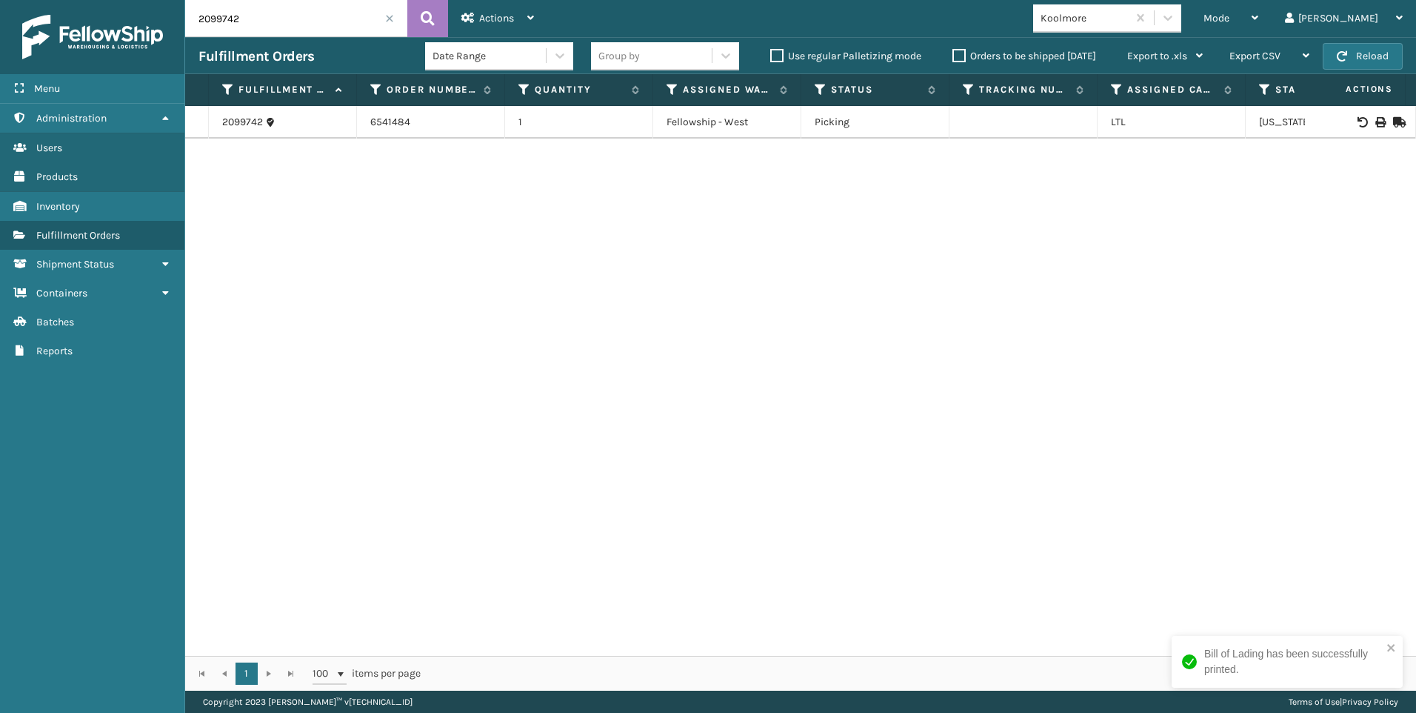
drag, startPoint x: 282, startPoint y: 29, endPoint x: 60, endPoint y: 37, distance: 221.6
click at [90, 0] on div "Menu Administration Users Products Inventory Fulfillment Orders Shipment Status…" at bounding box center [708, 0] width 1416 height 0
click at [1376, 119] on icon at bounding box center [1380, 122] width 9 height 10
drag, startPoint x: 267, startPoint y: 14, endPoint x: 0, endPoint y: 33, distance: 268.1
click at [37, 0] on div "Menu Administration Users Products Inventory Fulfillment Orders Shipment Status…" at bounding box center [708, 0] width 1416 height 0
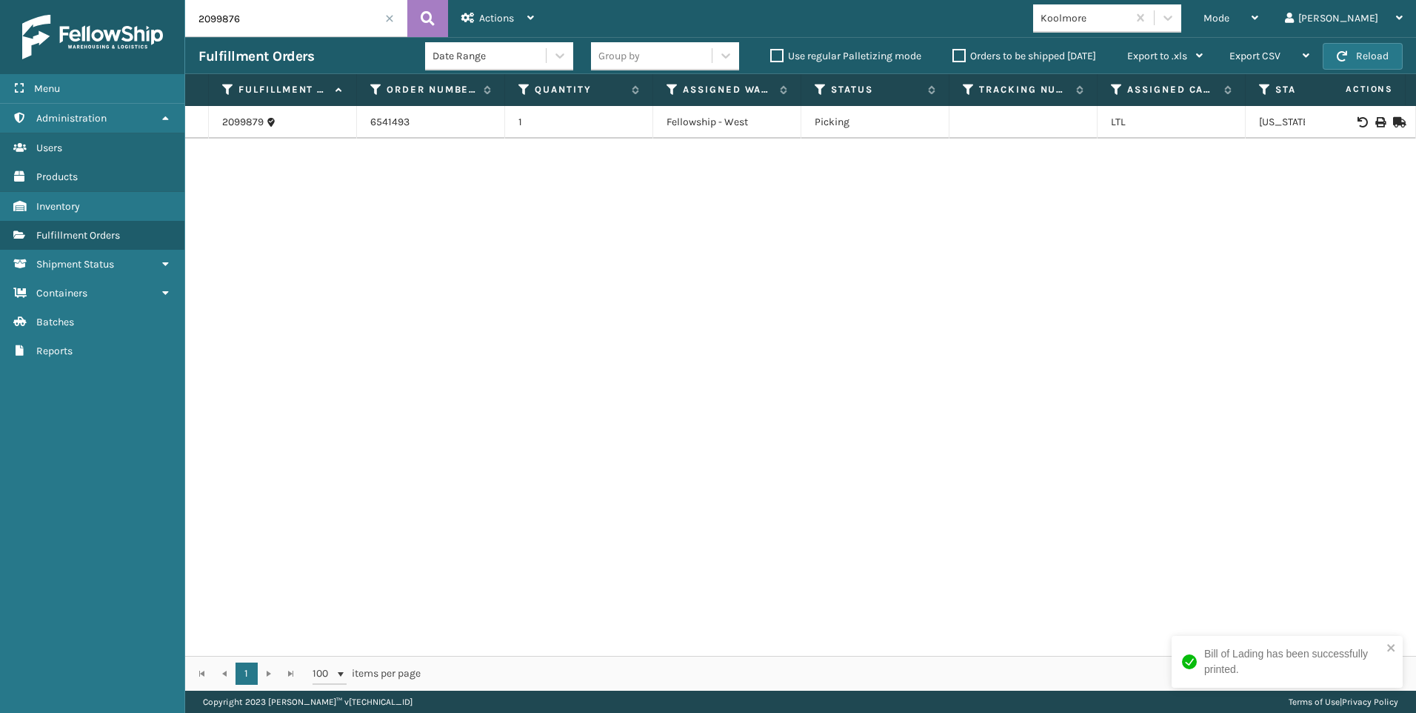
type input "2099876"
click at [1376, 119] on icon at bounding box center [1380, 122] width 9 height 10
drag, startPoint x: 7, startPoint y: -13, endPoint x: 0, endPoint y: 18, distance: 31.8
click at [0, 4] on html "Bill of Lading has been successfully printed. Menu Administration Users Product…" at bounding box center [708, 356] width 1416 height 713
click at [389, 21] on span at bounding box center [389, 18] width 9 height 9
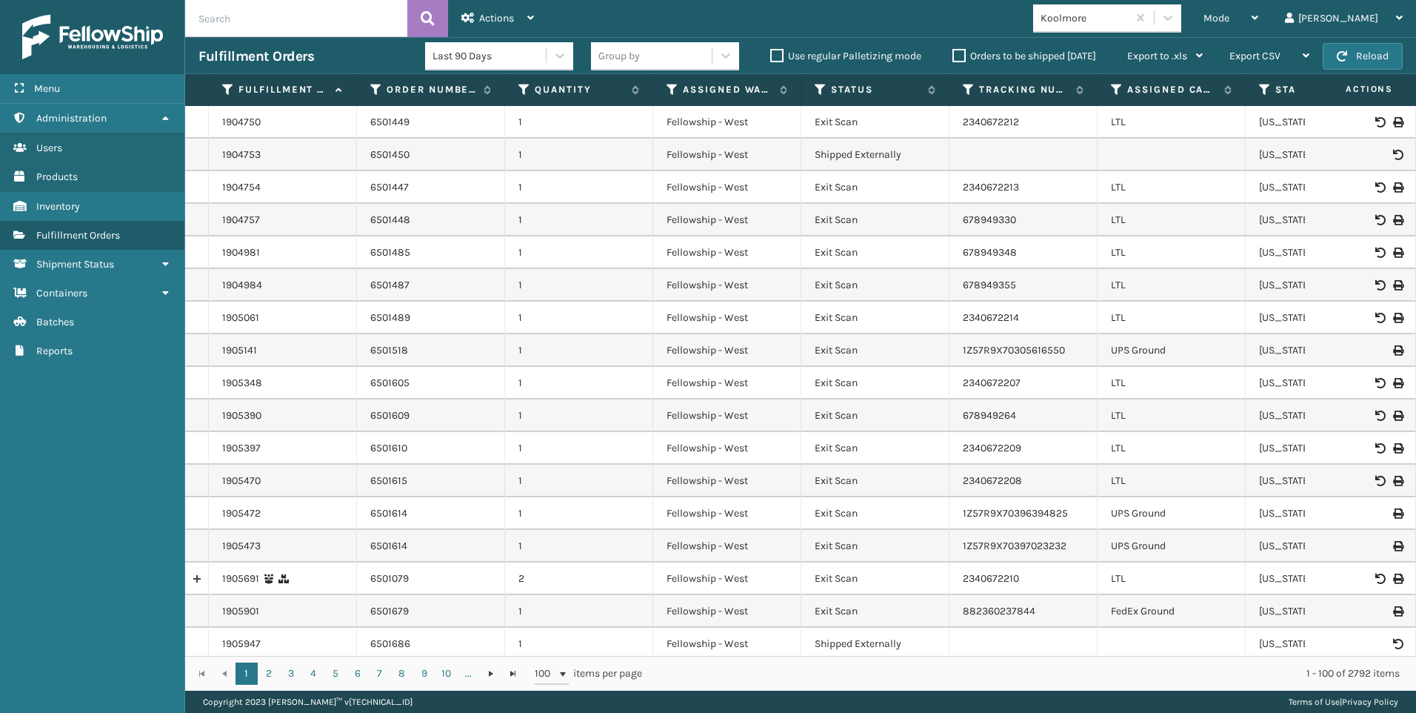
click at [1127, 27] on div "Koolmore" at bounding box center [1080, 18] width 94 height 24
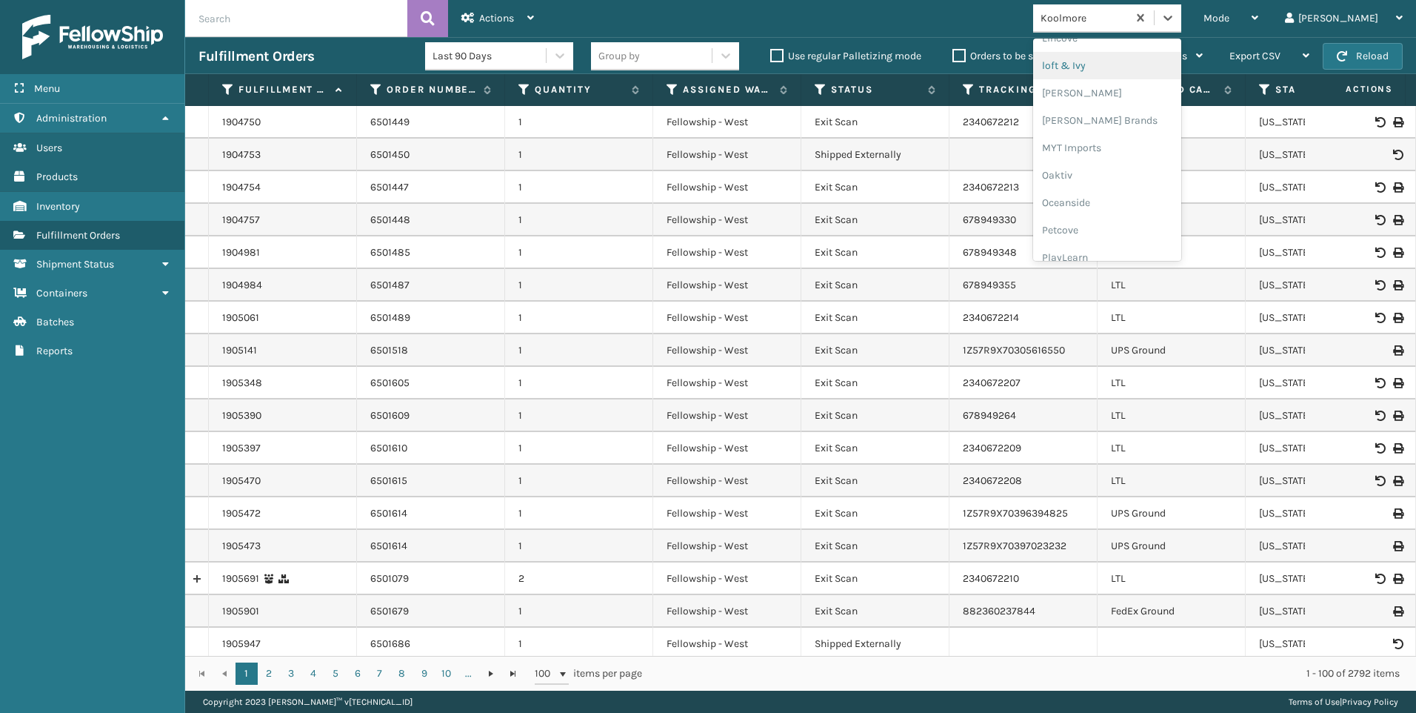
scroll to position [743, 0]
click at [1161, 212] on div "SleepGeekz" at bounding box center [1107, 216] width 148 height 27
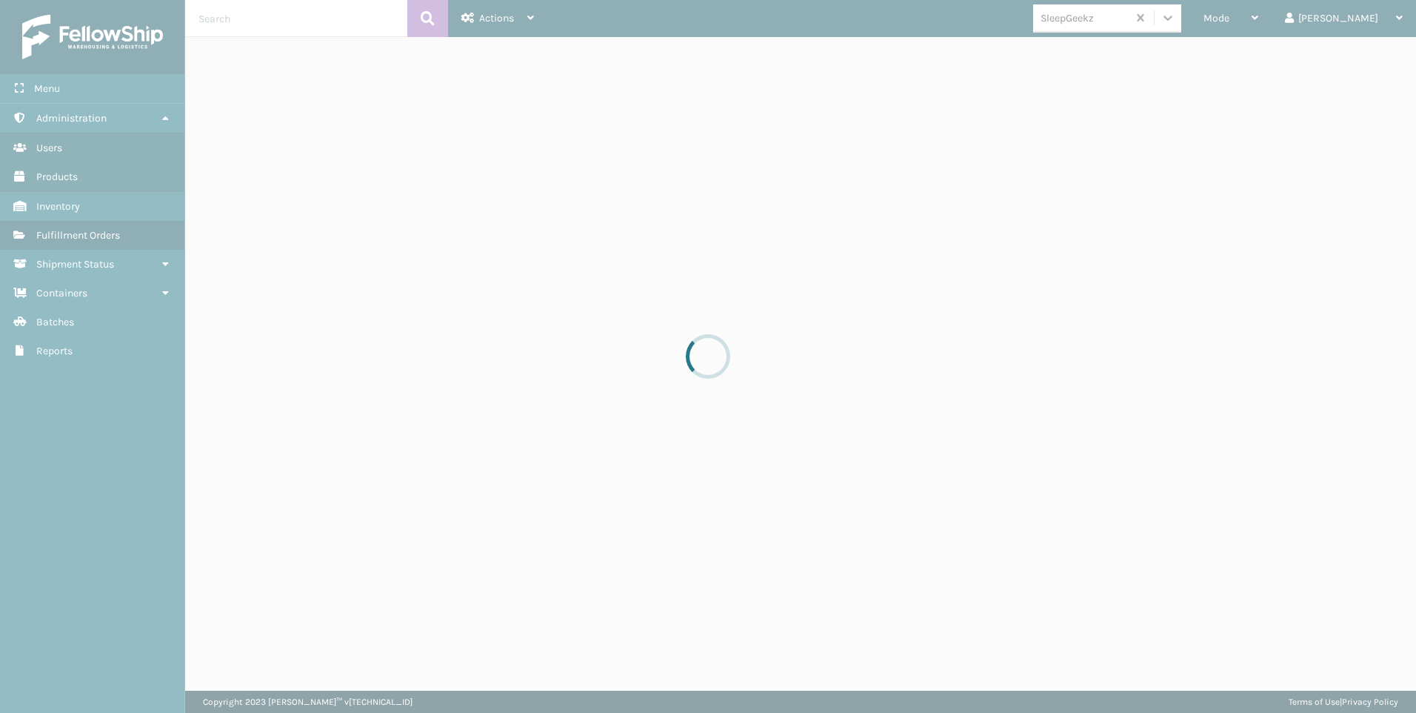
click at [1281, 16] on div at bounding box center [708, 356] width 1416 height 713
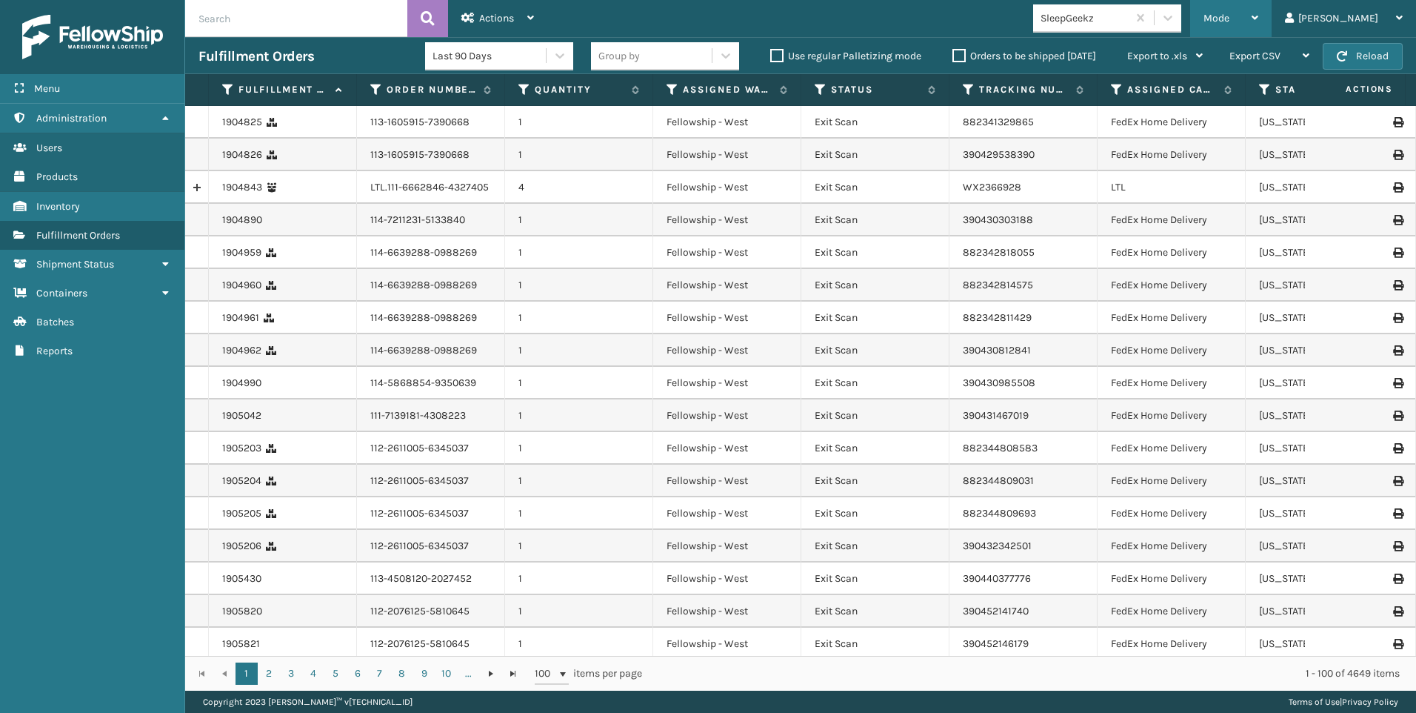
click at [1230, 14] on span "Mode" at bounding box center [1217, 18] width 26 height 13
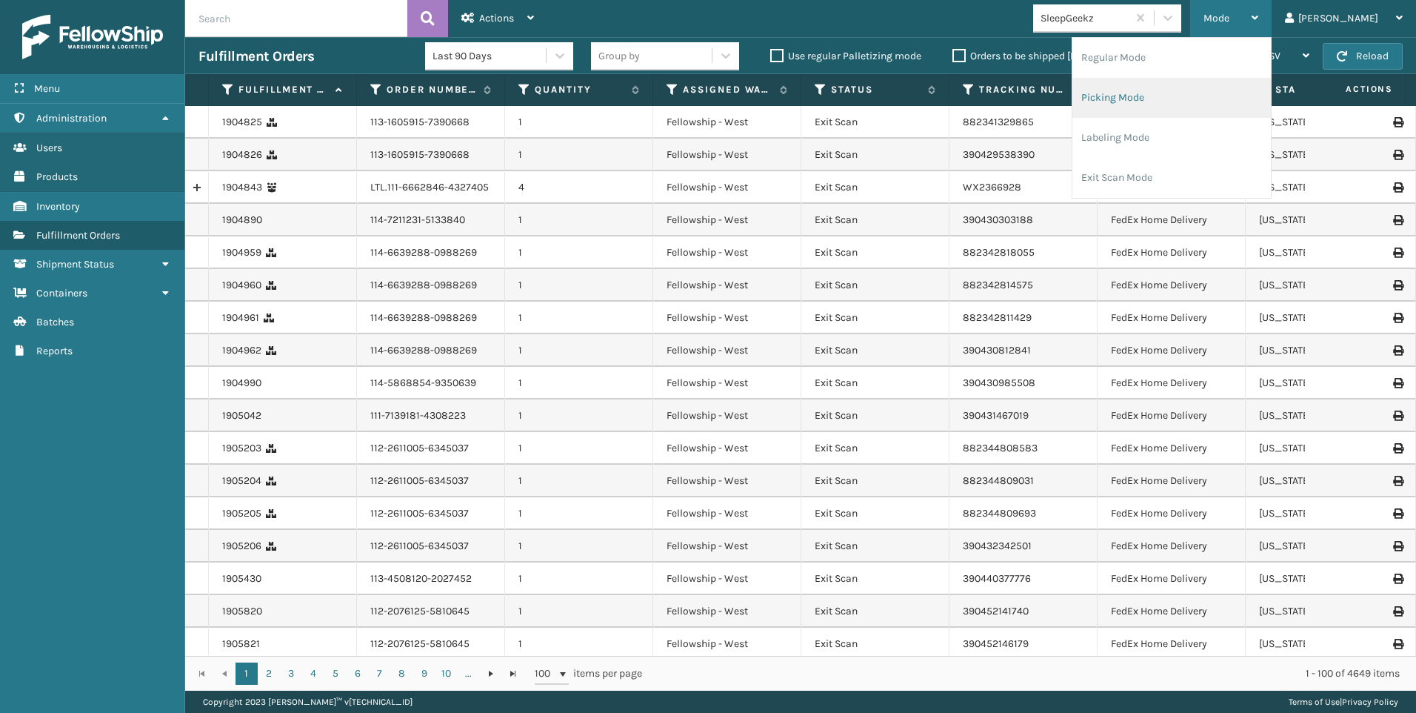
click at [1193, 94] on li "Picking Mode" at bounding box center [1172, 98] width 199 height 40
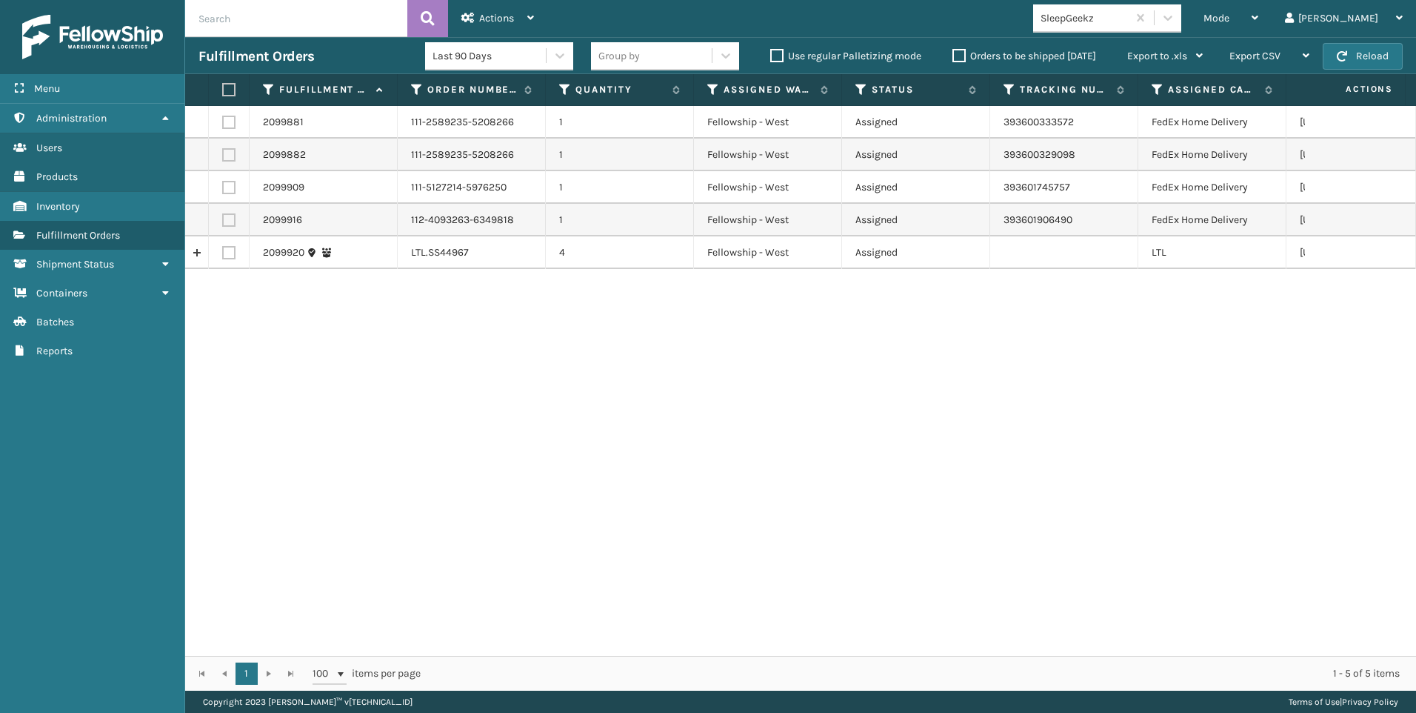
click at [230, 255] on label at bounding box center [228, 252] width 13 height 13
click at [223, 255] on input "checkbox" at bounding box center [222, 251] width 1 height 10
checkbox input "true"
click at [544, 10] on div "Actions Settings Remove All Filters Export Labels Create Picking Batch" at bounding box center [497, 18] width 99 height 37
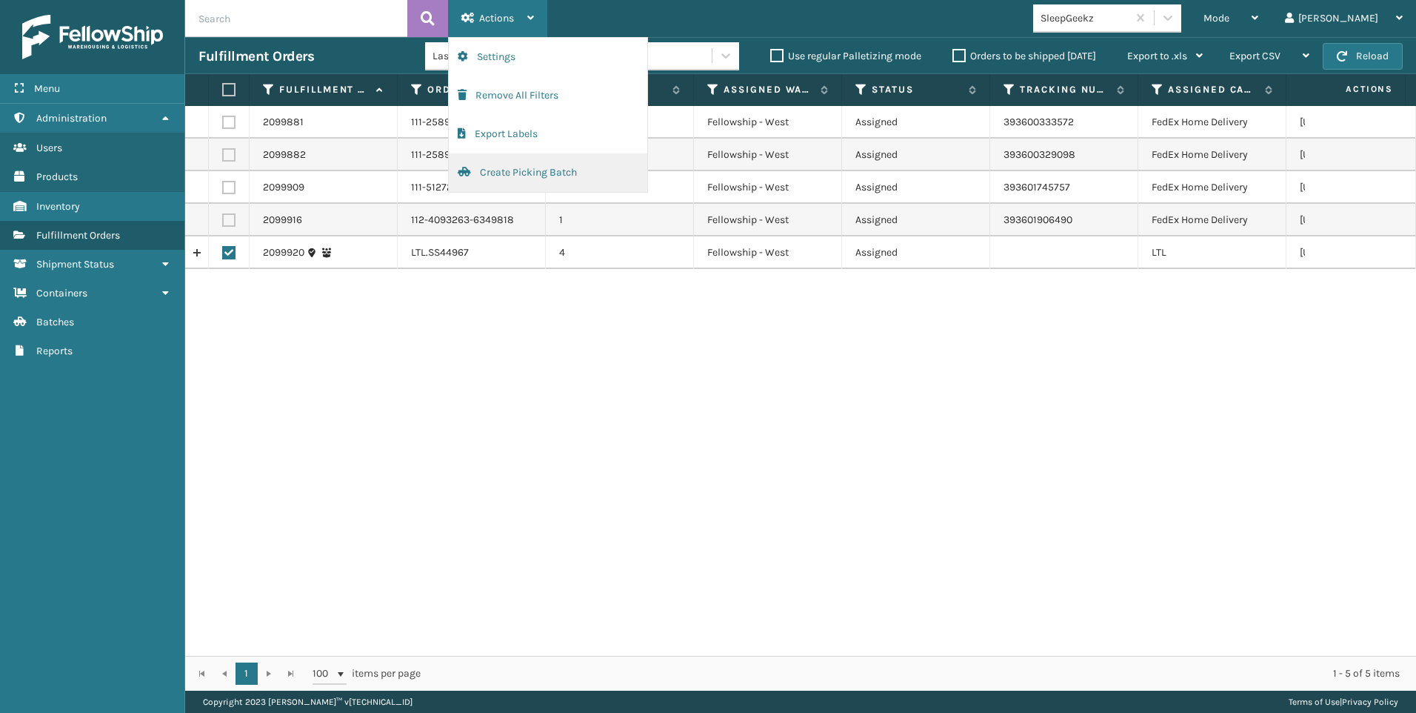
click at [495, 180] on button "Create Picking Batch" at bounding box center [548, 172] width 199 height 39
